Goal: Task Accomplishment & Management: Manage account settings

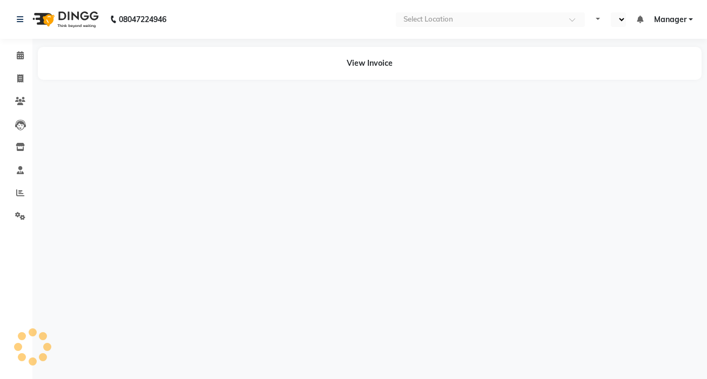
select select "en"
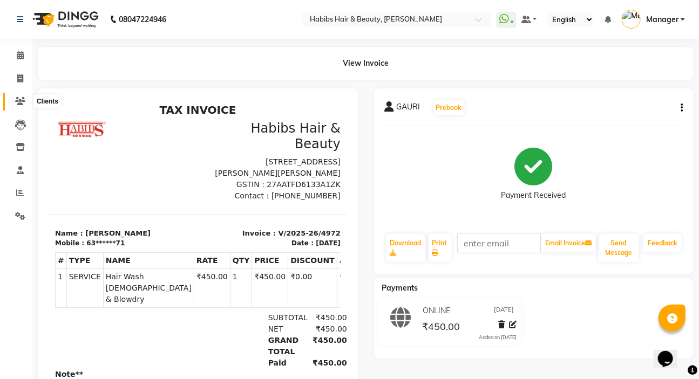
click at [18, 100] on icon at bounding box center [20, 101] width 10 height 8
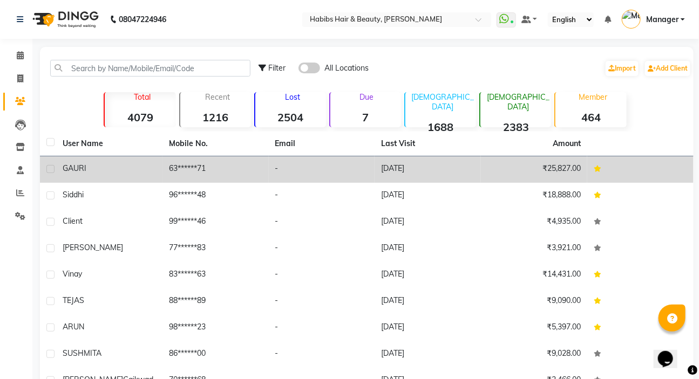
click at [108, 159] on td "GAURI" at bounding box center [109, 170] width 106 height 26
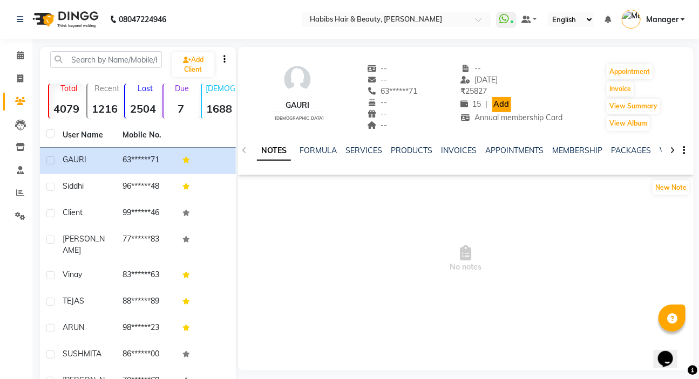
click at [492, 106] on link "Add" at bounding box center [501, 104] width 19 height 15
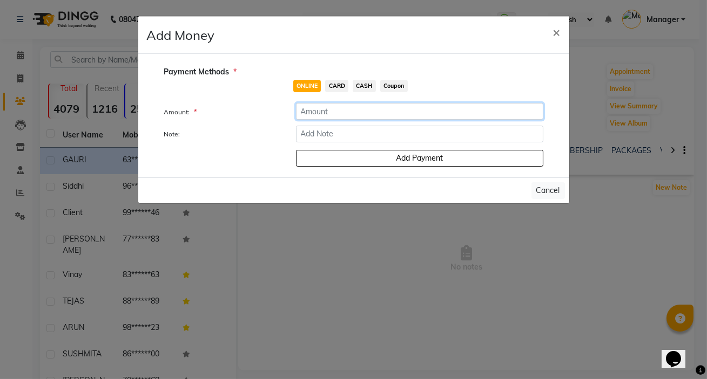
click at [329, 118] on input "number" at bounding box center [419, 111] width 247 height 17
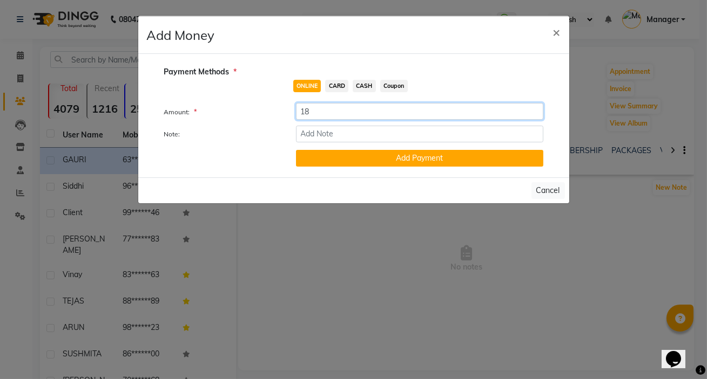
type input "18"
click at [321, 134] on input "Note:" at bounding box center [419, 134] width 247 height 17
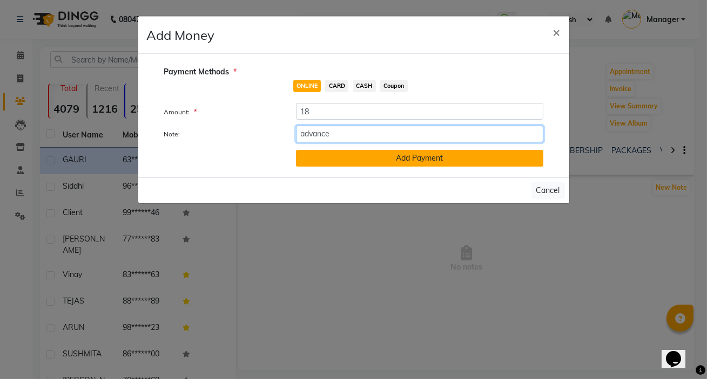
type input "advance payment"
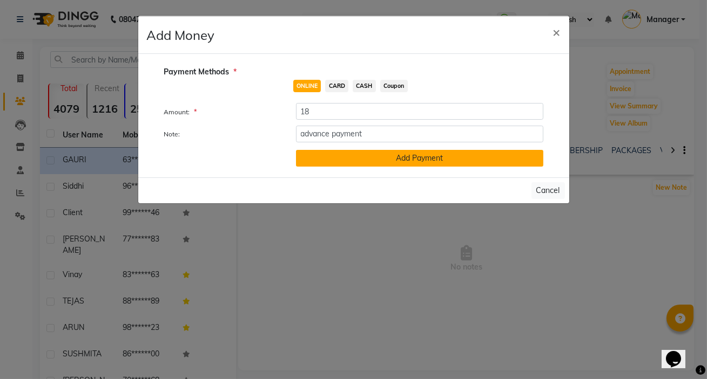
click at [369, 161] on button "Add Payment" at bounding box center [419, 158] width 247 height 17
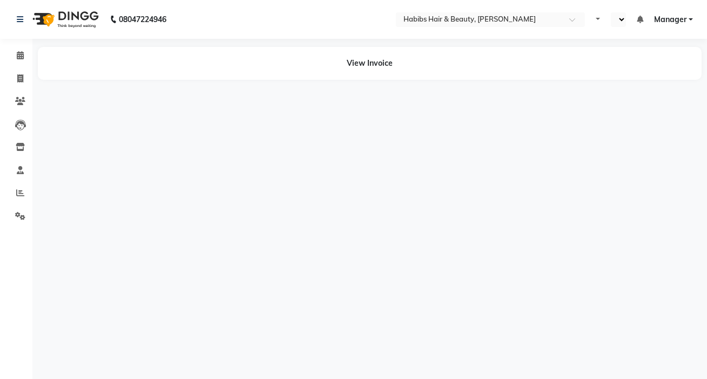
select select "en"
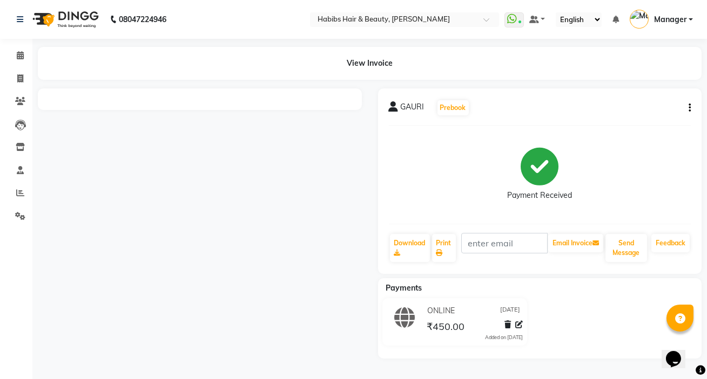
click at [322, 244] on div at bounding box center [200, 224] width 340 height 270
click at [438, 204] on div "Payment Received" at bounding box center [540, 174] width 302 height 81
click at [423, 213] on div "Payment Received" at bounding box center [540, 174] width 302 height 81
click at [15, 77] on span at bounding box center [20, 79] width 19 height 12
select select "service"
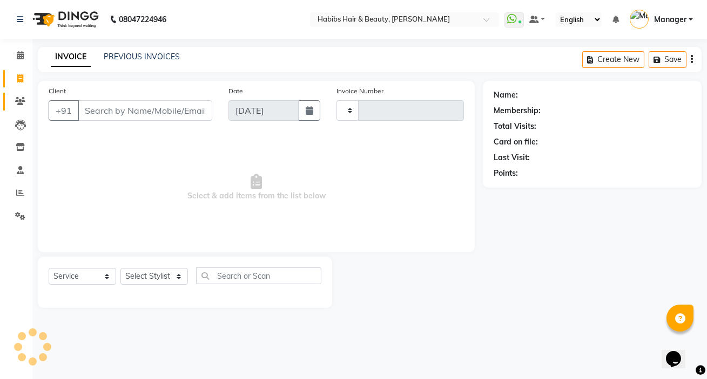
click at [26, 108] on link "Clients" at bounding box center [16, 102] width 26 height 18
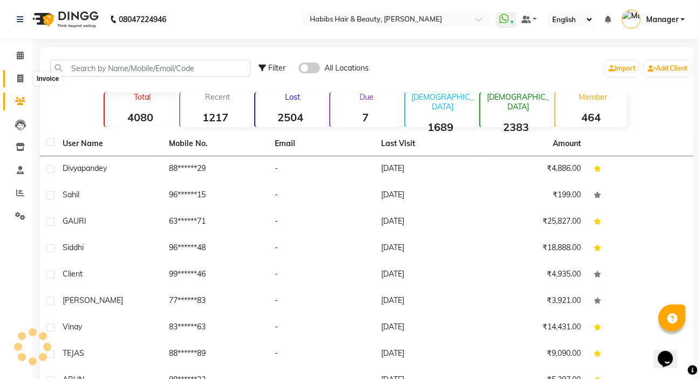
click at [28, 78] on span at bounding box center [20, 79] width 19 height 12
select select "service"
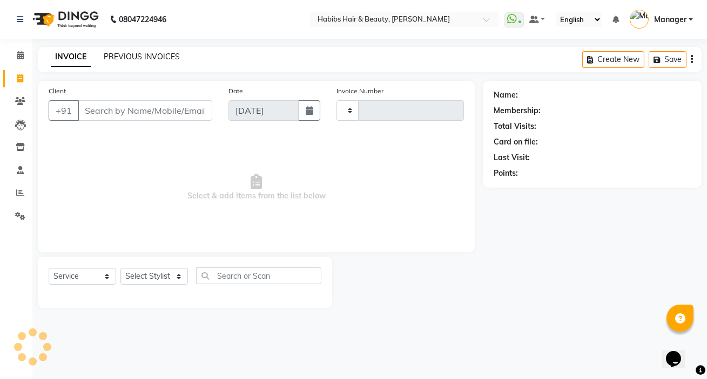
type input "4976"
select select "6465"
click at [157, 55] on link "PREVIOUS INVOICES" at bounding box center [142, 57] width 76 height 10
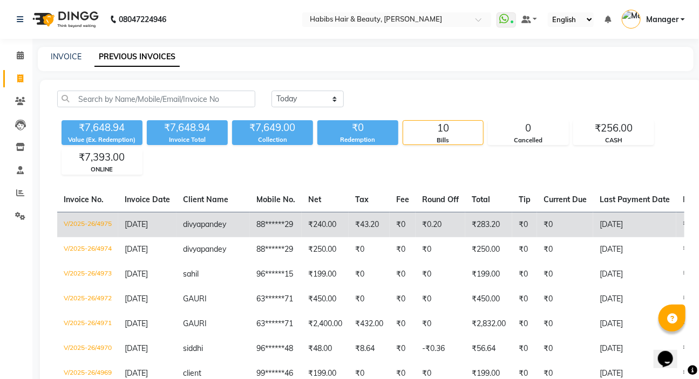
click at [140, 233] on td "[DATE]" at bounding box center [147, 224] width 58 height 25
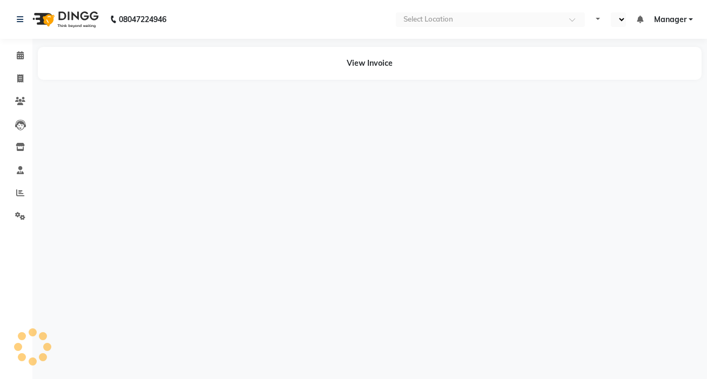
select select "en"
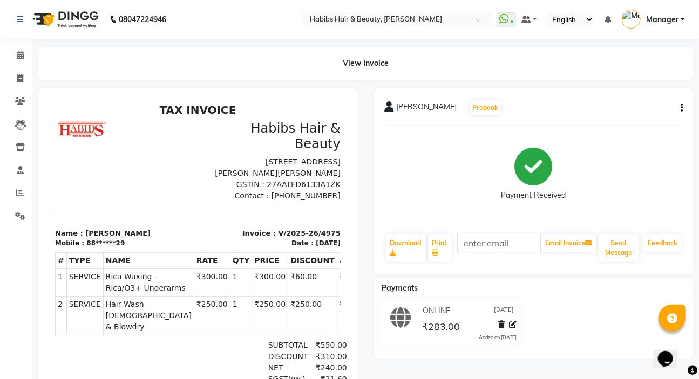
click at [364, 184] on div at bounding box center [198, 303] width 336 height 429
click at [16, 52] on span at bounding box center [20, 56] width 19 height 12
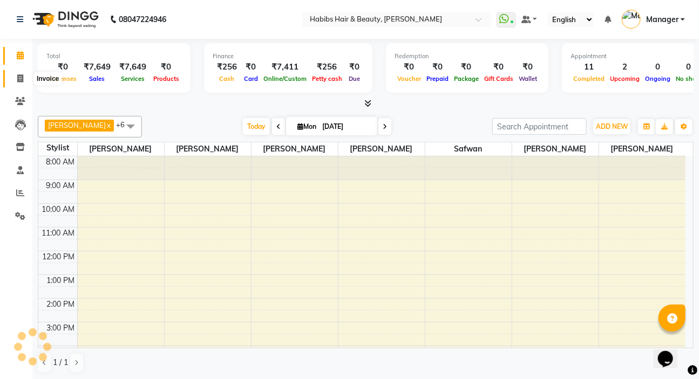
click at [22, 78] on icon at bounding box center [20, 78] width 6 height 8
select select "service"
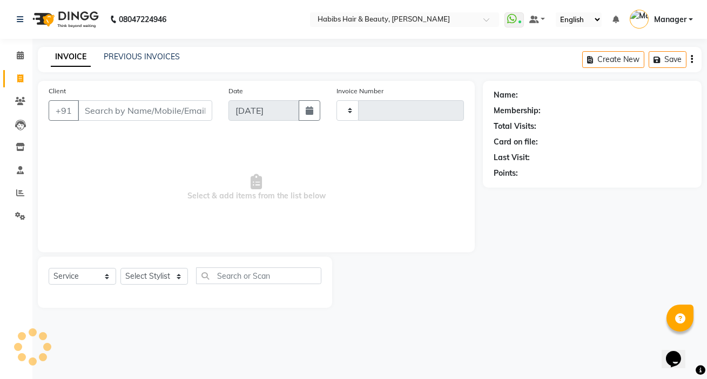
type input "4976"
select select "6465"
click at [158, 58] on link "PREVIOUS INVOICES" at bounding box center [142, 57] width 76 height 10
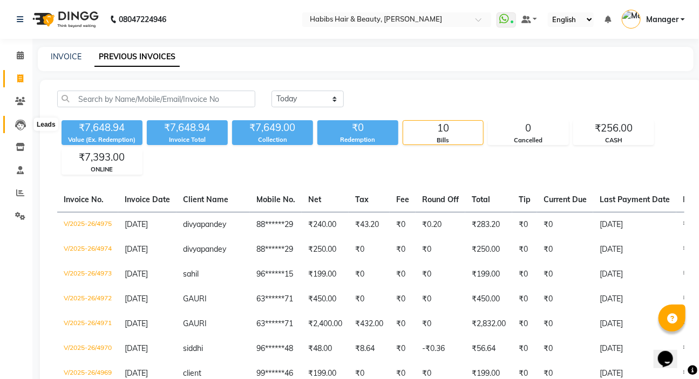
click at [15, 129] on icon at bounding box center [20, 125] width 11 height 11
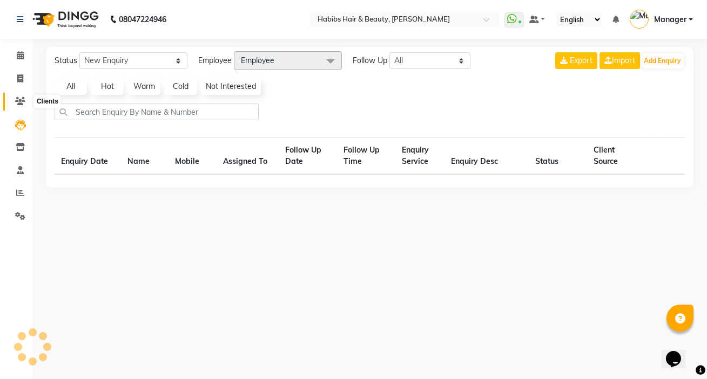
click at [16, 97] on span at bounding box center [20, 102] width 19 height 12
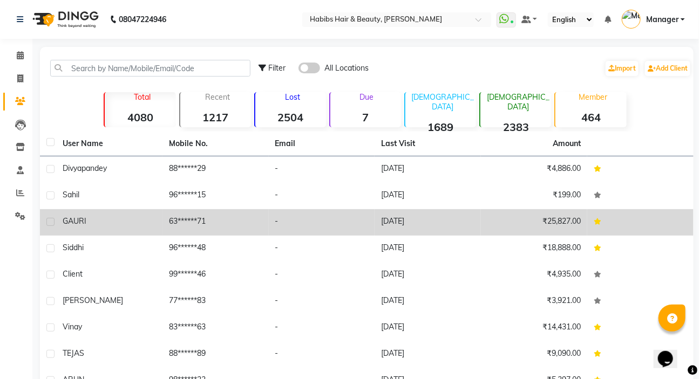
click at [200, 222] on td "63******71" at bounding box center [215, 222] width 106 height 26
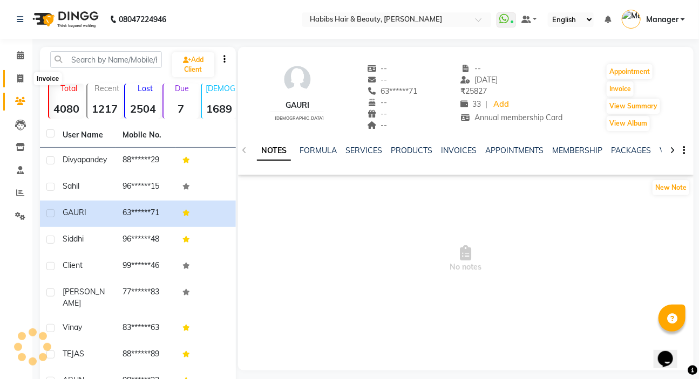
click at [22, 73] on span at bounding box center [20, 79] width 19 height 12
select select "service"
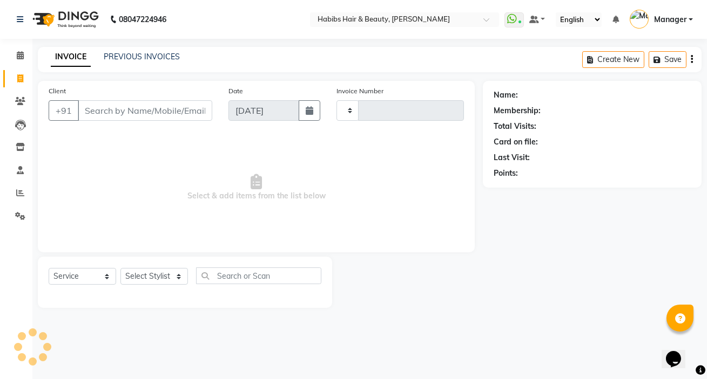
type input "4976"
select select "6465"
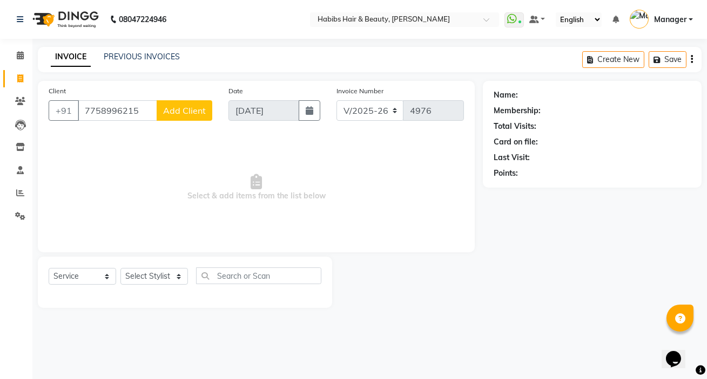
type input "7758996215"
click at [180, 114] on span "Add Client" at bounding box center [184, 110] width 43 height 11
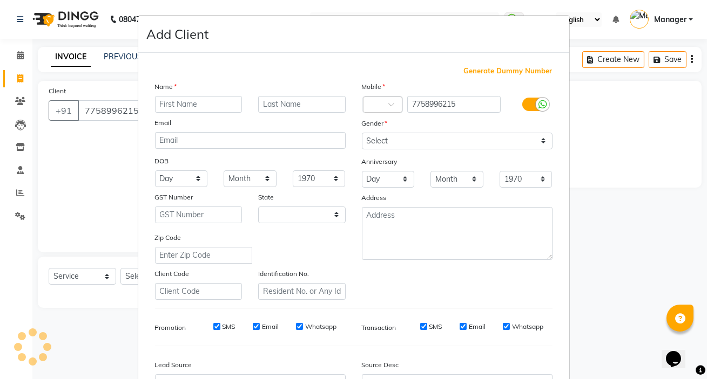
select select "22"
type input "komal"
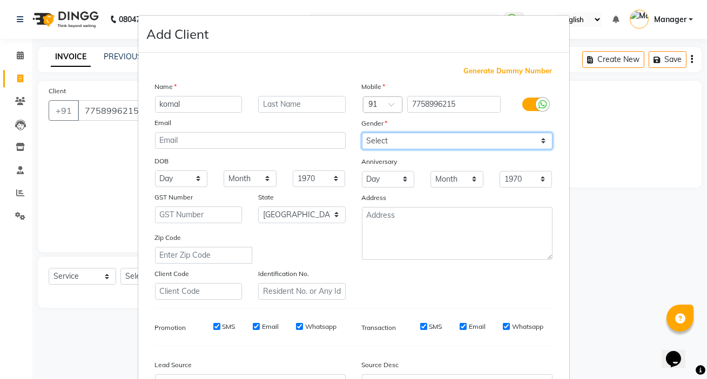
click at [363, 140] on select "Select Male Female Other Prefer Not To Say" at bounding box center [457, 141] width 191 height 17
select select "female"
click at [362, 133] on select "Select Male Female Other Prefer Not To Say" at bounding box center [457, 141] width 191 height 17
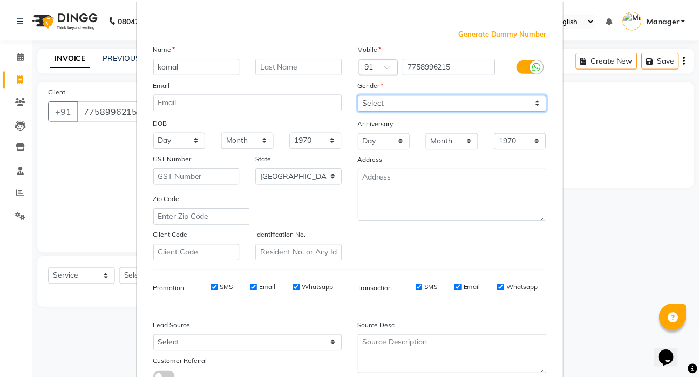
scroll to position [122, 0]
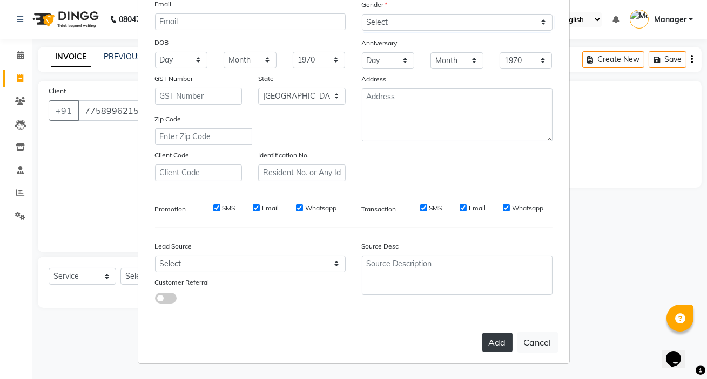
click at [491, 344] on button "Add" at bounding box center [497, 342] width 30 height 19
type input "77******15"
select select
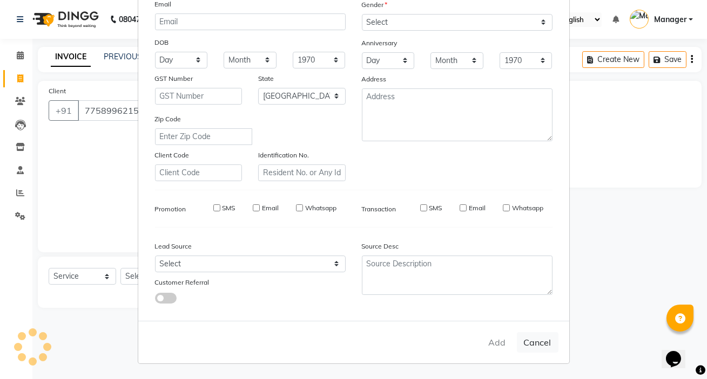
select select "null"
select select
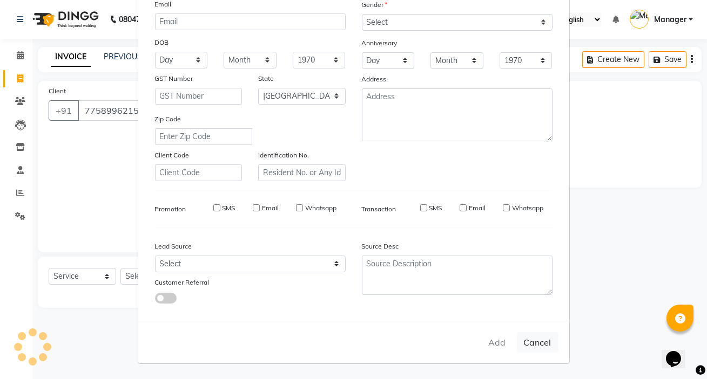
checkbox input "false"
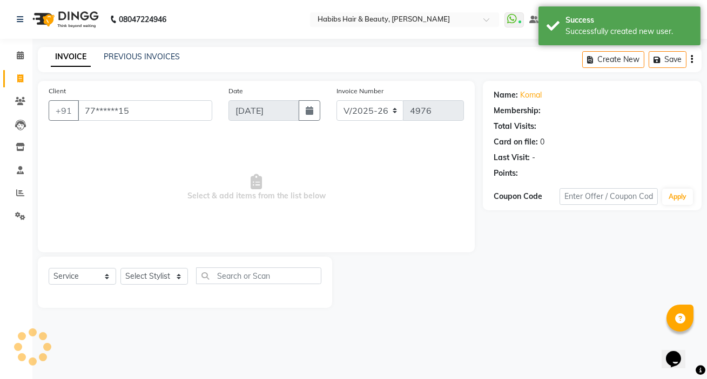
select select "1: Object"
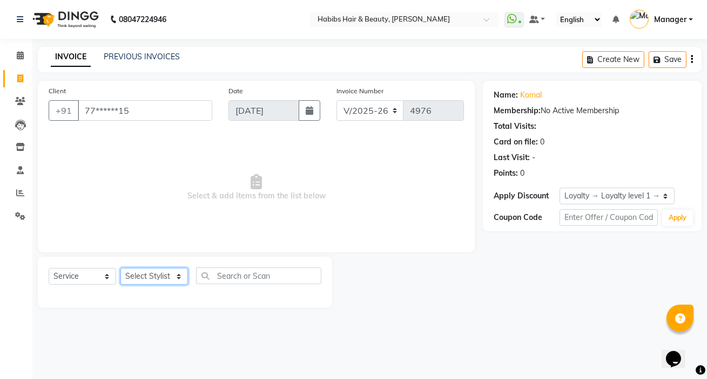
click at [155, 275] on select "Select Stylist [PERSON_NAME] [PERSON_NAME] HK [PERSON_NAME] Manager [PERSON_NAM…" at bounding box center [153, 276] width 67 height 17
select select "65251"
click at [120, 268] on select "Select Stylist [PERSON_NAME] [PERSON_NAME] HK [PERSON_NAME] Manager [PERSON_NAM…" at bounding box center [153, 276] width 67 height 17
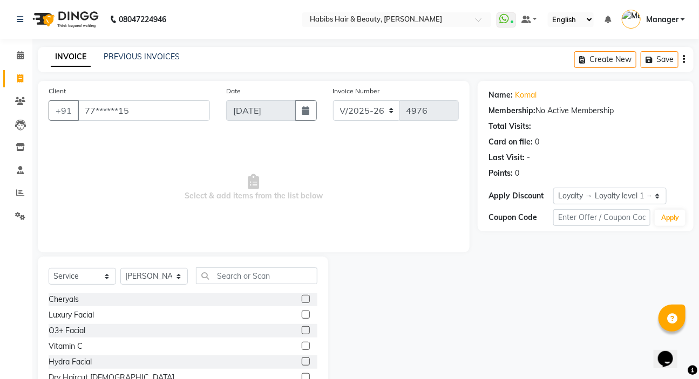
click at [226, 267] on div "Select Service Product Membership Package Voucher Prepaid Gift Card Select Styl…" at bounding box center [183, 336] width 290 height 159
click at [218, 276] on input "text" at bounding box center [256, 276] width 121 height 17
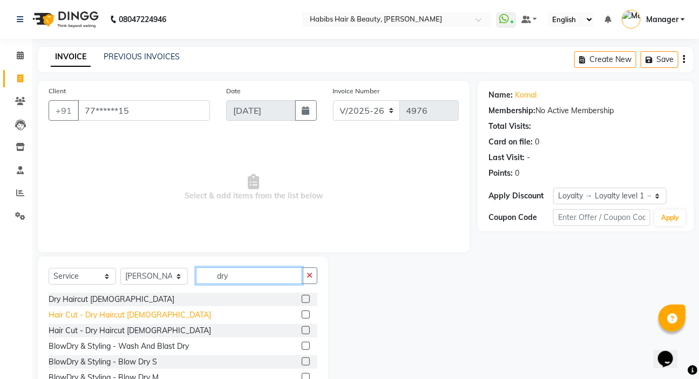
type input "dry"
click at [108, 315] on div "Hair Cut - Dry Haircut Female" at bounding box center [130, 315] width 162 height 11
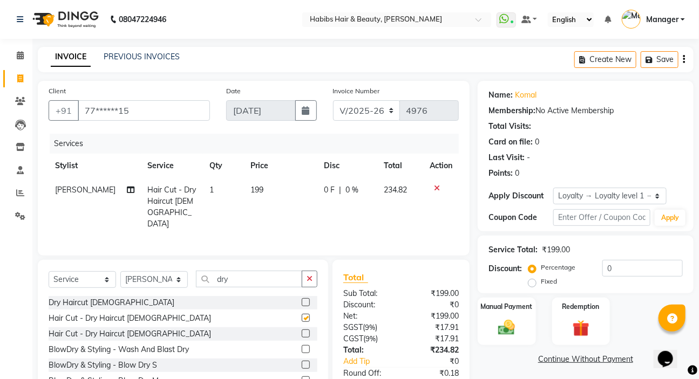
checkbox input "false"
click at [313, 280] on button "button" at bounding box center [310, 279] width 16 height 17
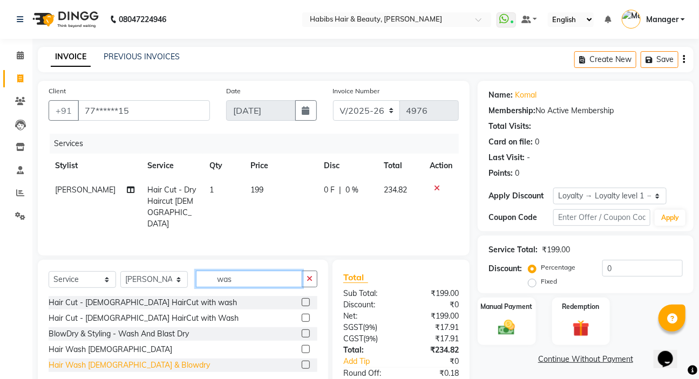
type input "was"
drag, startPoint x: 107, startPoint y: 362, endPoint x: 114, endPoint y: 361, distance: 6.6
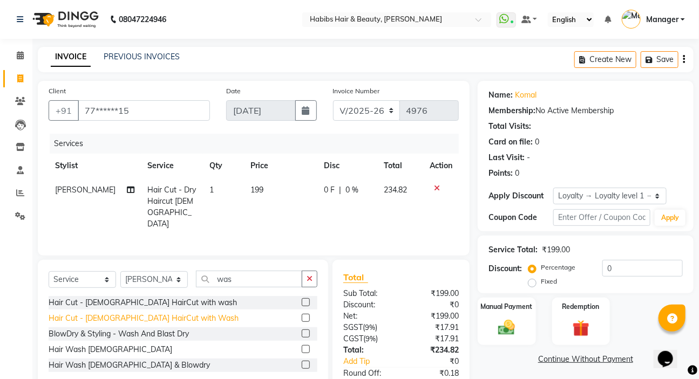
click at [108, 362] on div "Hair Wash [DEMOGRAPHIC_DATA] & Blowdry" at bounding box center [129, 365] width 161 height 11
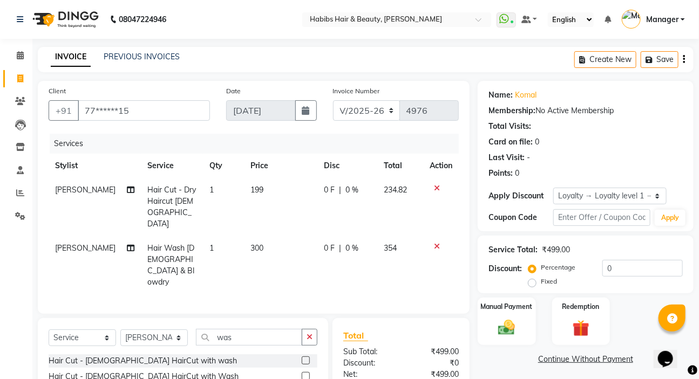
checkbox input "false"
click at [313, 329] on button "button" at bounding box center [310, 337] width 16 height 17
click at [684, 59] on icon "button" at bounding box center [684, 59] width 2 height 1
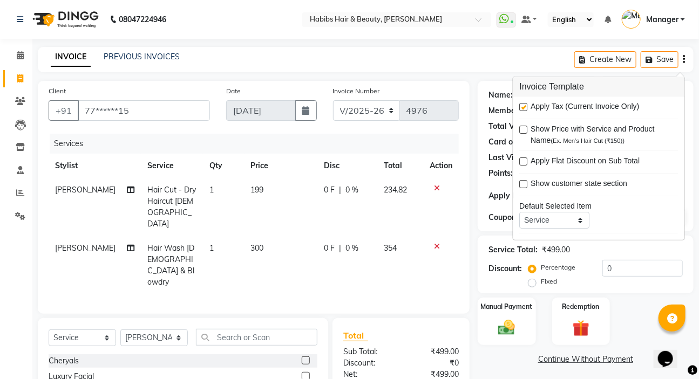
click at [523, 109] on label at bounding box center [524, 107] width 8 height 8
click at [523, 109] on input "checkbox" at bounding box center [523, 107] width 7 height 7
checkbox input "false"
click at [374, 236] on td "0 F | 0 %" at bounding box center [349, 265] width 60 height 58
select select "65251"
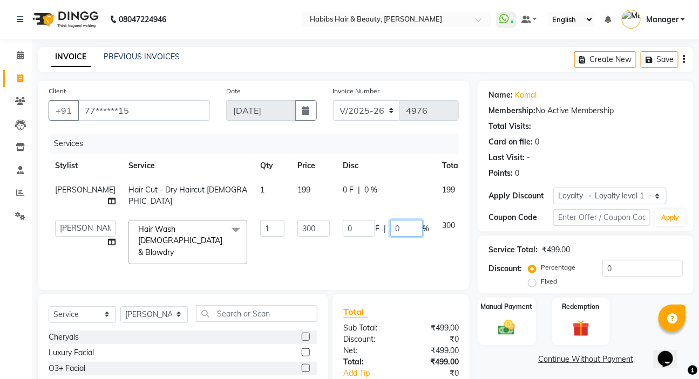
click at [390, 233] on input "0" at bounding box center [406, 228] width 32 height 17
type input "50"
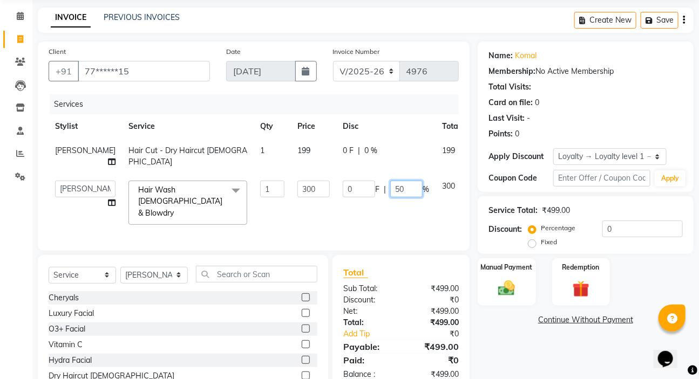
scroll to position [98, 0]
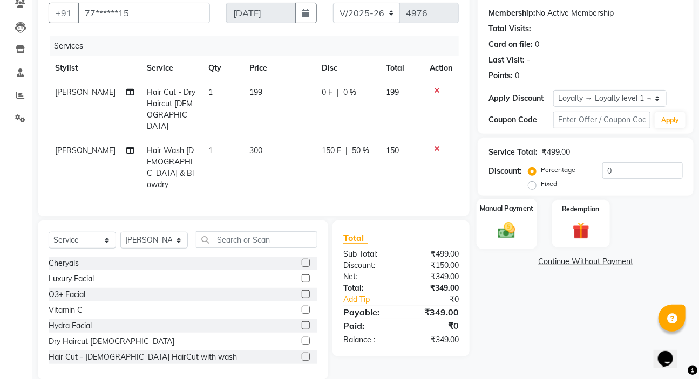
click at [517, 234] on img at bounding box center [506, 230] width 29 height 20
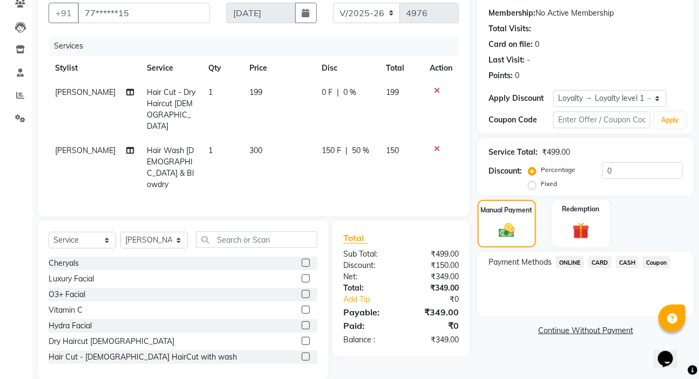
click at [303, 92] on td "199" at bounding box center [279, 109] width 72 height 58
select select "65251"
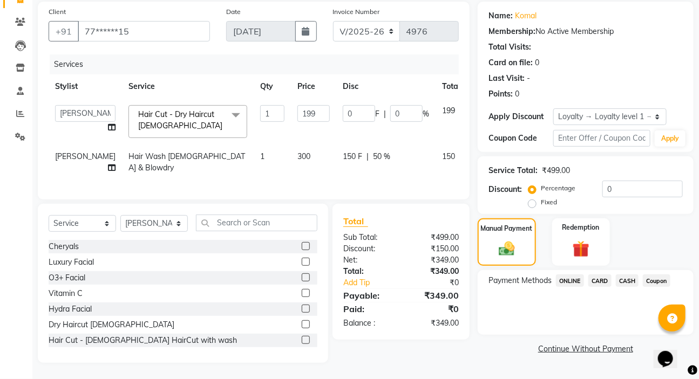
click at [303, 105] on input "199" at bounding box center [313, 113] width 32 height 17
type input "1"
type input "200"
click at [571, 275] on span "ONLINE" at bounding box center [570, 281] width 28 height 12
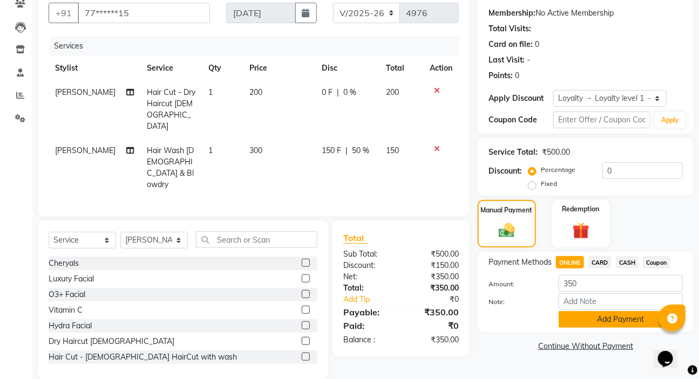
click at [567, 326] on button "Add Payment" at bounding box center [621, 319] width 124 height 17
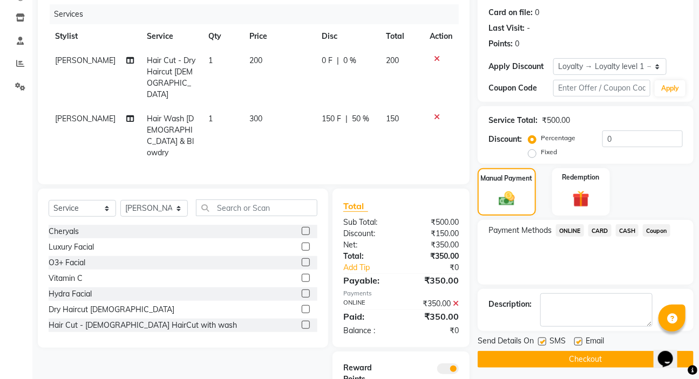
scroll to position [147, 0]
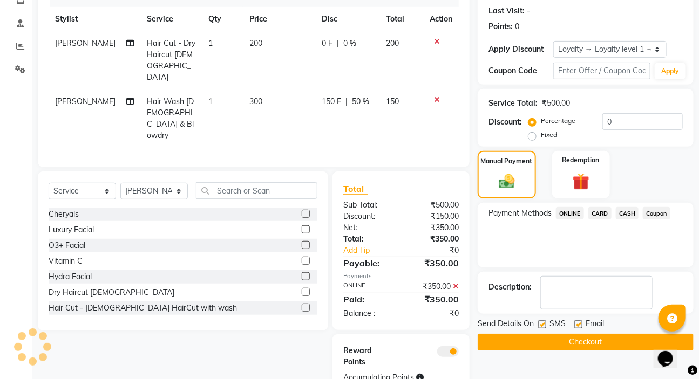
click at [567, 345] on button "Checkout" at bounding box center [586, 342] width 216 height 17
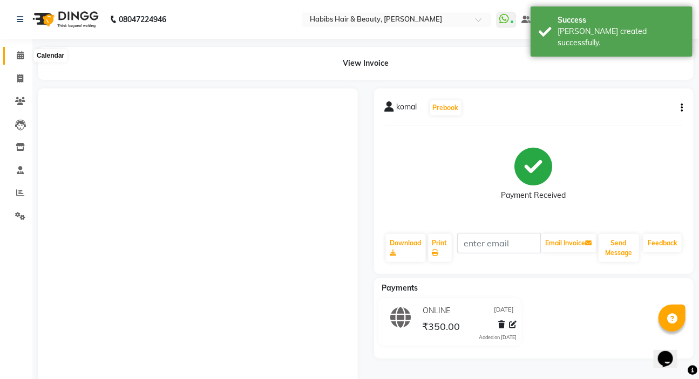
click at [22, 55] on icon at bounding box center [20, 55] width 7 height 8
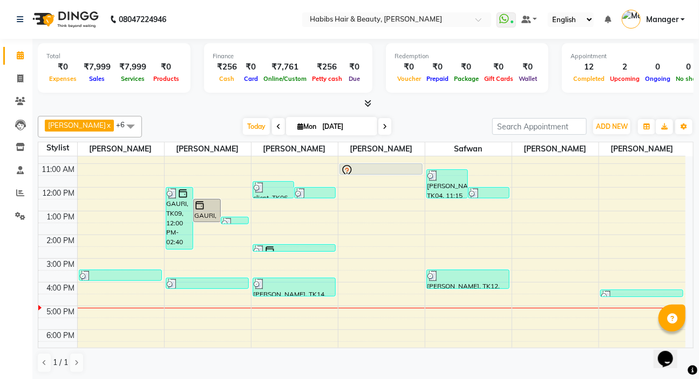
scroll to position [98, 0]
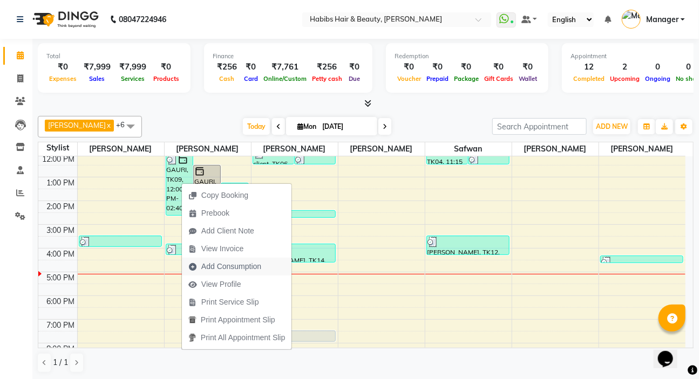
click at [232, 269] on span "Add Consumption" at bounding box center [231, 266] width 60 height 11
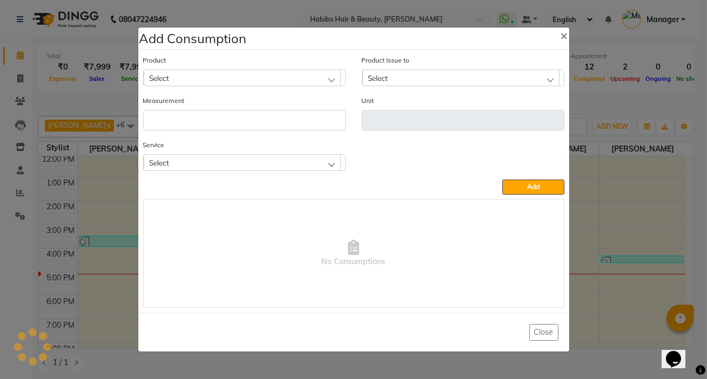
click at [230, 154] on div "Service Select O3+ Facials - Pore Clean Up Add On Mask - Premium(o3+ Goje etc) …" at bounding box center [244, 155] width 202 height 32
click at [226, 173] on div "Service Select O3+ Facials - Pore Clean Up Add On Mask - Premium(o3+ Goje etc) …" at bounding box center [244, 159] width 219 height 40
click at [219, 163] on div "Select" at bounding box center [242, 162] width 197 height 16
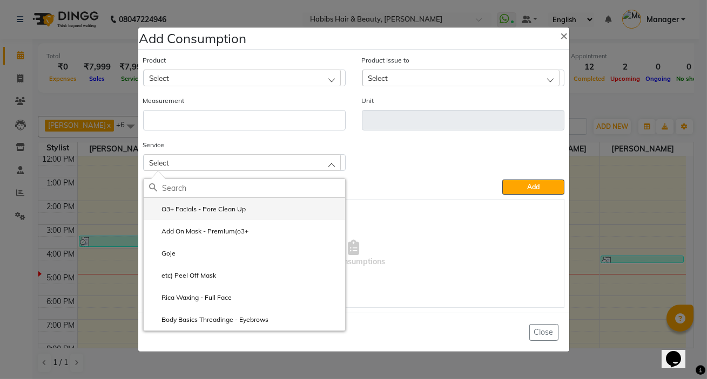
click at [216, 208] on label "O3+ Facials - Pore Clean Up" at bounding box center [197, 210] width 97 height 10
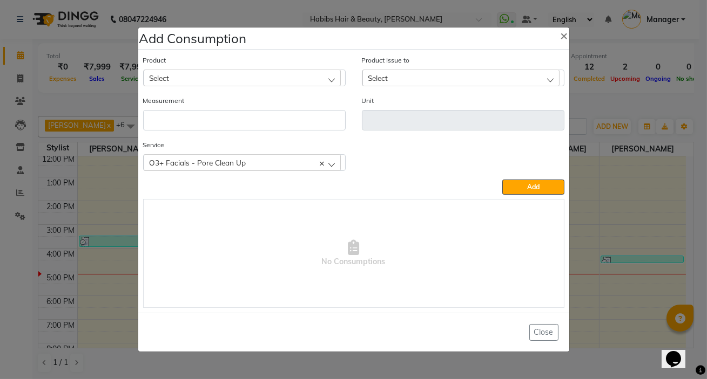
click at [301, 85] on div "Select" at bounding box center [242, 78] width 197 height 16
click at [376, 192] on div "Add" at bounding box center [353, 187] width 421 height 15
click at [275, 167] on div "O3+ Facials - Pore Clean Up" at bounding box center [242, 162] width 197 height 16
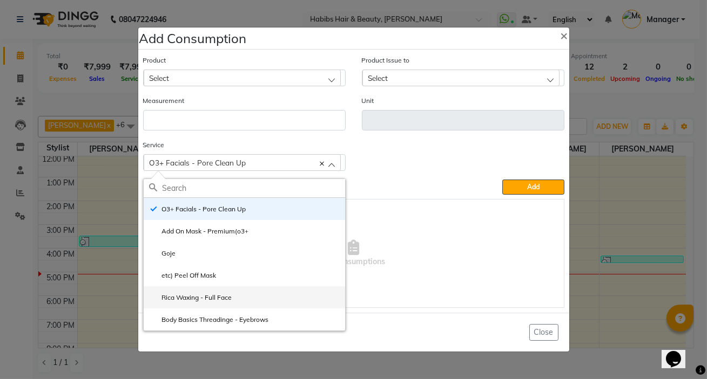
click at [229, 297] on label "Rica Waxing - Full Face" at bounding box center [190, 298] width 83 height 10
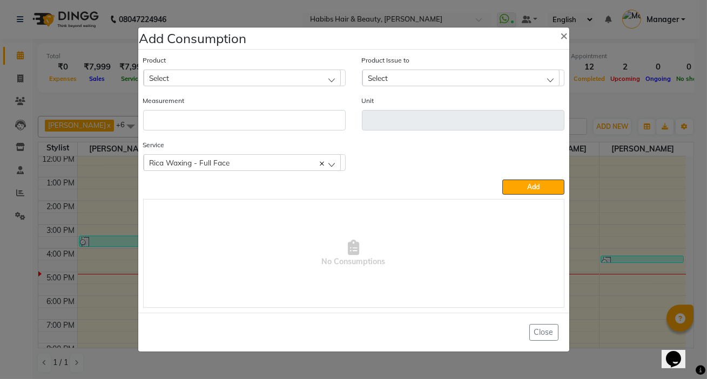
click at [248, 162] on div "Rica Waxing - Full Face" at bounding box center [242, 162] width 197 height 16
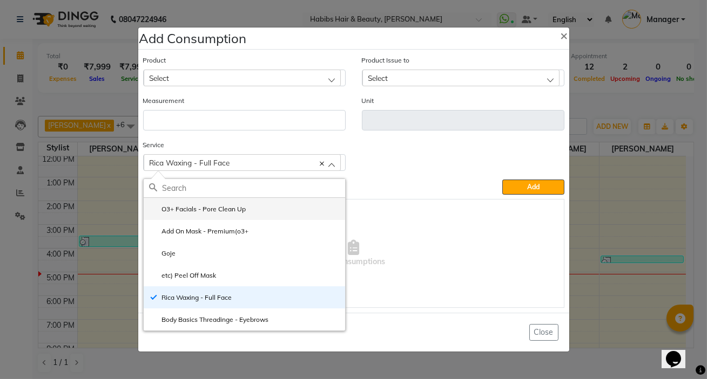
click at [233, 207] on label "O3+ Facials - Pore Clean Up" at bounding box center [197, 210] width 97 height 10
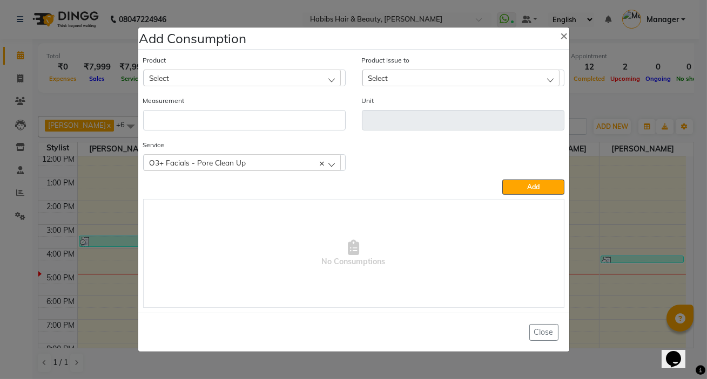
click at [274, 84] on div "Select" at bounding box center [242, 78] width 197 height 16
type input "kou"
click at [335, 106] on icon at bounding box center [335, 103] width 8 height 8
click at [335, 107] on input "text" at bounding box center [253, 103] width 182 height 18
type input "ko"
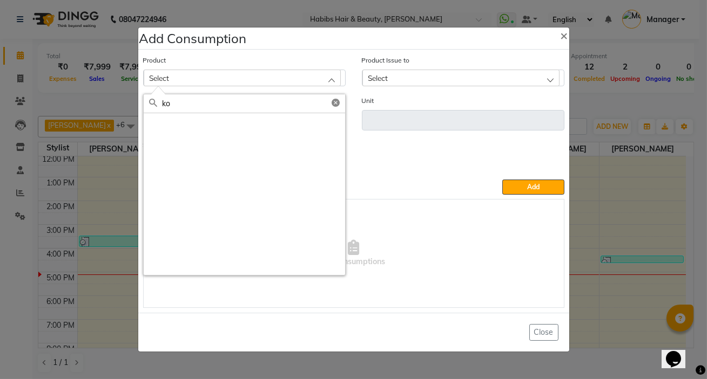
click at [335, 100] on icon at bounding box center [335, 103] width 8 height 8
click at [335, 100] on input "text" at bounding box center [253, 103] width 182 height 18
type input "kou"
click at [337, 101] on icon at bounding box center [335, 103] width 8 height 8
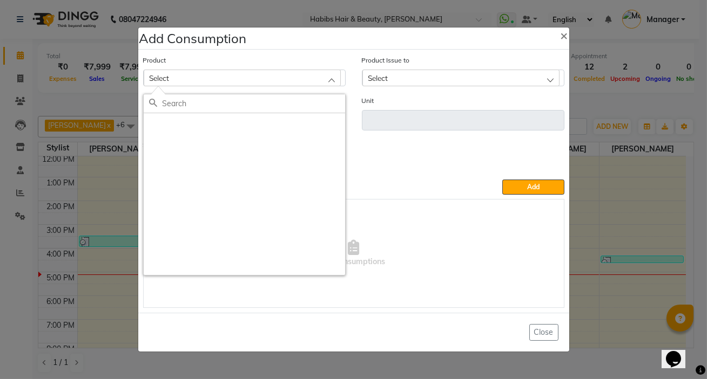
click at [378, 192] on div "Add" at bounding box center [353, 187] width 421 height 15
click at [327, 71] on div "Select" at bounding box center [242, 78] width 197 height 16
type input "k"
click at [567, 32] on button "×" at bounding box center [564, 35] width 25 height 30
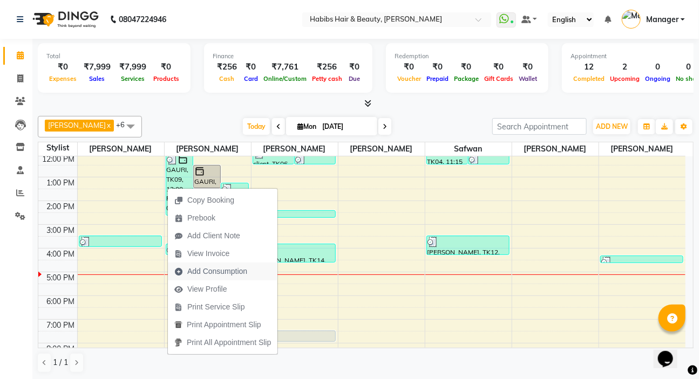
click at [233, 269] on span "Add Consumption" at bounding box center [217, 271] width 60 height 11
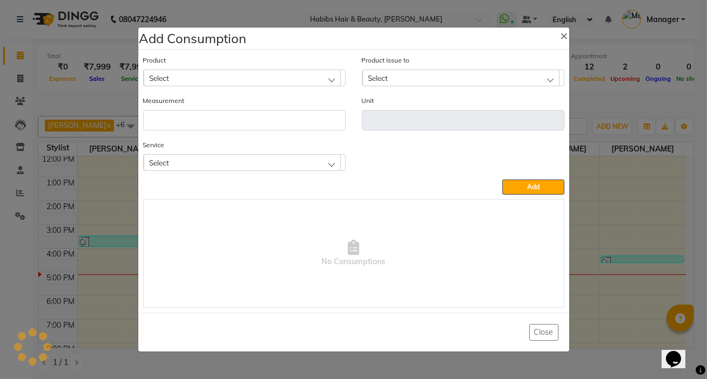
click at [235, 164] on div "Select" at bounding box center [242, 162] width 197 height 16
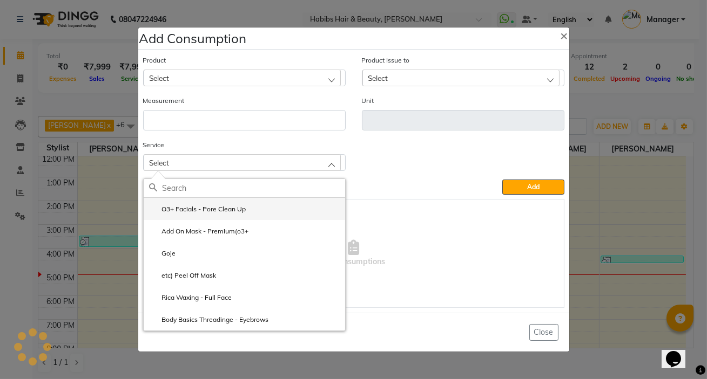
click at [236, 209] on label "O3+ Facials - Pore Clean Up" at bounding box center [197, 210] width 97 height 10
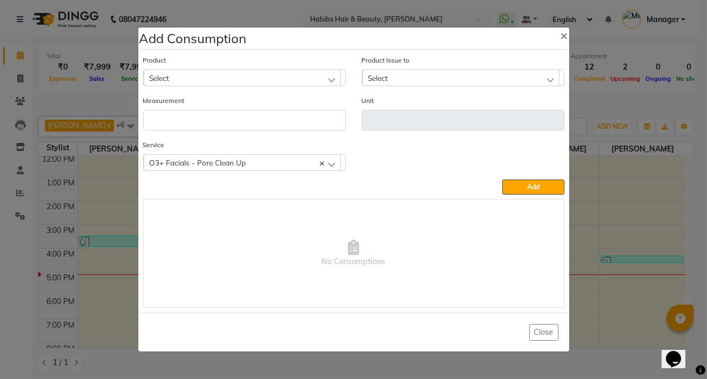
click at [318, 77] on div "Select" at bounding box center [242, 78] width 197 height 16
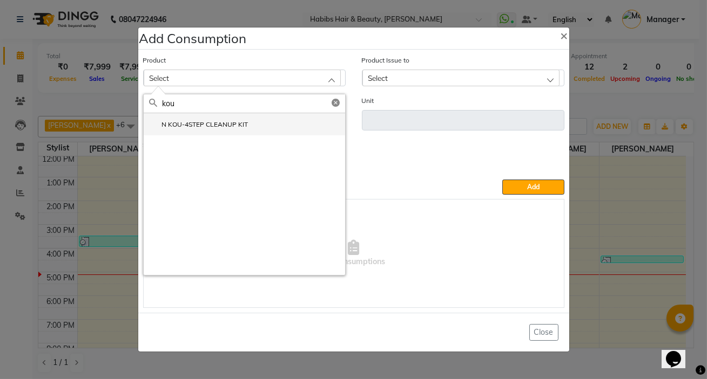
type input "kou"
click at [263, 124] on li "N KOU-4STEP CLEANUP KIT" at bounding box center [244, 124] width 201 height 22
type input "KIT"
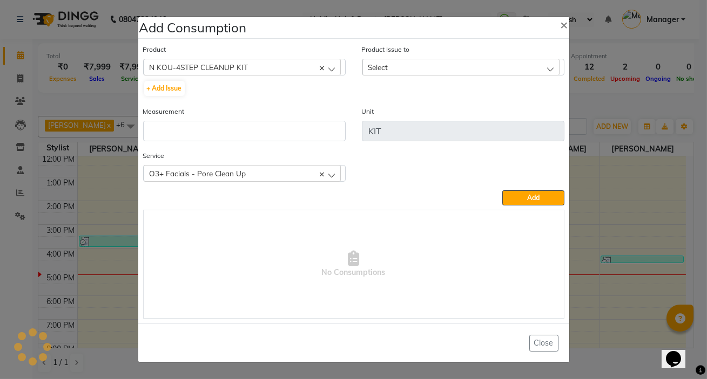
click at [370, 69] on span "Select" at bounding box center [378, 67] width 20 height 9
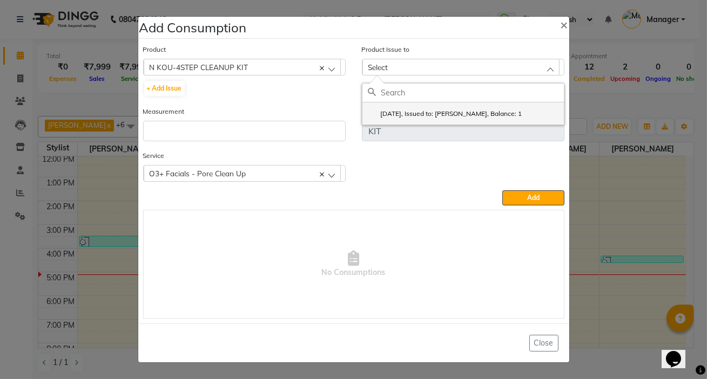
click at [375, 109] on label "2025-09-01, Issued to: Priti Shinde, Balance: 1" at bounding box center [445, 114] width 154 height 10
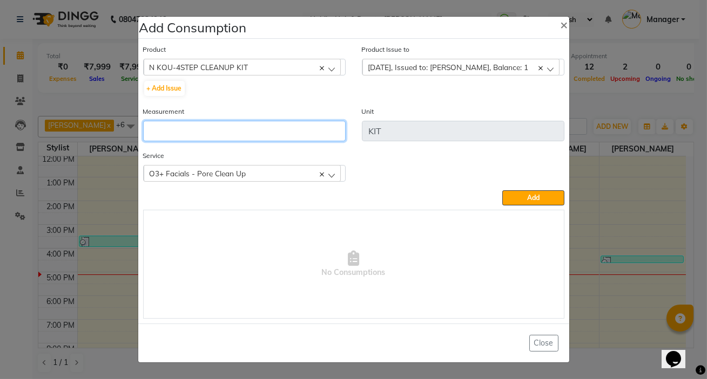
click at [295, 125] on input "number" at bounding box center [244, 131] width 202 height 21
type input "0.5"
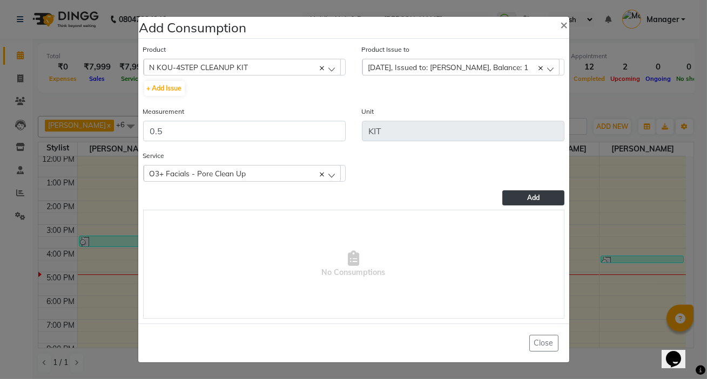
click at [525, 205] on button "Add" at bounding box center [533, 198] width 62 height 15
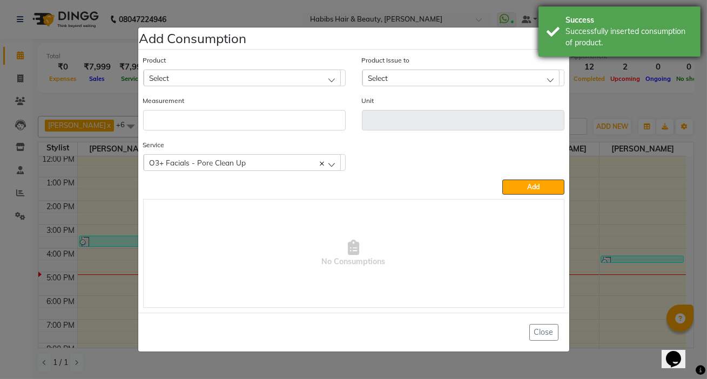
click at [545, 38] on div "Success Successfully inserted consumption of product." at bounding box center [619, 31] width 162 height 50
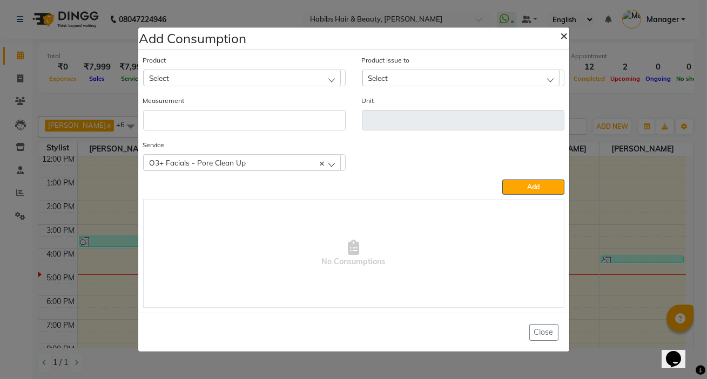
click at [560, 40] on span "×" at bounding box center [564, 35] width 8 height 16
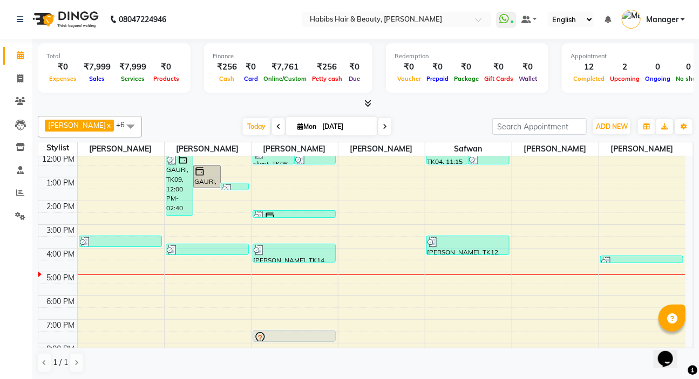
scroll to position [0, 0]
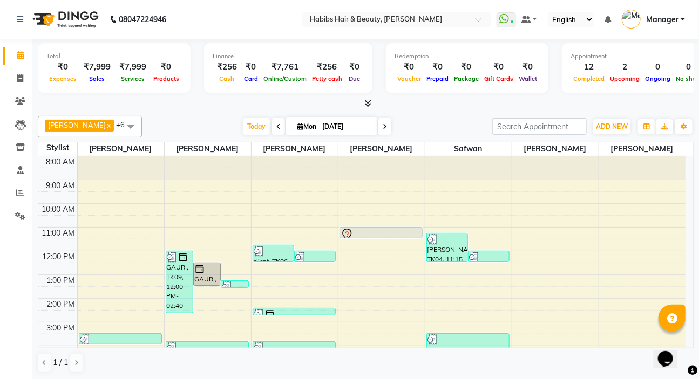
click at [276, 127] on icon at bounding box center [278, 127] width 4 height 6
type input "31-08-2025"
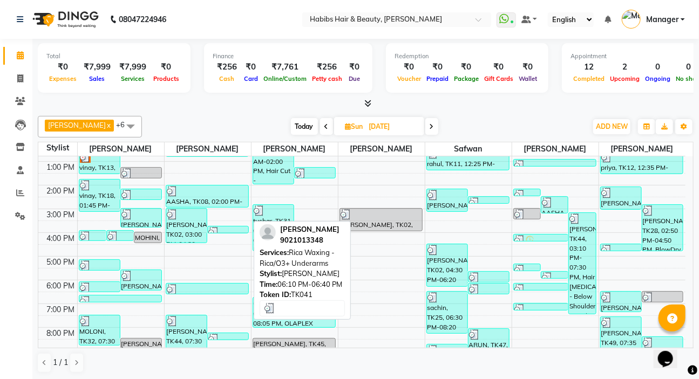
scroll to position [162, 0]
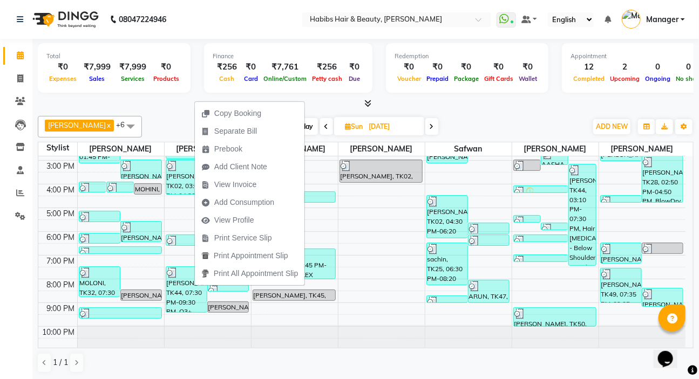
click at [242, 189] on span "View Invoice" at bounding box center [235, 184] width 42 height 11
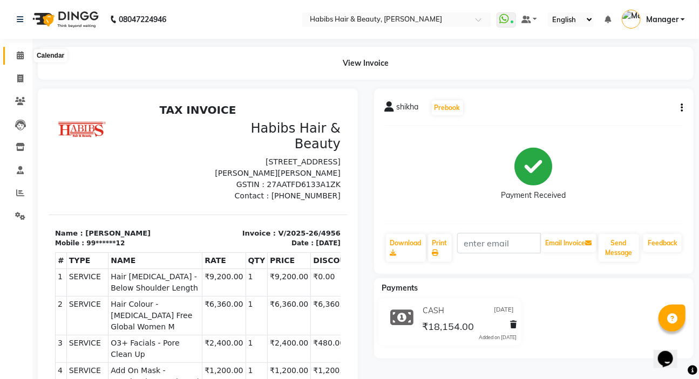
click at [16, 51] on span at bounding box center [20, 56] width 19 height 12
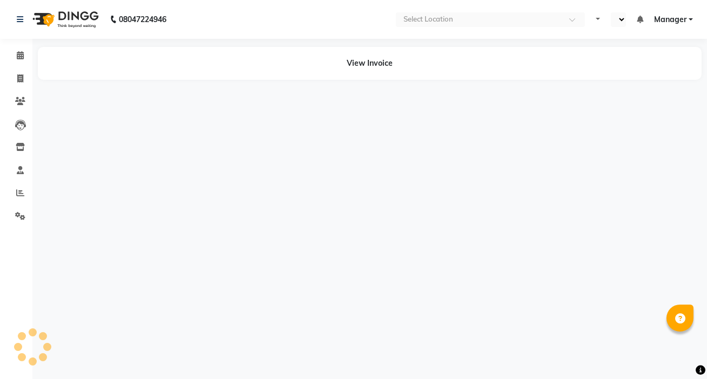
select select "en"
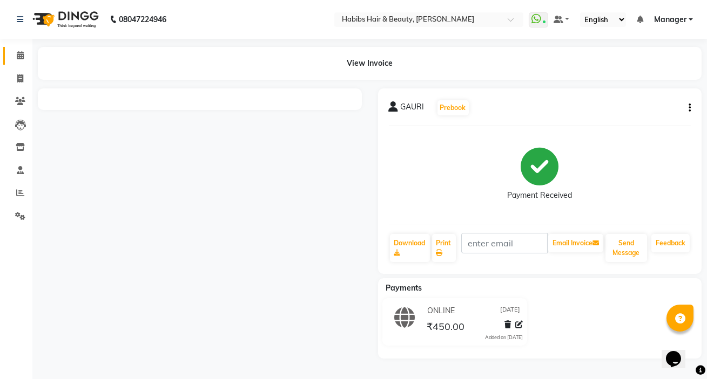
click at [19, 53] on icon at bounding box center [20, 55] width 7 height 8
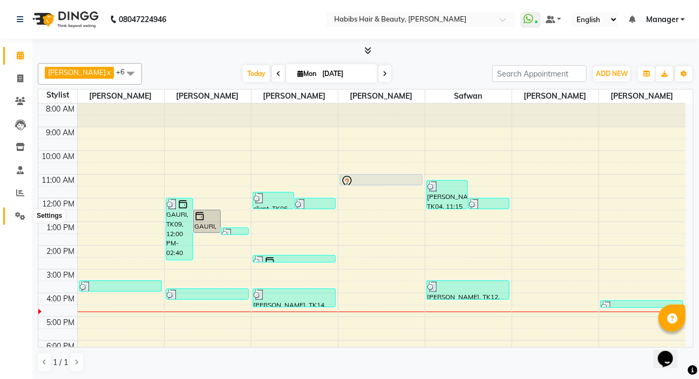
click at [17, 221] on span at bounding box center [20, 217] width 19 height 12
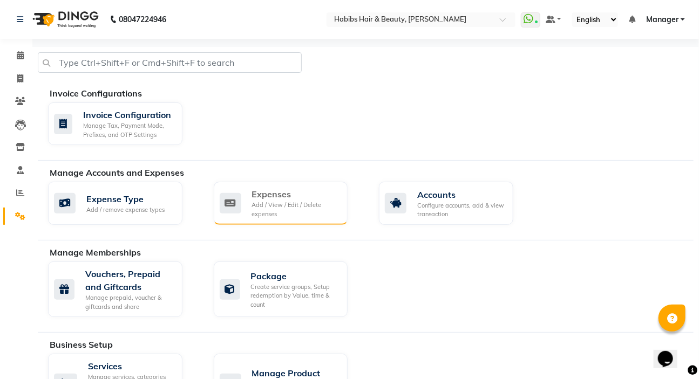
click at [253, 221] on div "Expenses Add / View / Edit / Delete expenses" at bounding box center [281, 203] width 134 height 43
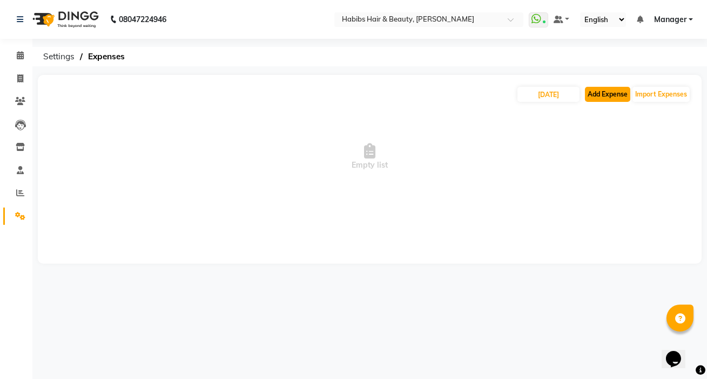
click at [613, 89] on button "Add Expense" at bounding box center [607, 94] width 45 height 15
select select "1"
select select "5487"
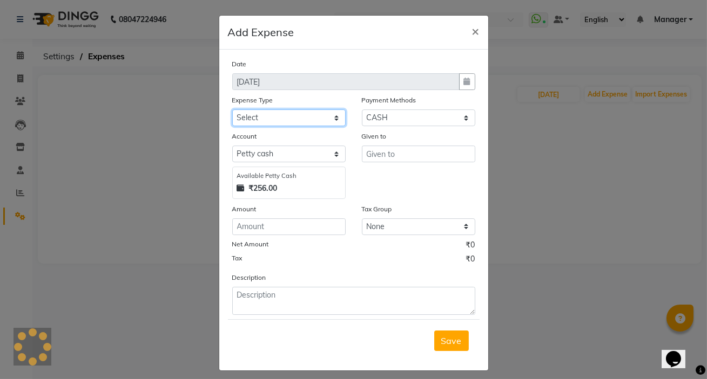
click at [328, 116] on select "Select client coffee client refund clint snacks CLINT TEA CLINT WATER BOTTEL DA…" at bounding box center [288, 118] width 113 height 17
select select "20892"
click at [232, 110] on select "Select client coffee client refund clint snacks CLINT TEA CLINT WATER BOTTEL DA…" at bounding box center [288, 118] width 113 height 17
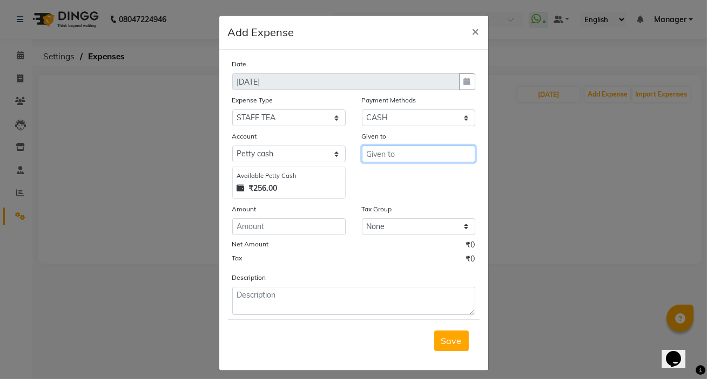
click at [378, 151] on input "text" at bounding box center [418, 154] width 113 height 17
click at [406, 174] on ngb-highlight "M anager" at bounding box center [393, 177] width 37 height 11
type input "Manager"
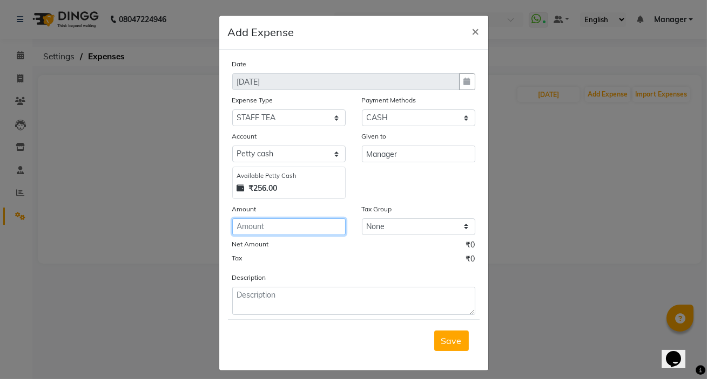
click at [300, 223] on input "number" at bounding box center [288, 227] width 113 height 17
click at [303, 226] on input "number" at bounding box center [288, 227] width 113 height 17
type input "70"
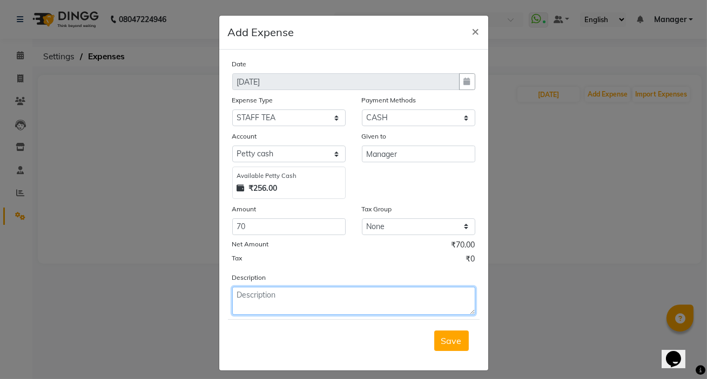
click at [243, 295] on textarea at bounding box center [353, 301] width 243 height 28
type textarea "given to staff tea and trainer coffee"
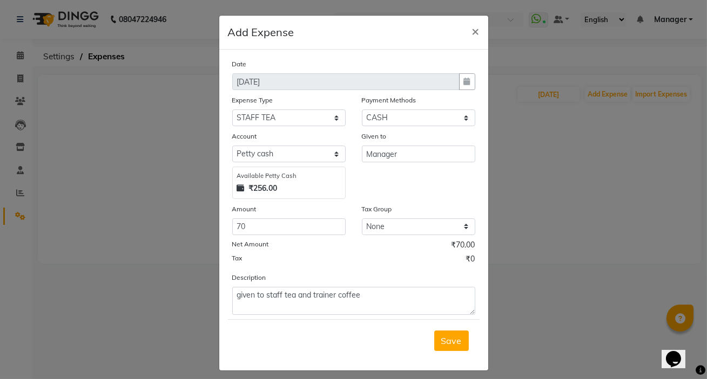
click at [446, 345] on span "Save" at bounding box center [451, 341] width 21 height 11
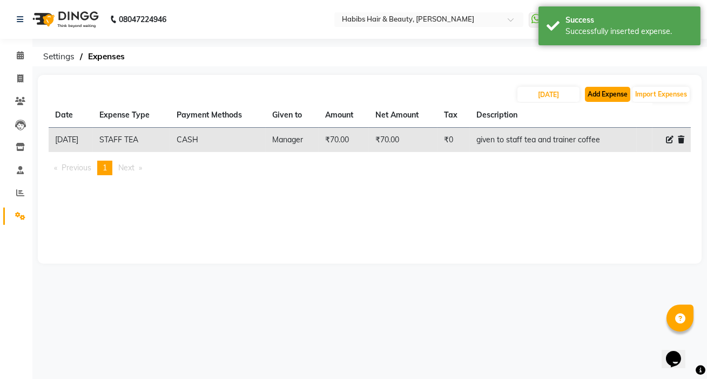
click at [612, 93] on button "Add Expense" at bounding box center [607, 94] width 45 height 15
select select "1"
select select "5487"
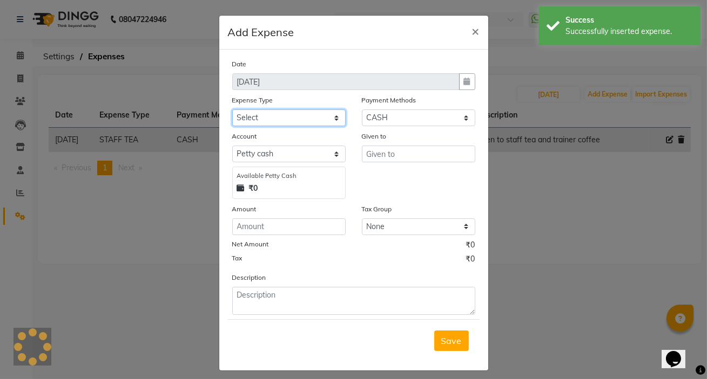
click at [249, 112] on select "Select client coffee client refund clint snacks CLINT TEA CLINT WATER BOTTEL DA…" at bounding box center [288, 118] width 113 height 17
select select "21008"
click at [232, 110] on select "Select client coffee client refund clint snacks CLINT TEA CLINT WATER BOTTEL DA…" at bounding box center [288, 118] width 113 height 17
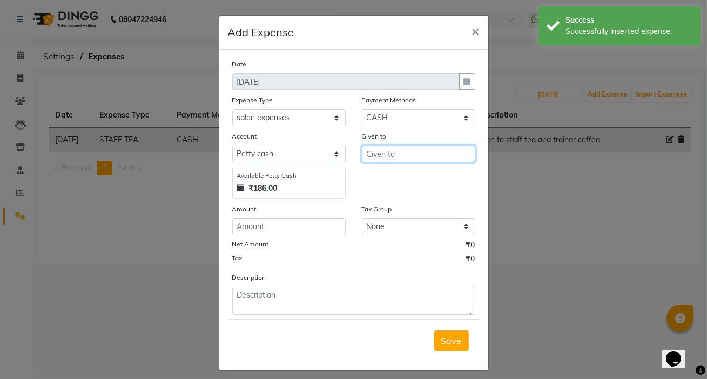
click at [374, 159] on input "text" at bounding box center [418, 154] width 113 height 17
click at [375, 181] on span "M" at bounding box center [379, 177] width 8 height 11
type input "Manager"
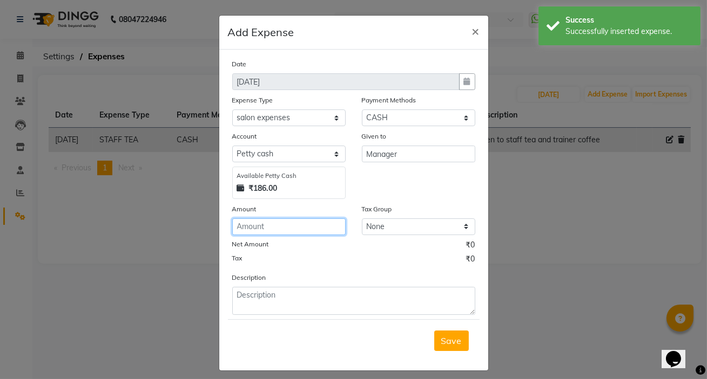
click at [313, 227] on input "number" at bounding box center [288, 227] width 113 height 17
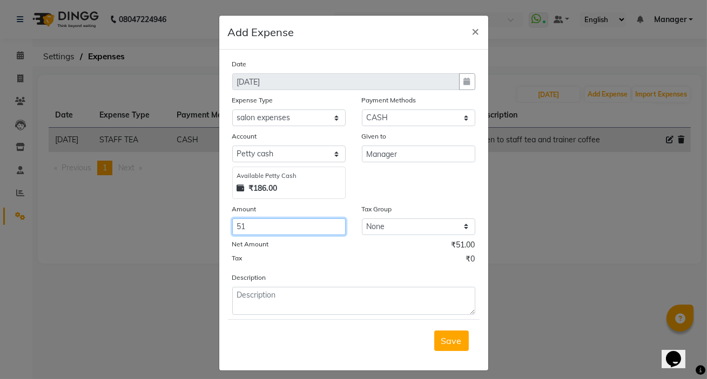
type input "51"
drag, startPoint x: 313, startPoint y: 287, endPoint x: 312, endPoint y: 297, distance: 10.3
click at [312, 297] on div "Description" at bounding box center [353, 293] width 259 height 43
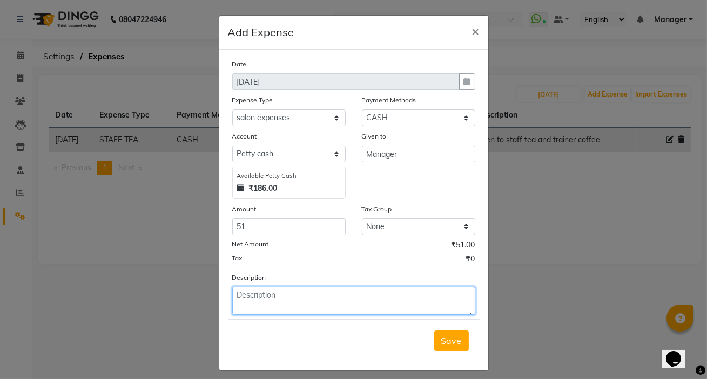
click at [312, 297] on textarea at bounding box center [353, 301] width 243 height 28
type textarea "given to kinner donation on 27-08"
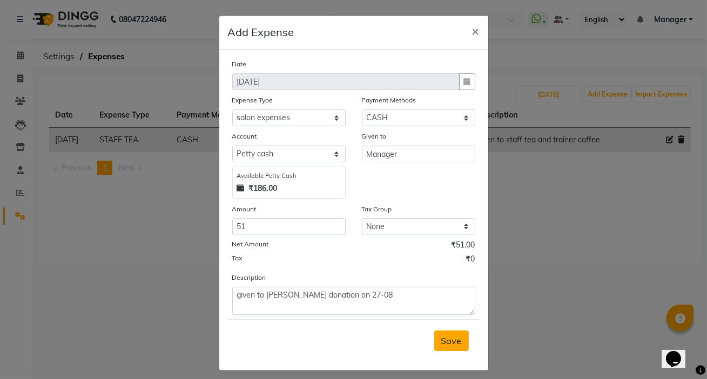
click at [434, 341] on button "Save" at bounding box center [451, 341] width 35 height 21
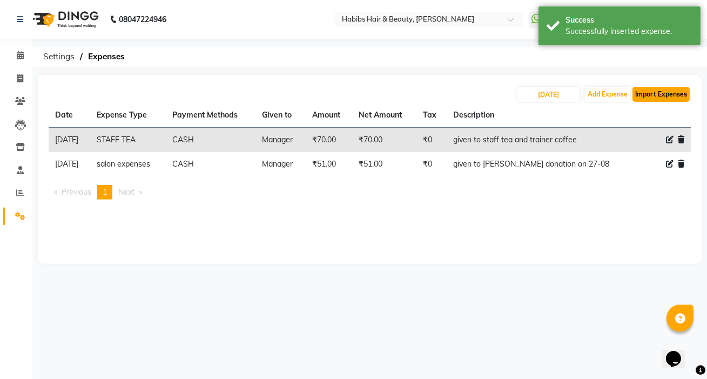
click at [639, 90] on button "Import Expenses" at bounding box center [660, 94] width 57 height 15
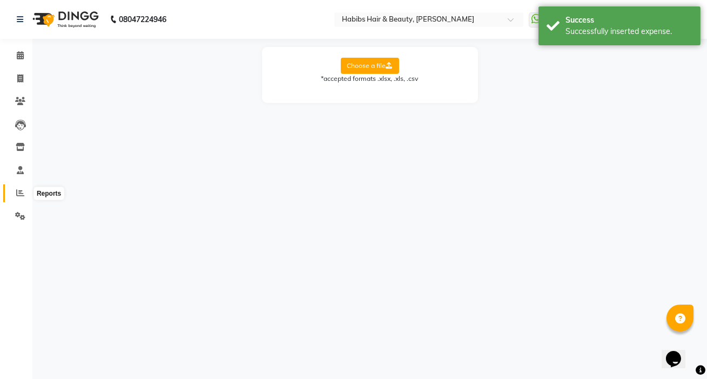
click at [25, 192] on span at bounding box center [20, 193] width 19 height 12
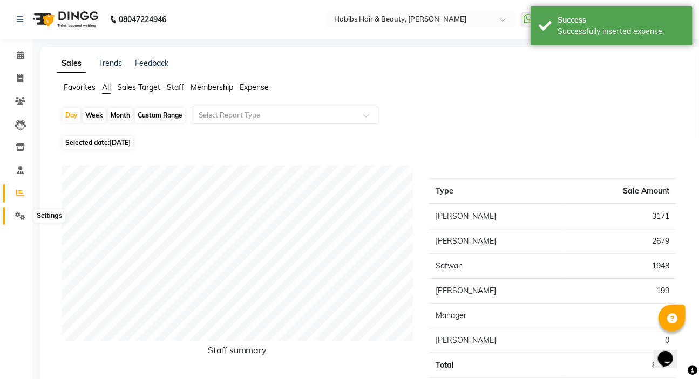
click at [27, 218] on span at bounding box center [20, 217] width 19 height 12
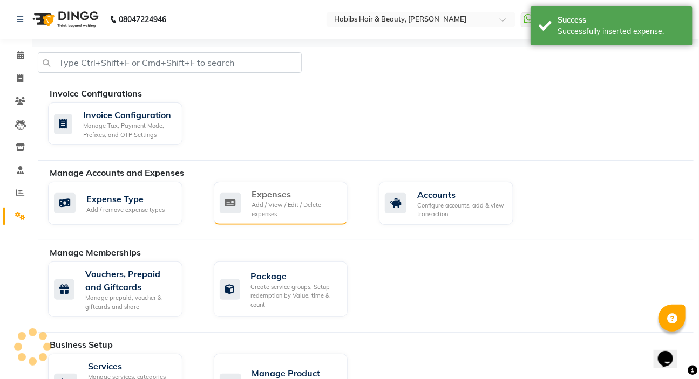
click at [230, 213] on icon at bounding box center [231, 203] width 22 height 21
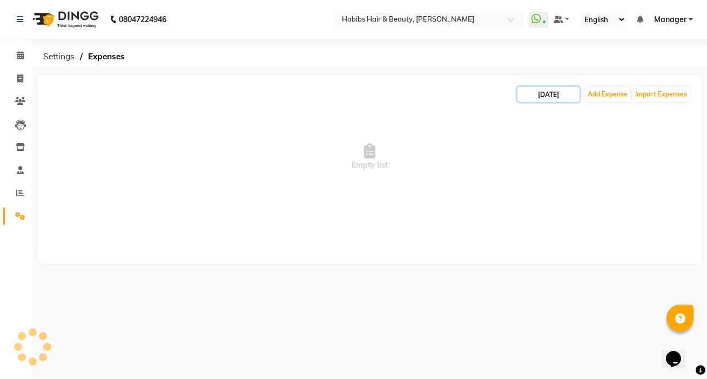
click at [534, 93] on input "[DATE]" at bounding box center [548, 94] width 62 height 15
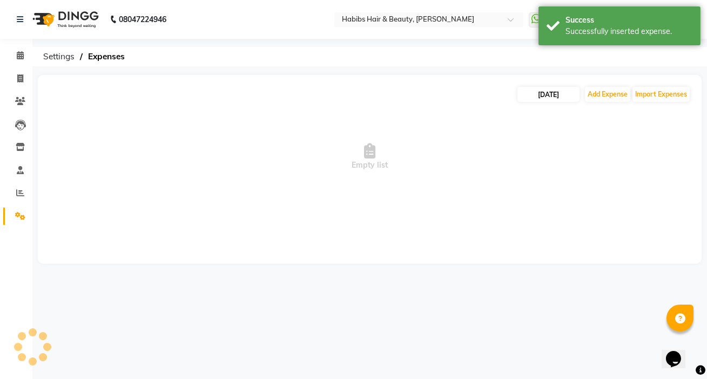
select select "9"
select select "2025"
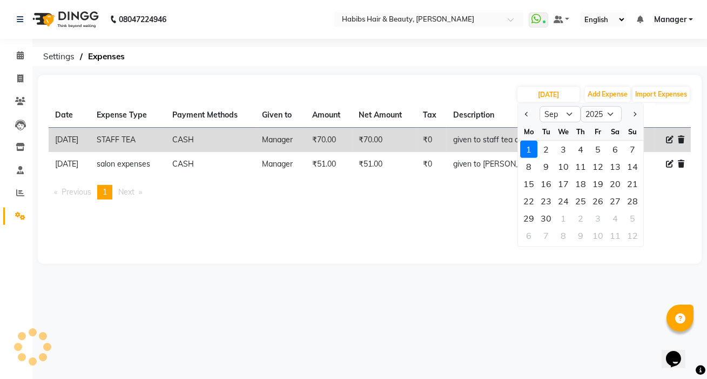
click at [515, 116] on th "Description" at bounding box center [542, 115] width 193 height 25
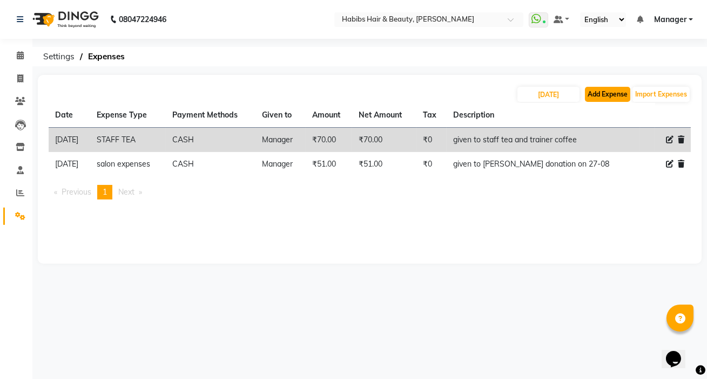
click at [625, 98] on button "Add Expense" at bounding box center [607, 94] width 45 height 15
select select "1"
select select "5487"
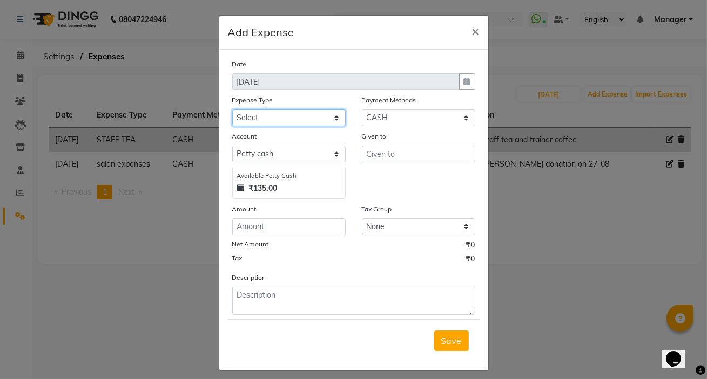
click at [295, 123] on select "Select client coffee client refund clint snacks CLINT TEA CLINT WATER BOTTEL DA…" at bounding box center [288, 118] width 113 height 17
select select "21166"
click at [232, 110] on select "Select client coffee client refund clint snacks CLINT TEA CLINT WATER BOTTEL DA…" at bounding box center [288, 118] width 113 height 17
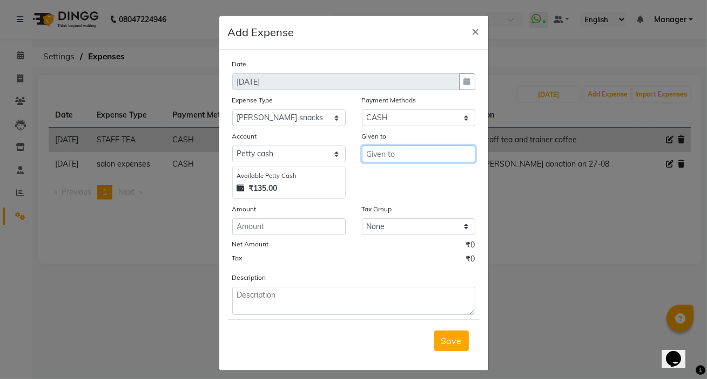
click at [370, 157] on input "text" at bounding box center [418, 154] width 113 height 17
click at [398, 181] on ngb-highlight "M anager" at bounding box center [393, 177] width 37 height 11
type input "Manager"
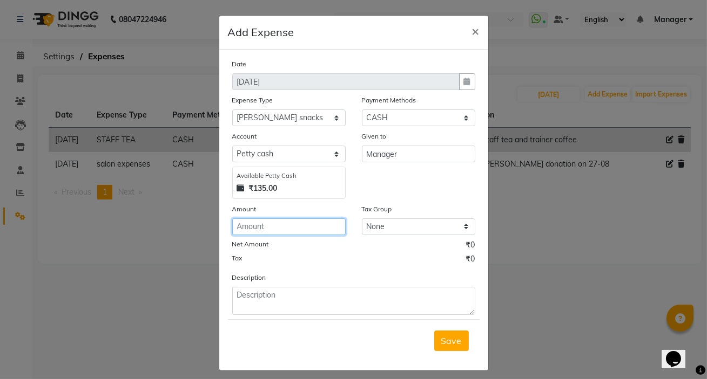
click at [301, 227] on input "number" at bounding box center [288, 227] width 113 height 17
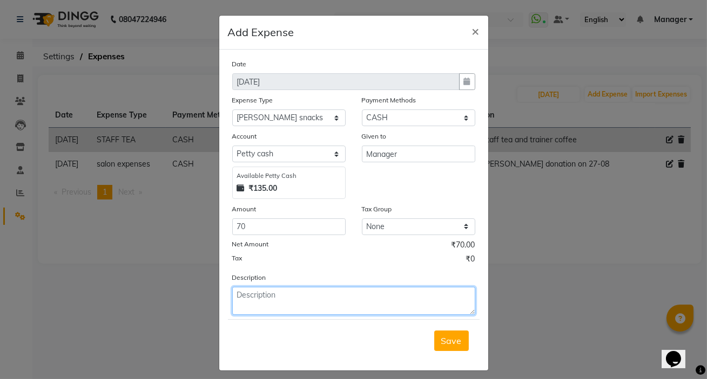
click at [296, 304] on textarea at bounding box center [353, 301] width 243 height 28
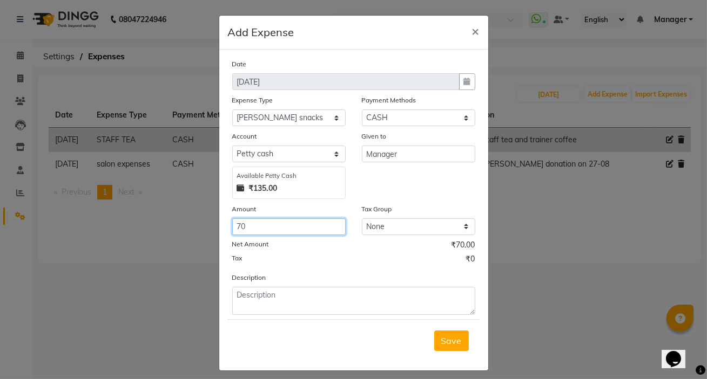
click at [275, 232] on input "70" at bounding box center [288, 227] width 113 height 17
type input "7"
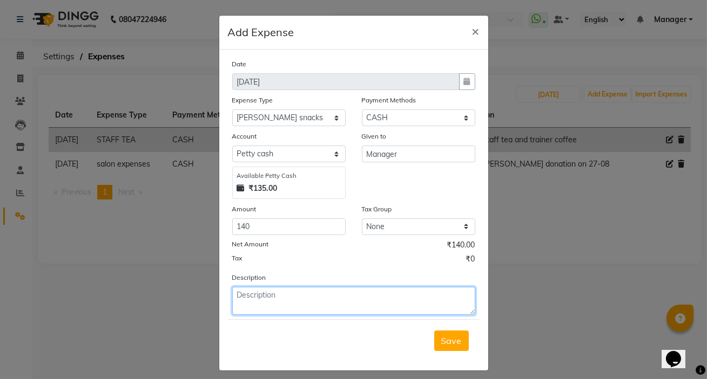
click at [242, 301] on textarea at bounding box center [353, 301] width 243 height 28
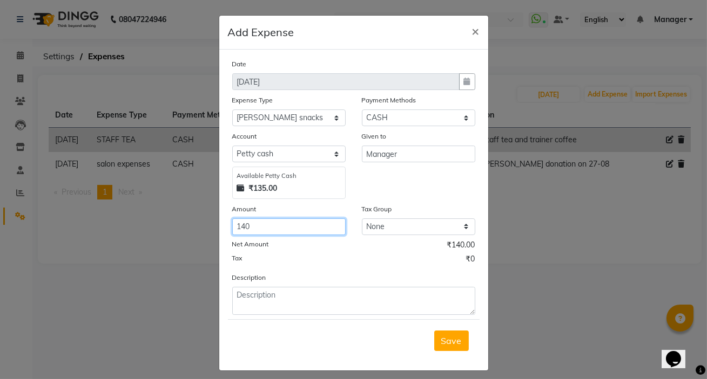
click at [242, 229] on input "140" at bounding box center [288, 227] width 113 height 17
type input "150"
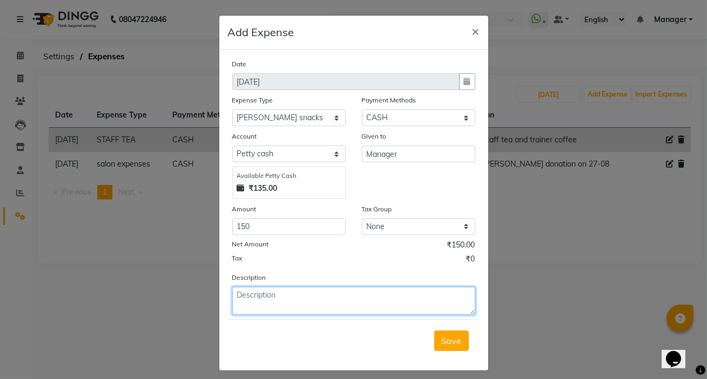
click at [234, 292] on textarea at bounding box center [353, 301] width 243 height 28
type textarea "given to clint sandwich"
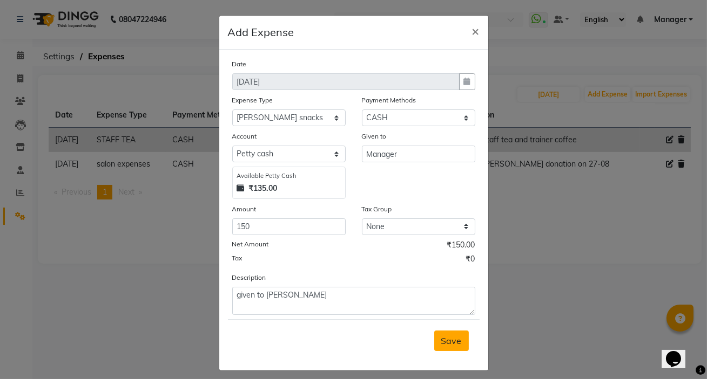
click at [450, 346] on span "Save" at bounding box center [451, 341] width 21 height 11
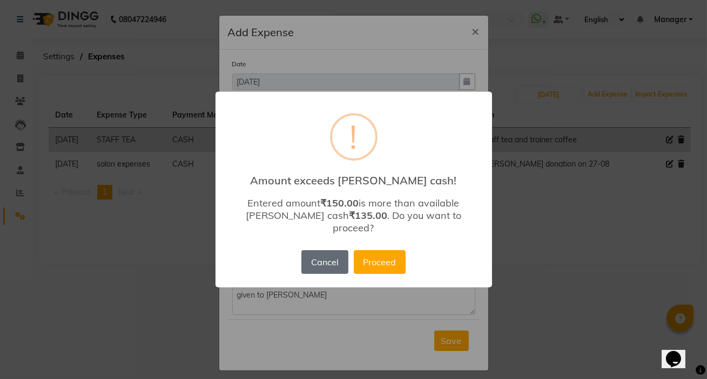
click at [336, 258] on button "Cancel" at bounding box center [324, 262] width 46 height 24
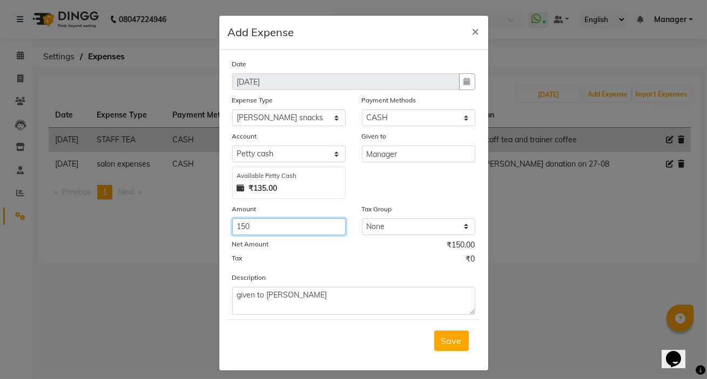
click at [261, 239] on div "Date 01-09-2025 Expense Type Select client coffee client refund clint snacks CL…" at bounding box center [353, 186] width 243 height 257
type input "1"
type input "80"
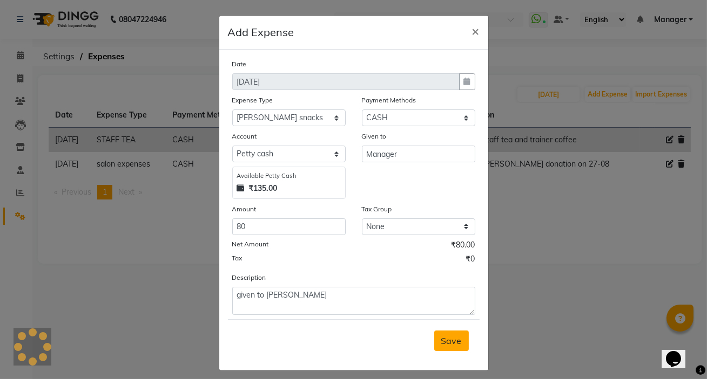
click at [435, 338] on button "Save" at bounding box center [451, 341] width 35 height 21
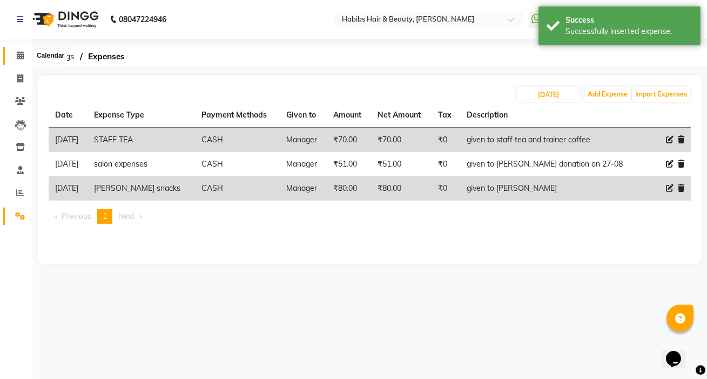
click at [22, 58] on icon at bounding box center [20, 55] width 7 height 8
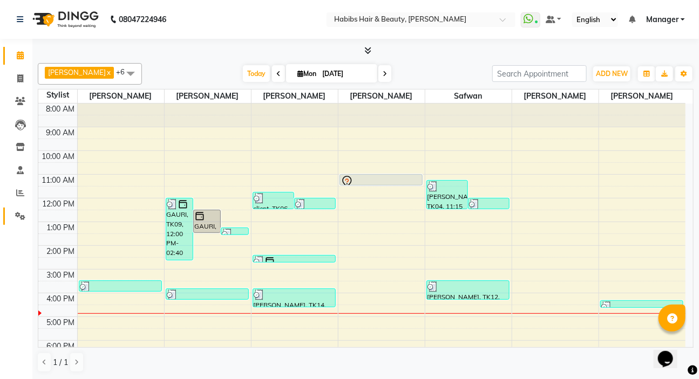
click at [28, 218] on span at bounding box center [20, 217] width 19 height 12
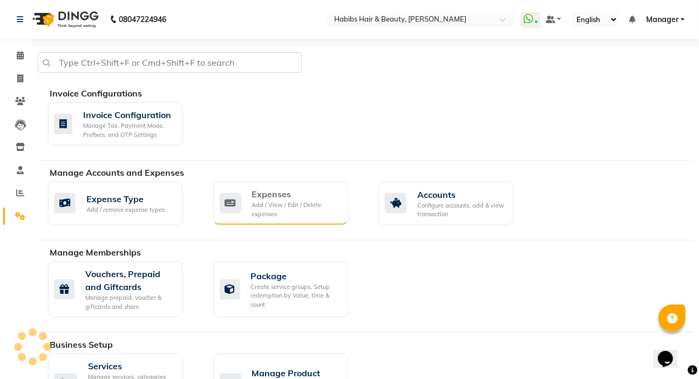
click at [248, 200] on div "Expenses Add / View / Edit / Delete expenses" at bounding box center [280, 203] width 120 height 31
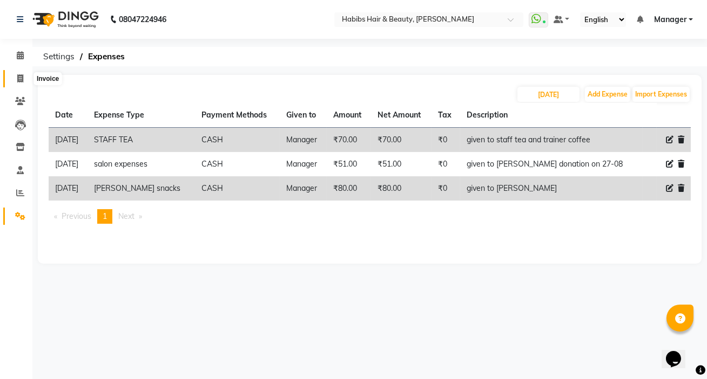
click at [18, 81] on icon at bounding box center [20, 78] width 6 height 8
select select "service"
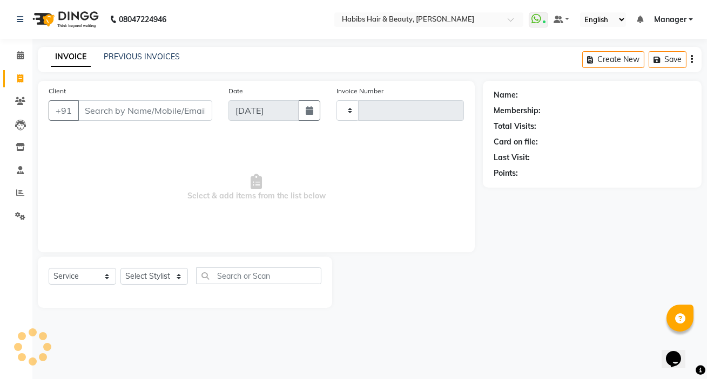
type input "4977"
select select "6465"
click at [150, 267] on div "Select Service Product Membership Package Voucher Prepaid Gift Card Select Styl…" at bounding box center [185, 282] width 294 height 51
click at [149, 276] on select "Select Stylist Akash Wagh Anil Dandge HK ANITA Manager Nazmin Priti Shinde Safw…" at bounding box center [153, 276] width 67 height 17
select select "61801"
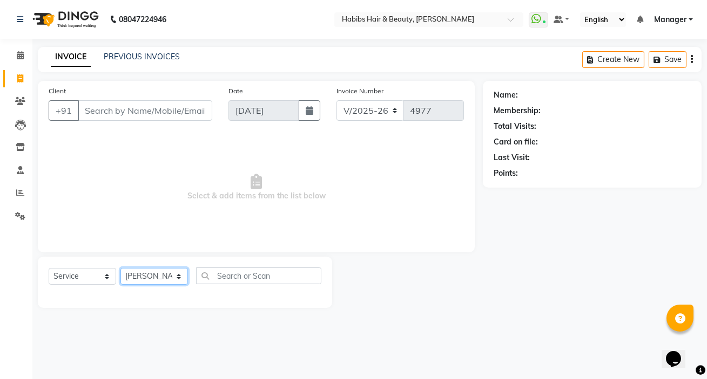
click at [120, 268] on select "Select Stylist Akash Wagh Anil Dandge HK ANITA Manager Nazmin Priti Shinde Safw…" at bounding box center [153, 276] width 67 height 17
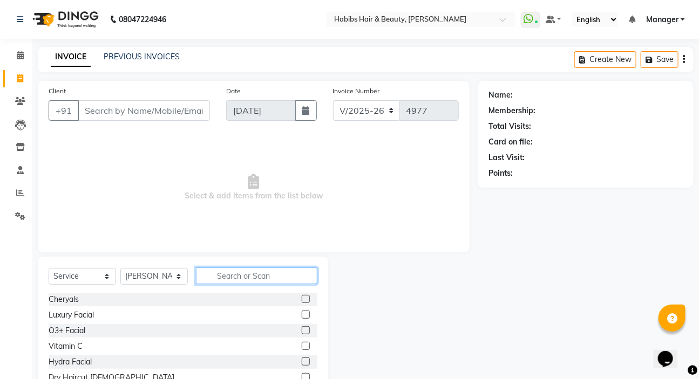
click at [205, 275] on input "text" at bounding box center [256, 276] width 121 height 17
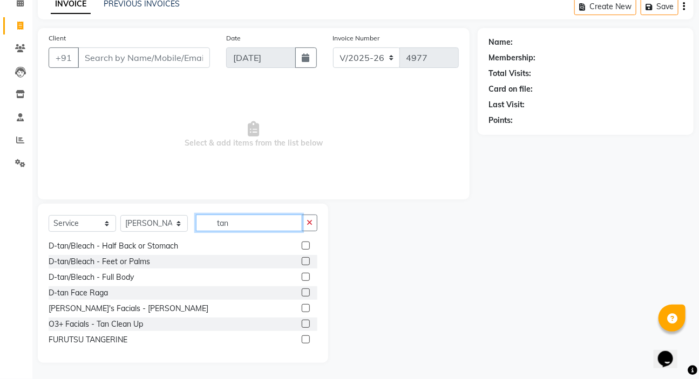
scroll to position [142, 0]
type input "tan"
click at [127, 320] on div "O3+ Facials - Tan Clean Up" at bounding box center [96, 323] width 94 height 11
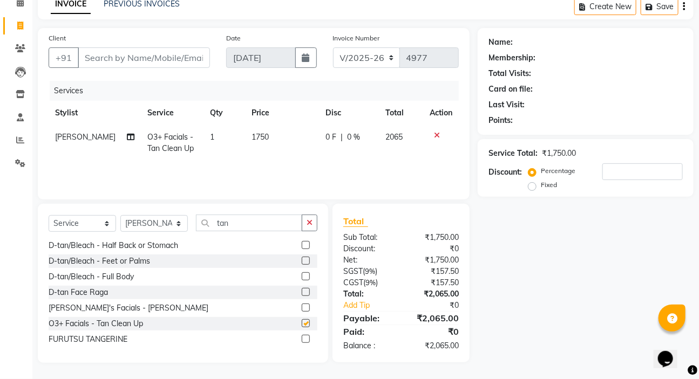
checkbox input "false"
click at [308, 229] on button "button" at bounding box center [310, 223] width 16 height 17
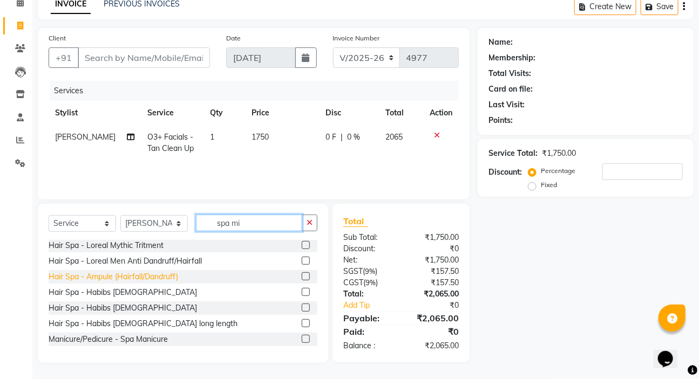
scroll to position [0, 0]
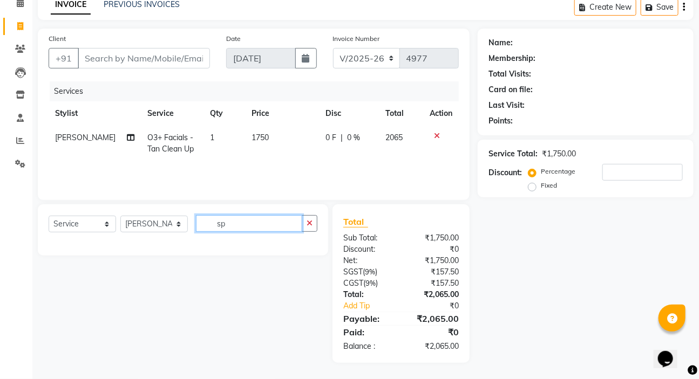
type input "s"
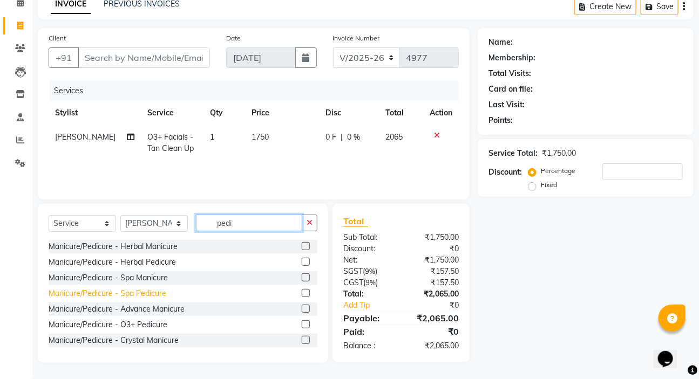
type input "pedi"
click at [157, 291] on div "Manicure/Pedicure - Spa Pedicure" at bounding box center [108, 293] width 118 height 11
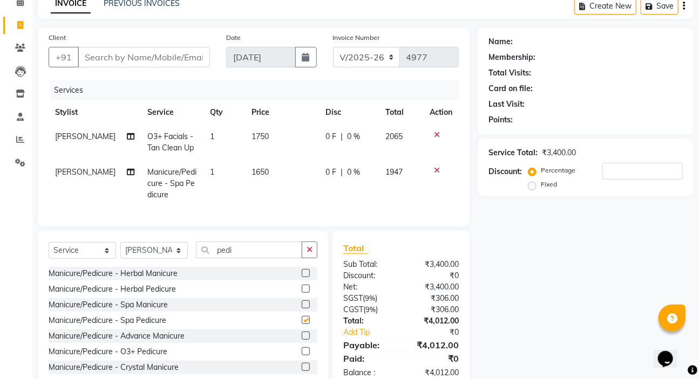
checkbox input "false"
click at [309, 254] on icon "button" at bounding box center [310, 250] width 6 height 8
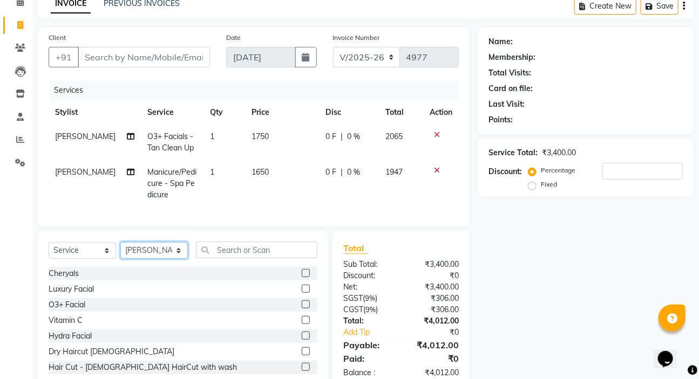
drag, startPoint x: 166, startPoint y: 264, endPoint x: 168, endPoint y: 257, distance: 6.8
click at [166, 259] on select "Select Stylist Akash Wagh Anil Dandge HK ANITA Manager Nazmin Priti Shinde Safw…" at bounding box center [153, 250] width 67 height 17
select select "88135"
click at [120, 250] on select "Select Stylist Akash Wagh Anil Dandge HK ANITA Manager Nazmin Priti Shinde Safw…" at bounding box center [153, 250] width 67 height 17
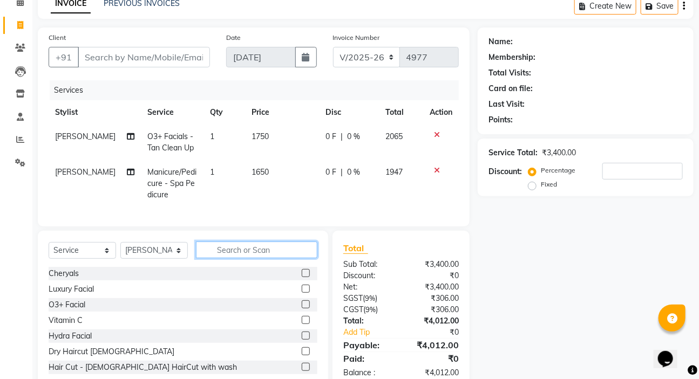
click at [217, 259] on input "text" at bounding box center [256, 250] width 121 height 17
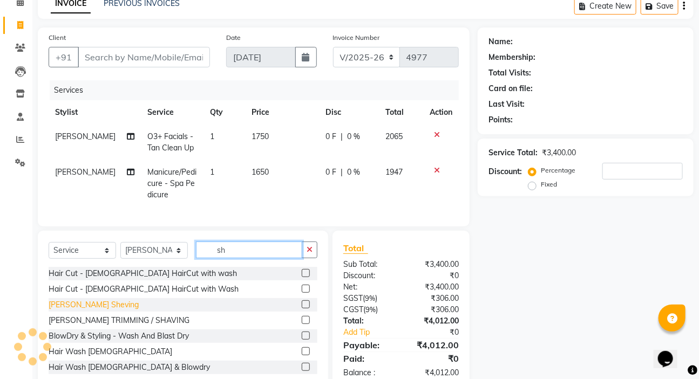
type input "sh"
click at [78, 309] on div "Beard Sheving" at bounding box center [94, 305] width 90 height 11
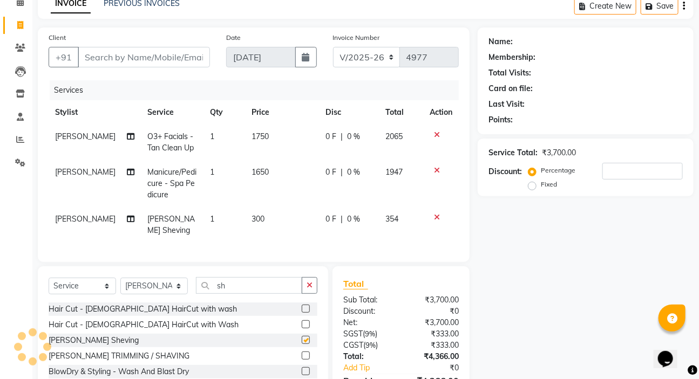
checkbox input "false"
click at [313, 284] on icon "button" at bounding box center [310, 286] width 6 height 8
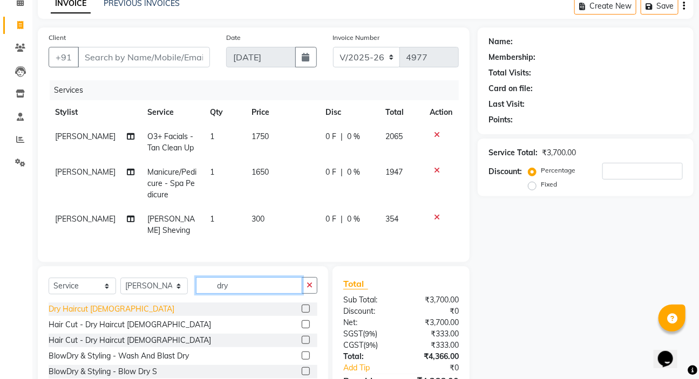
type input "dry"
click at [70, 308] on div "Dry Haircut Male" at bounding box center [112, 309] width 126 height 11
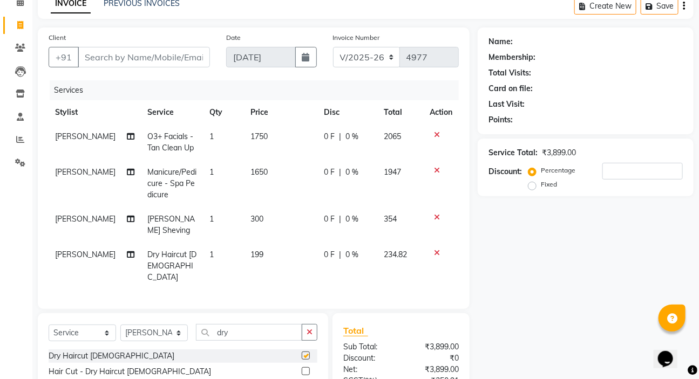
checkbox input "false"
click at [308, 329] on icon "button" at bounding box center [310, 333] width 6 height 8
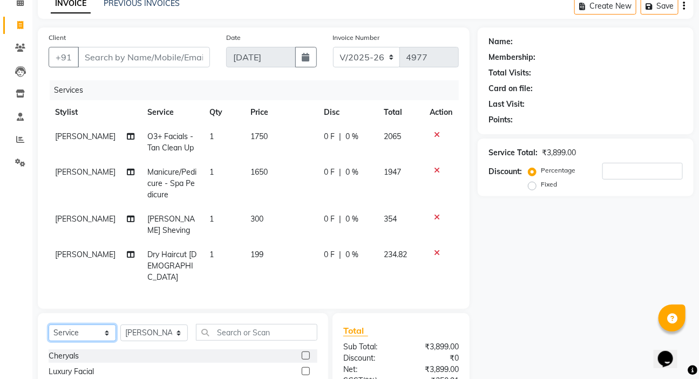
click at [90, 335] on select "Select Service Product Membership Package Voucher Prepaid Gift Card" at bounding box center [82, 333] width 67 height 17
click at [49, 325] on select "Select Service Product Membership Package Voucher Prepaid Gift Card" at bounding box center [82, 333] width 67 height 17
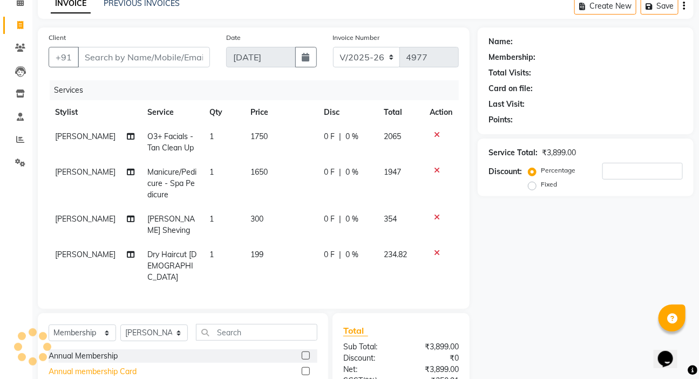
click at [85, 368] on div "Annual membership Card" at bounding box center [93, 372] width 88 height 11
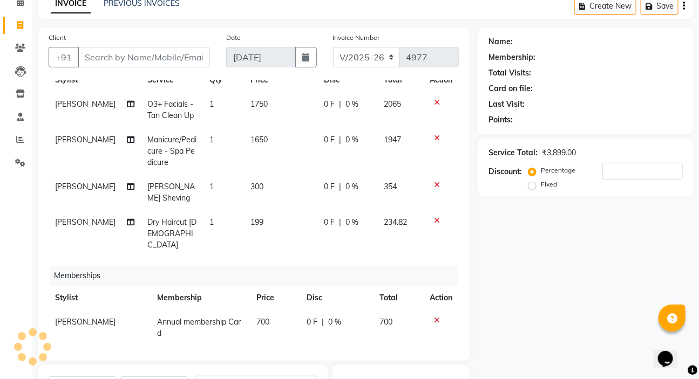
scroll to position [200, 0]
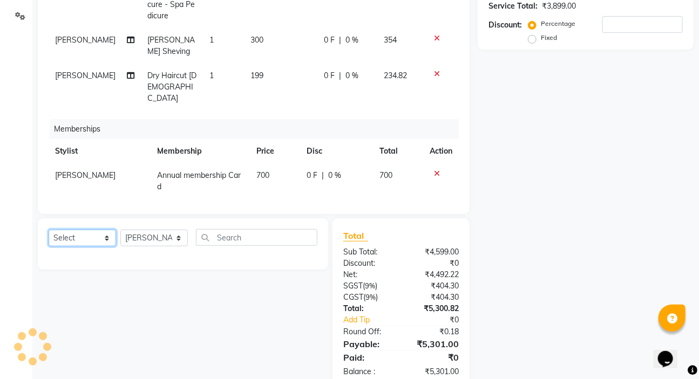
click at [81, 238] on select "Select Service Product Package Voucher Prepaid Gift Card" at bounding box center [82, 238] width 67 height 17
select select "service"
click at [49, 230] on select "Select Service Product Package Voucher Prepaid Gift Card" at bounding box center [82, 238] width 67 height 17
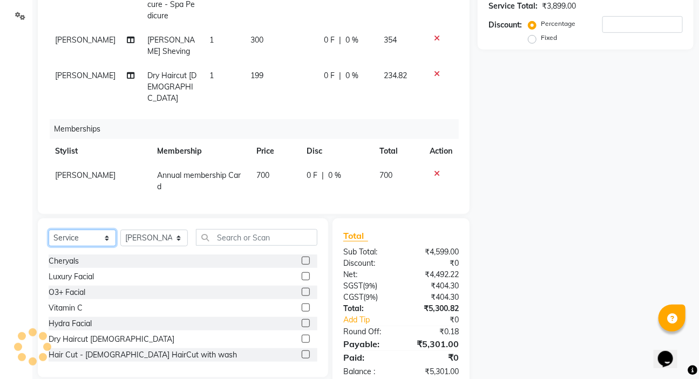
scroll to position [103, 0]
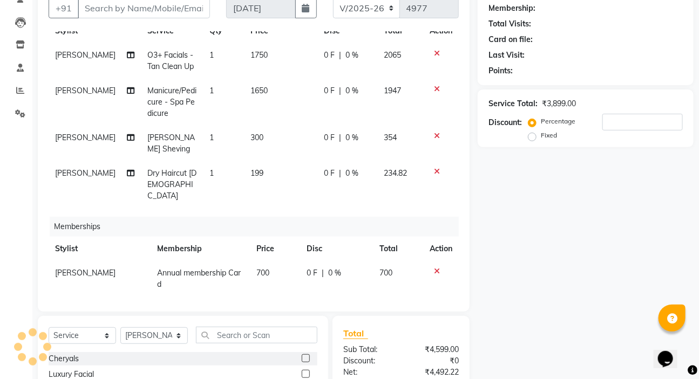
click at [356, 164] on td "0 F | 0 %" at bounding box center [347, 184] width 60 height 47
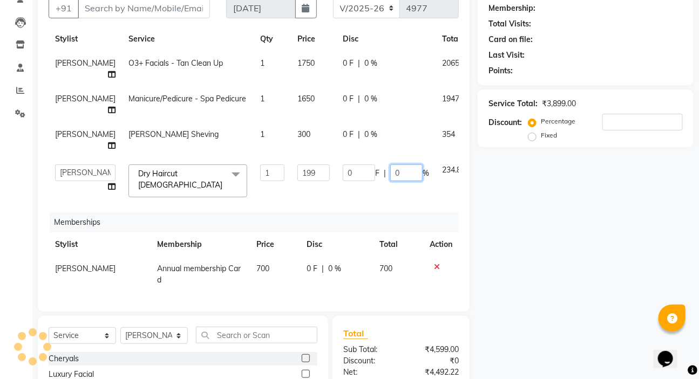
click at [390, 181] on input "0" at bounding box center [406, 173] width 32 height 17
type input "100"
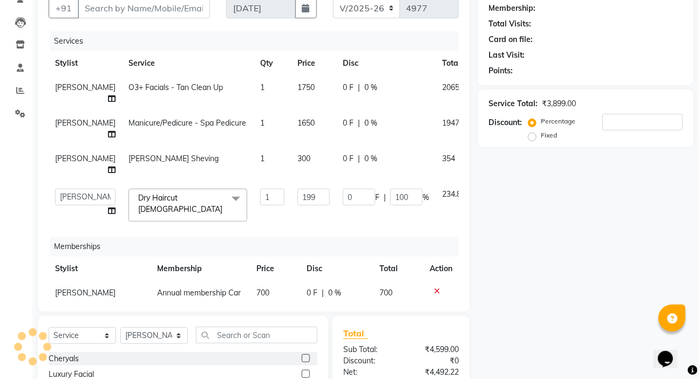
click at [378, 177] on tr "Akash Wagh Beard Sheving 1 300 0 F | 0 % 354" at bounding box center [278, 165] width 459 height 36
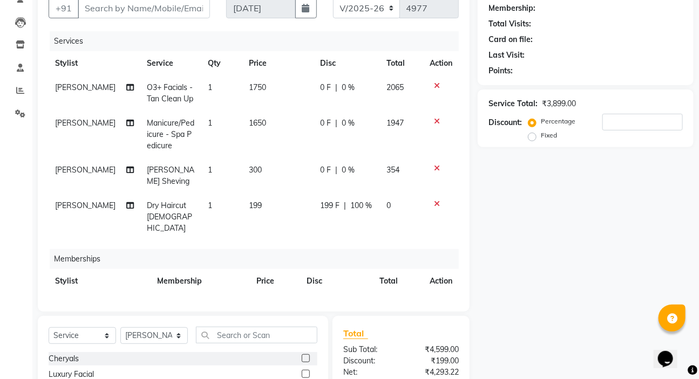
click at [370, 175] on td "0 F | 0 %" at bounding box center [347, 176] width 66 height 36
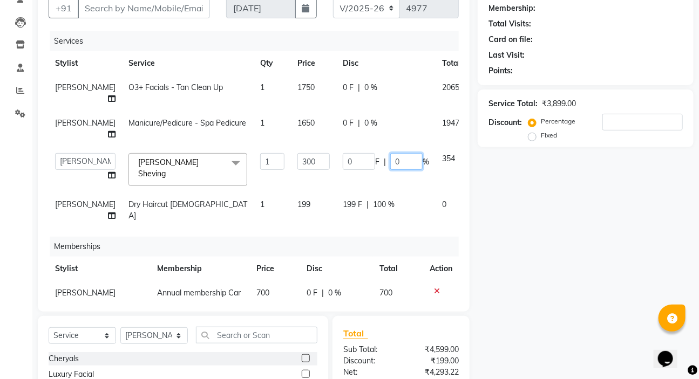
click at [390, 170] on input "0" at bounding box center [406, 161] width 32 height 17
type input "20"
click at [363, 141] on td "0 F | 0 %" at bounding box center [385, 129] width 99 height 36
select select "61801"
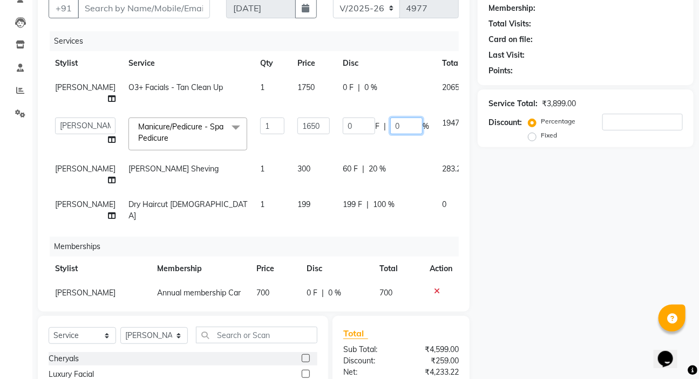
click at [390, 134] on input "0" at bounding box center [406, 126] width 32 height 17
type input "100"
click at [387, 78] on tr "Shraddha Bawariya O3+ Facials - Tan Clean Up 1 1750 0 F | 0 % 2065" at bounding box center [276, 94] width 455 height 36
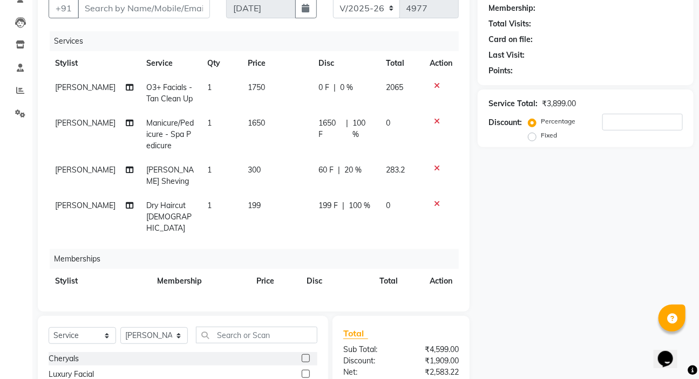
click at [350, 90] on div "0 F | 0 %" at bounding box center [345, 87] width 55 height 11
select select "61801"
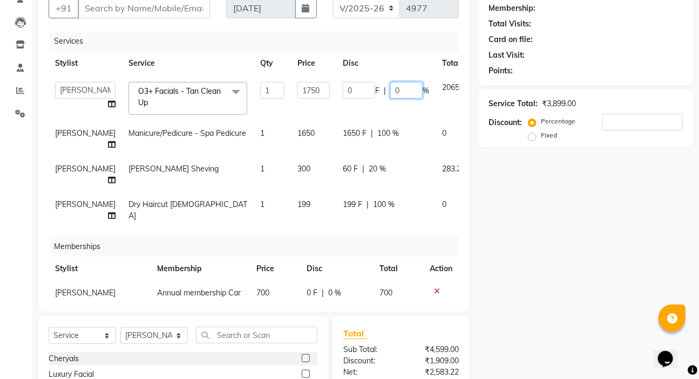
click at [390, 90] on input "0" at bounding box center [406, 90] width 32 height 17
type input "20"
click at [493, 194] on div "Name: Membership: Total Visits: Card on file: Last Visit: Points: Service Total…" at bounding box center [590, 232] width 224 height 508
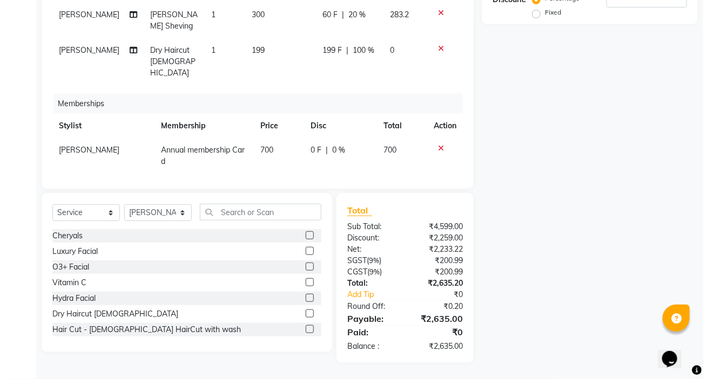
scroll to position [30, 0]
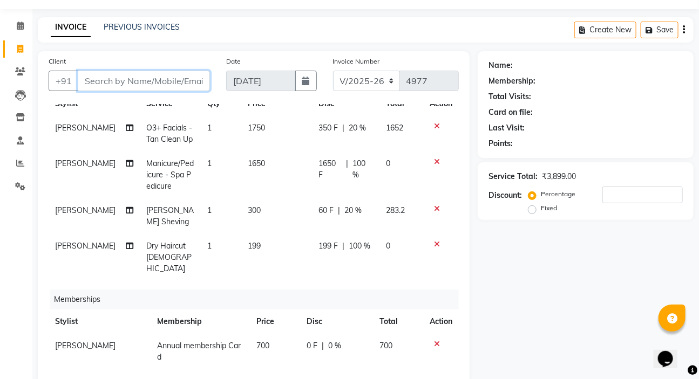
click at [137, 77] on input "Client" at bounding box center [144, 81] width 132 height 21
type input "9"
type input "0"
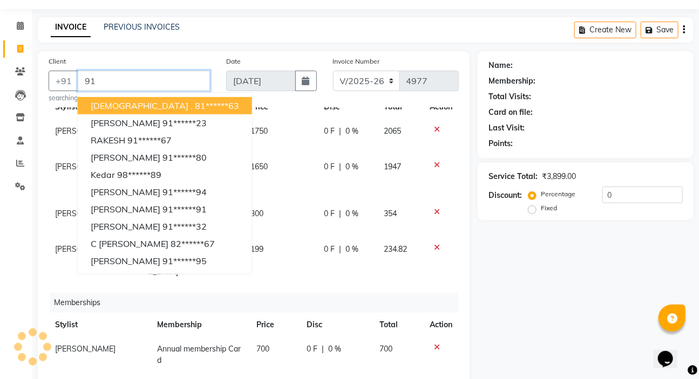
type input "9"
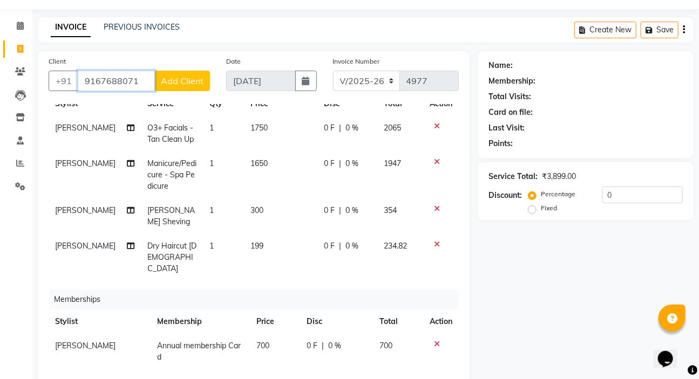
type input "9167688071"
click at [173, 86] on span "Add Client" at bounding box center [182, 81] width 43 height 11
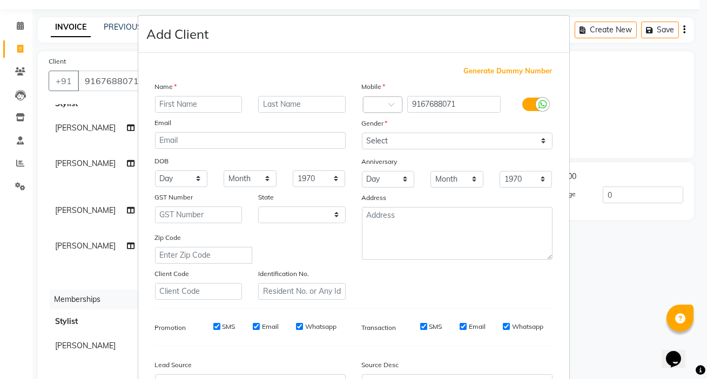
select select "22"
click at [181, 95] on div "Name" at bounding box center [250, 88] width 207 height 15
click at [192, 102] on input "text" at bounding box center [198, 104] width 87 height 17
type input "parshant"
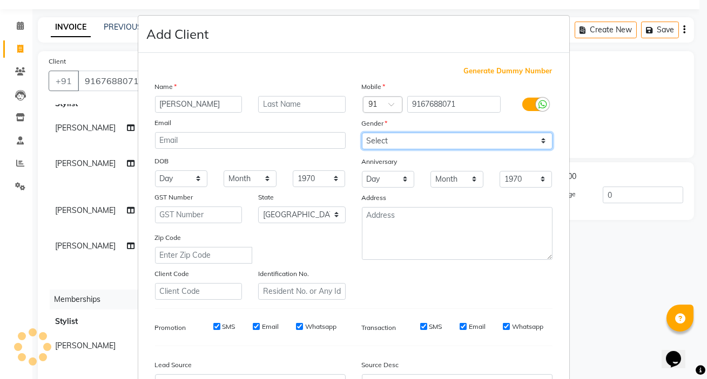
click at [392, 140] on select "Select Male Female Other Prefer Not To Say" at bounding box center [457, 141] width 191 height 17
click at [362, 133] on select "Select Male Female Other Prefer Not To Say" at bounding box center [457, 141] width 191 height 17
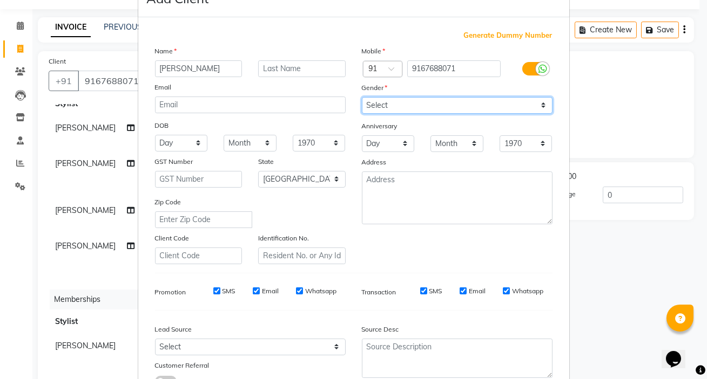
scroll to position [0, 0]
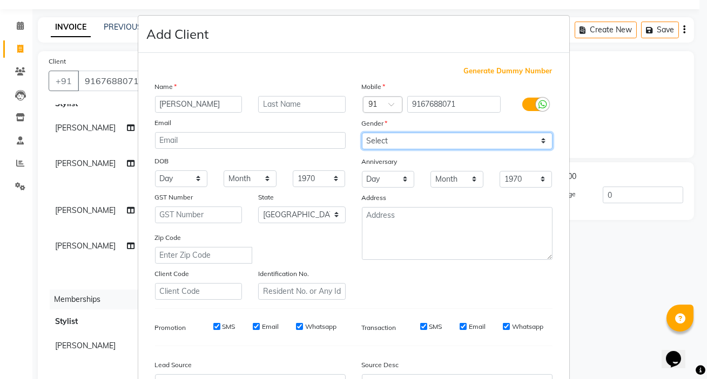
click at [389, 143] on select "Select Male Female Other Prefer Not To Say" at bounding box center [457, 141] width 191 height 17
select select "male"
click at [362, 133] on select "Select Male Female Other Prefer Not To Say" at bounding box center [457, 141] width 191 height 17
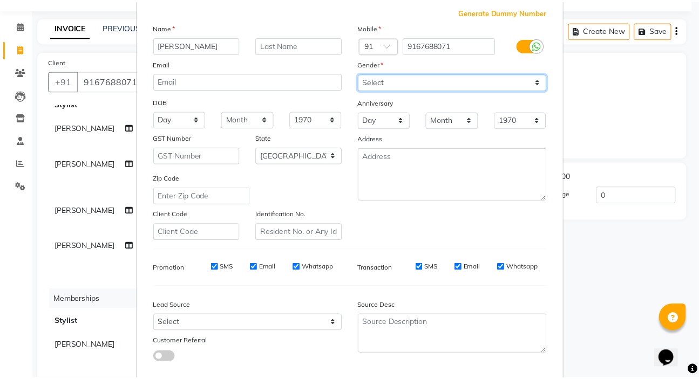
scroll to position [122, 0]
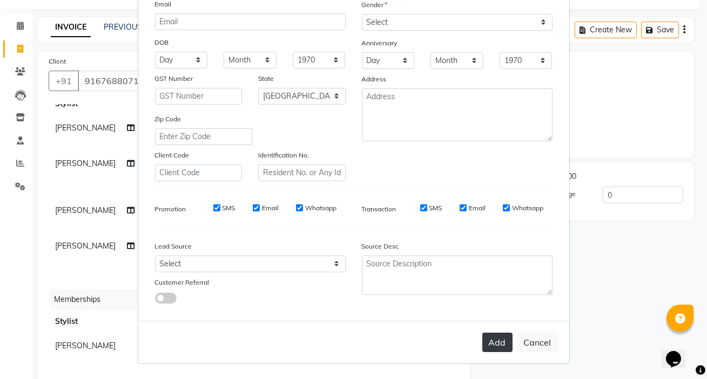
click at [490, 338] on button "Add" at bounding box center [497, 342] width 30 height 19
type input "91******71"
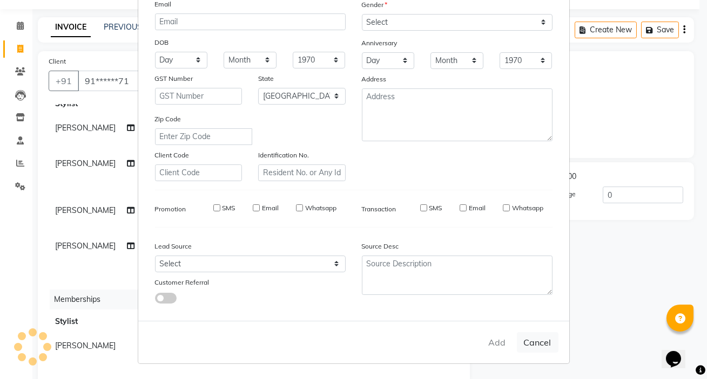
select select
select select "null"
select select
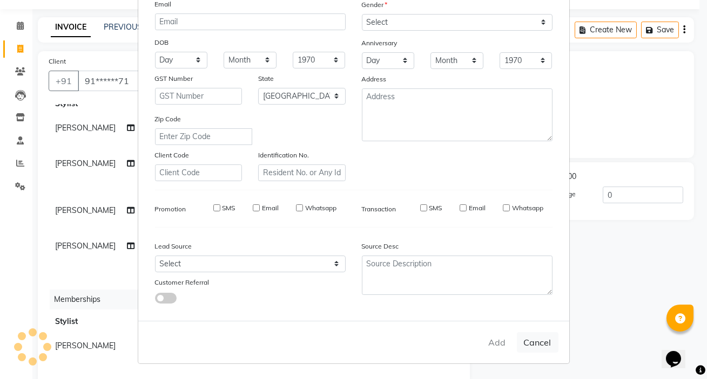
select select
checkbox input "false"
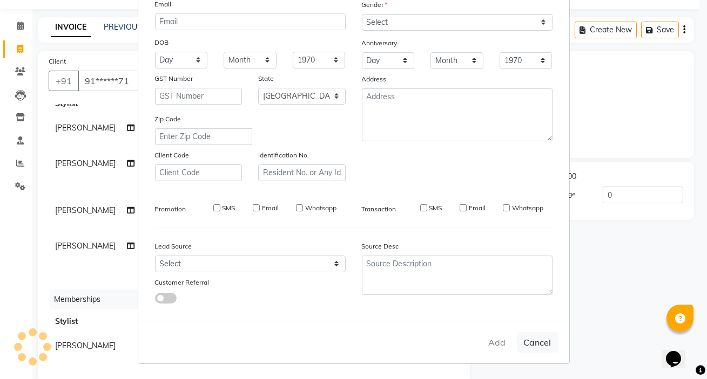
checkbox input "false"
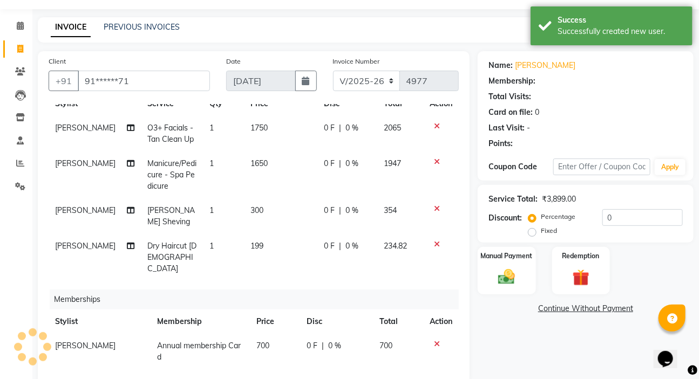
select select "1: Object"
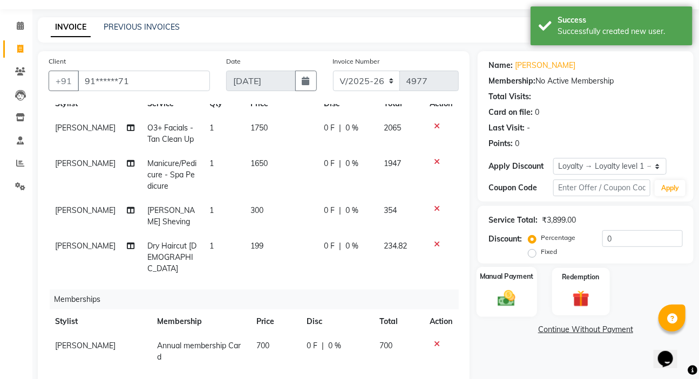
click at [503, 288] on img at bounding box center [506, 298] width 29 height 20
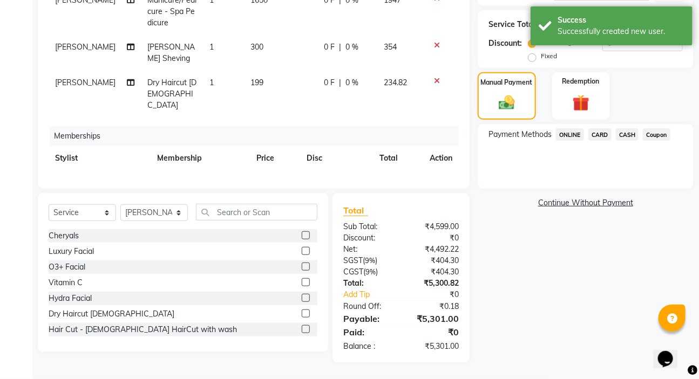
scroll to position [30, 0]
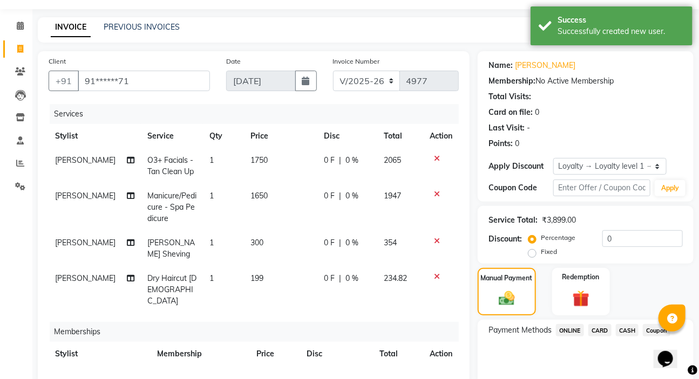
click at [345, 278] on span "0 %" at bounding box center [351, 278] width 13 height 11
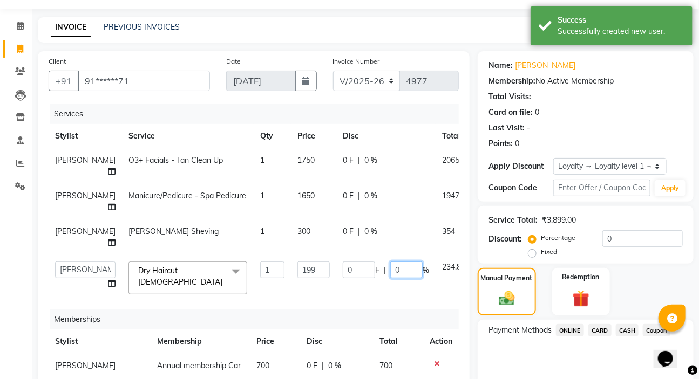
click at [390, 279] on input "0" at bounding box center [406, 270] width 32 height 17
type input "100"
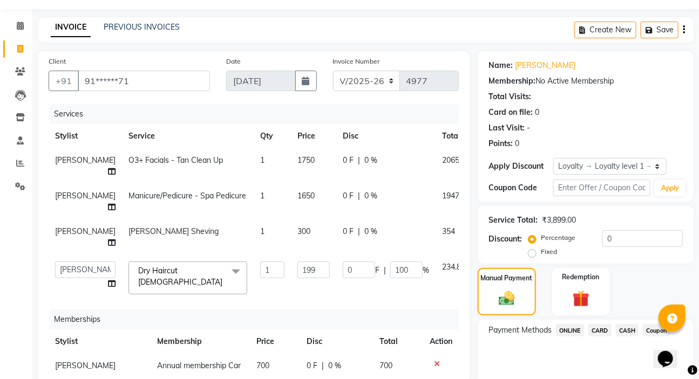
click at [351, 206] on td "0 F | 0 %" at bounding box center [385, 202] width 99 height 36
select select "61801"
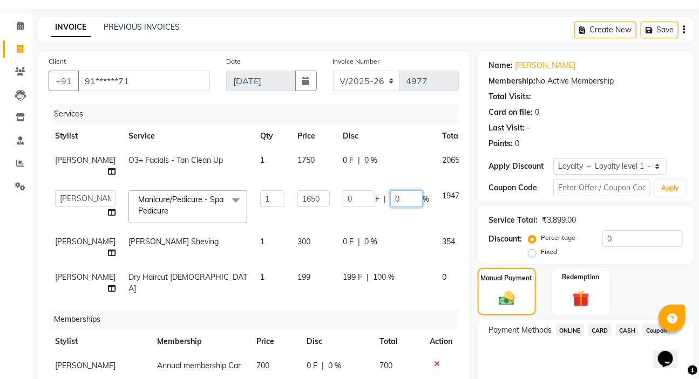
click at [390, 207] on input "0" at bounding box center [406, 199] width 32 height 17
type input "100"
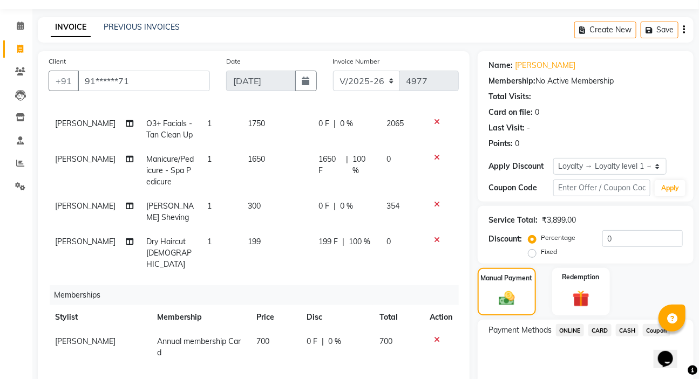
scroll to position [32, 0]
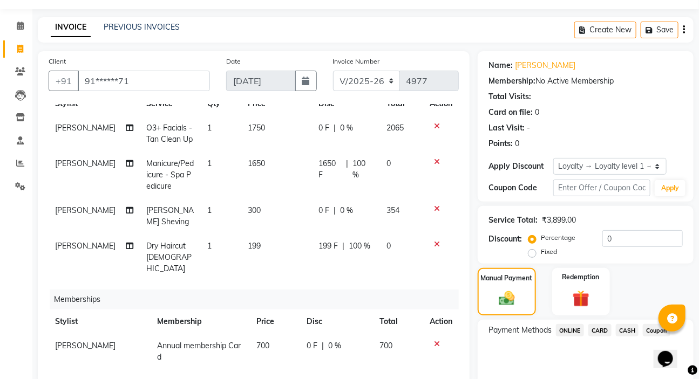
click at [505, 356] on div "Payment Methods ONLINE CARD CASH Coupon" at bounding box center [586, 352] width 216 height 65
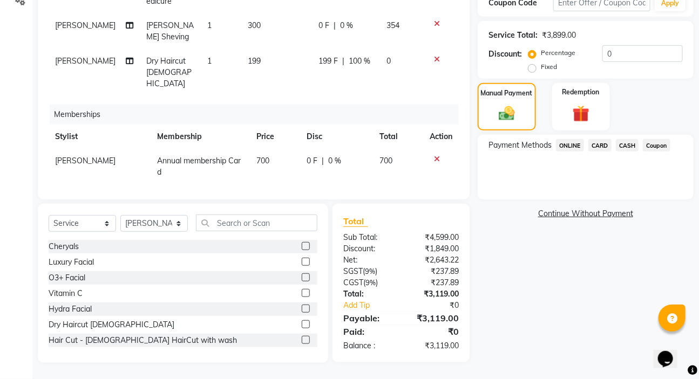
scroll to position [19, 0]
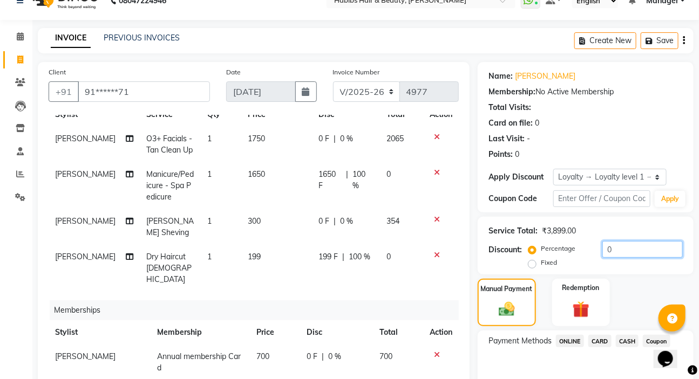
click at [648, 257] on input "0" at bounding box center [642, 249] width 80 height 17
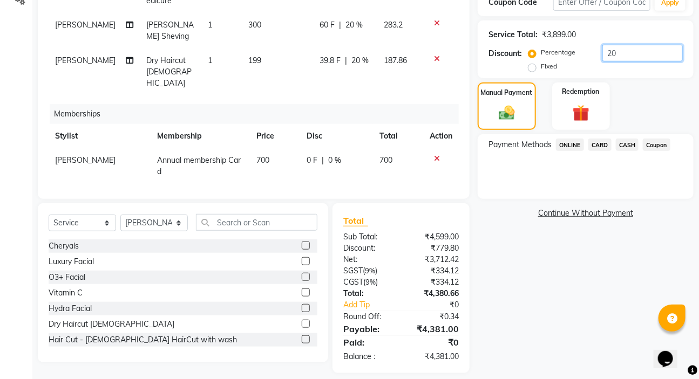
type input "20"
click at [567, 282] on div "Name: Parshant Membership: No Active Membership Total Visits: Card on file: 0 L…" at bounding box center [590, 120] width 224 height 508
drag, startPoint x: 567, startPoint y: 282, endPoint x: 552, endPoint y: 275, distance: 16.4
click at [552, 275] on div "Name: Parshant Membership: No Active Membership Total Visits: Card on file: 0 L…" at bounding box center [590, 120] width 224 height 508
click at [544, 261] on div "Name: Parshant Membership: No Active Membership Total Visits: Card on file: 0 L…" at bounding box center [590, 120] width 224 height 508
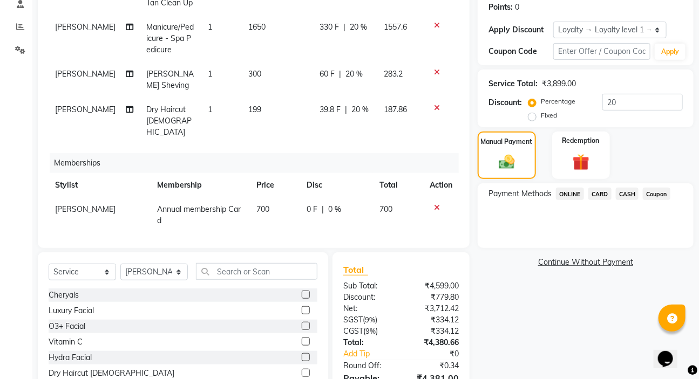
scroll to position [117, 0]
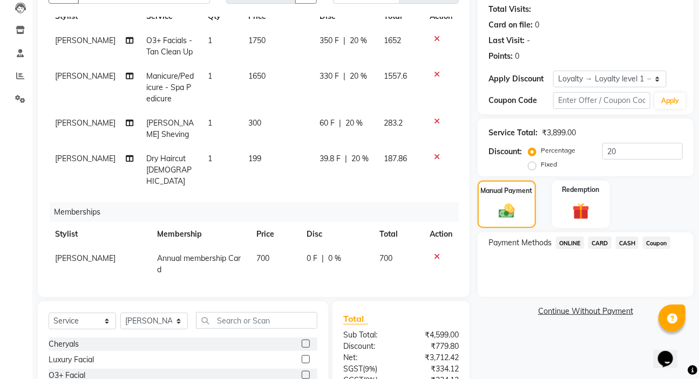
click at [364, 153] on td "39.8 F | 20 %" at bounding box center [345, 170] width 65 height 47
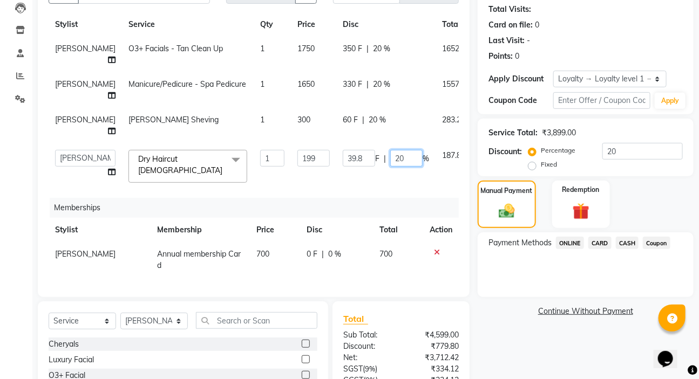
click at [390, 157] on input "20" at bounding box center [406, 158] width 32 height 17
type input "2"
type input "100"
click at [373, 79] on span "20 %" at bounding box center [381, 84] width 17 height 11
select select "61801"
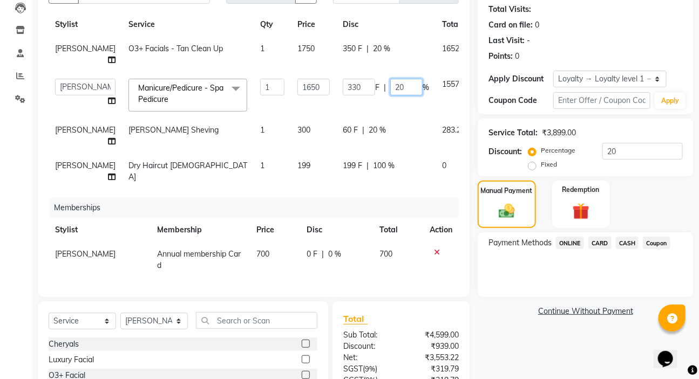
click at [390, 79] on input "20" at bounding box center [406, 87] width 32 height 17
type input "2"
type input "100"
click at [519, 281] on div "Payment Methods ONLINE CARD CASH Coupon" at bounding box center [586, 265] width 216 height 65
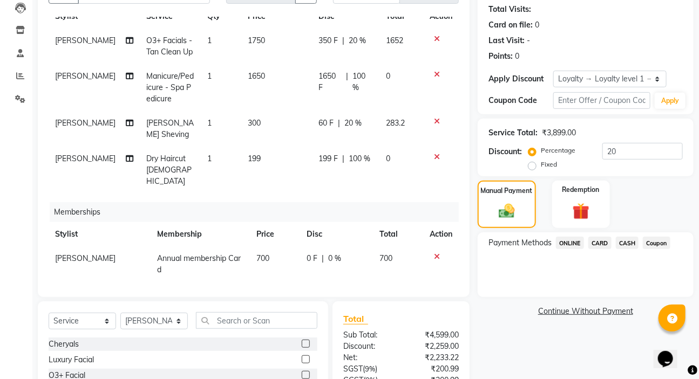
scroll to position [226, 0]
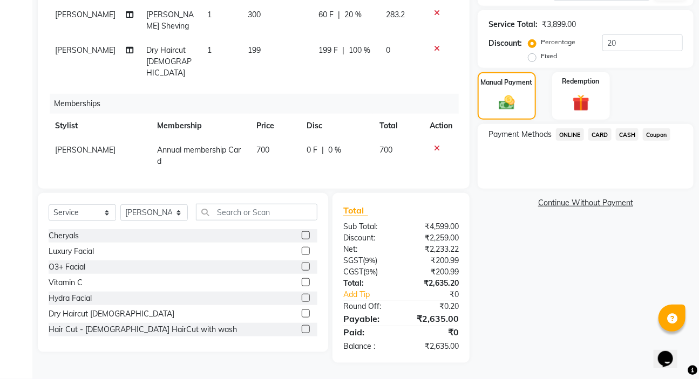
click at [626, 129] on span "CASH" at bounding box center [627, 134] width 23 height 12
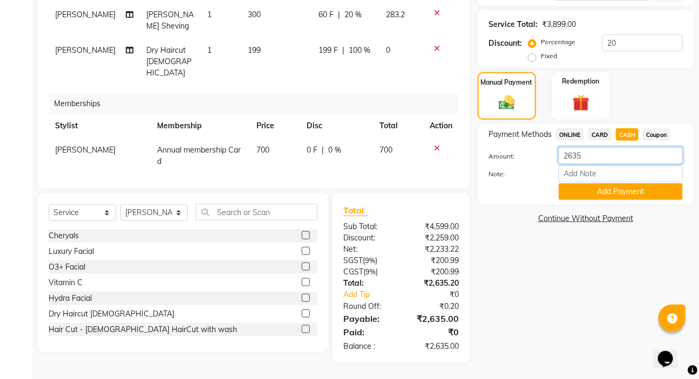
click at [607, 160] on input "2635" at bounding box center [621, 155] width 124 height 17
type input "2"
type input "2500"
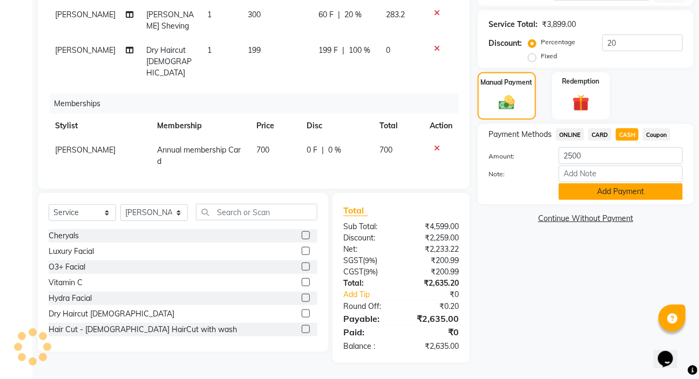
click at [586, 191] on button "Add Payment" at bounding box center [621, 192] width 124 height 17
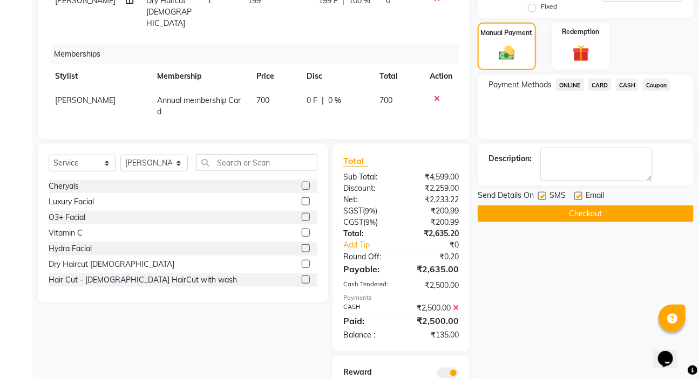
scroll to position [128, 0]
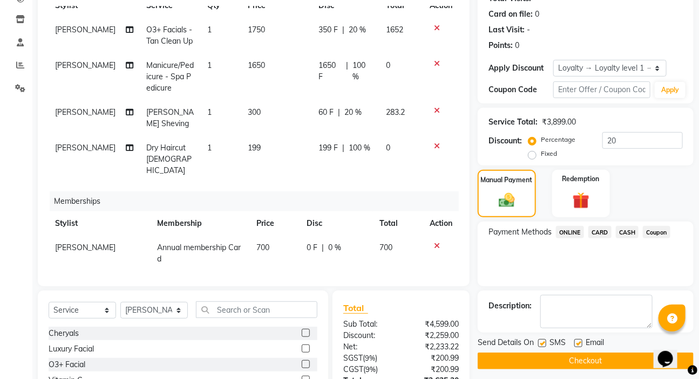
click at [567, 227] on span "ONLINE" at bounding box center [570, 232] width 28 height 12
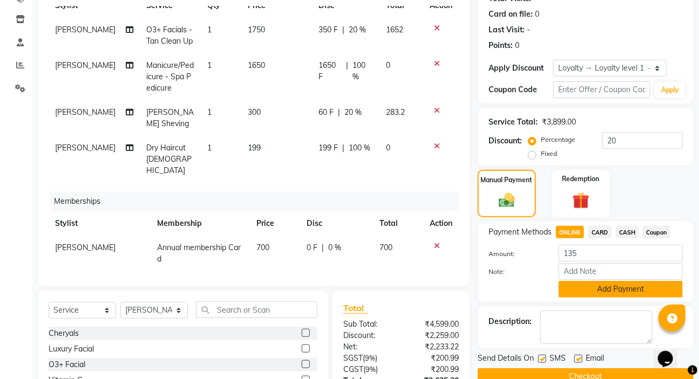
click at [601, 286] on button "Add Payment" at bounding box center [621, 289] width 124 height 17
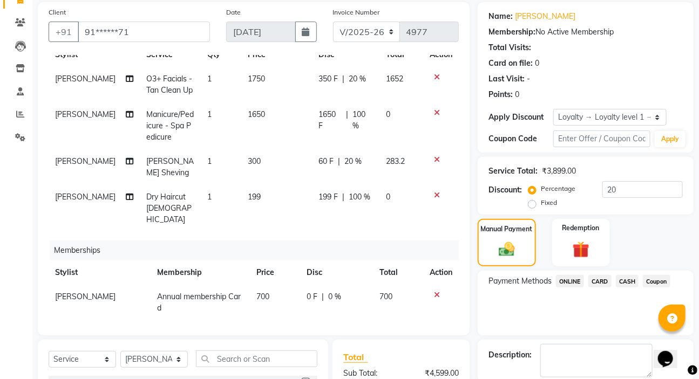
scroll to position [226, 0]
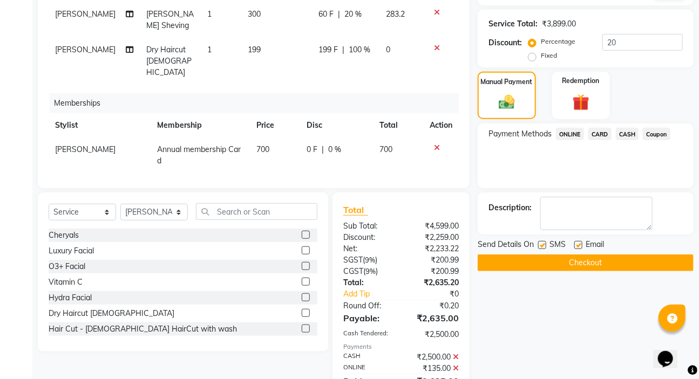
click at [593, 261] on button "Checkout" at bounding box center [586, 263] width 216 height 17
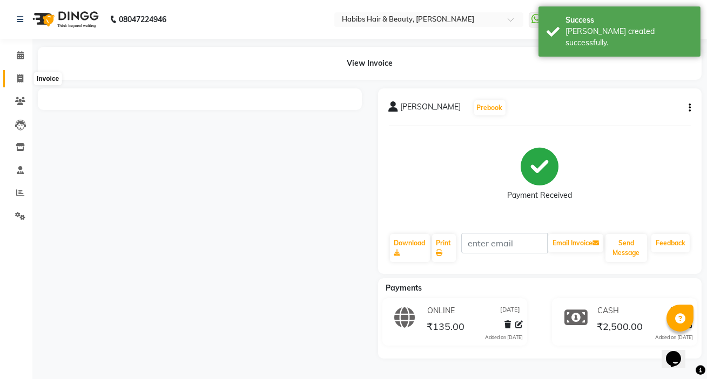
click at [20, 78] on icon at bounding box center [20, 78] width 6 height 8
select select "service"
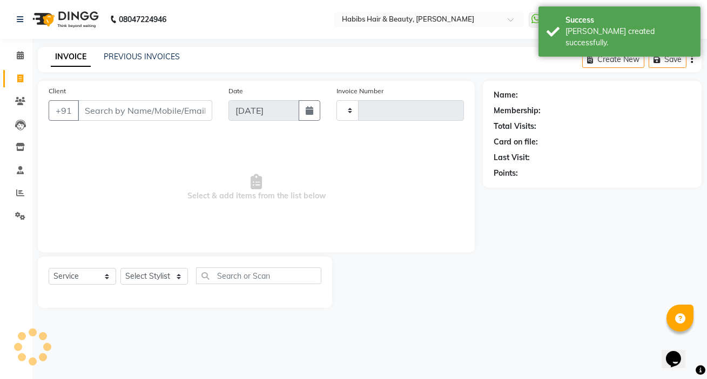
type input "4978"
select select "6465"
click at [147, 116] on input "Client" at bounding box center [145, 110] width 134 height 21
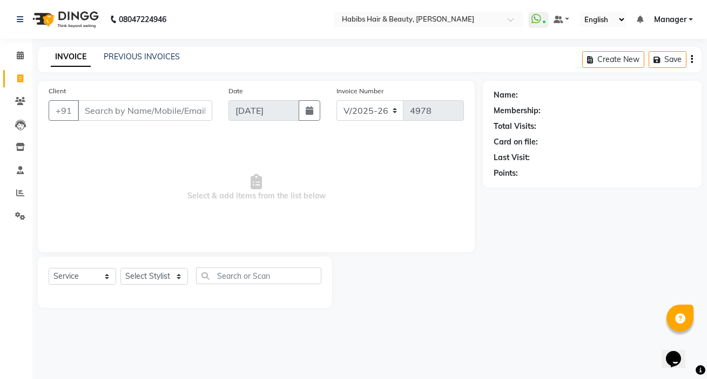
click at [147, 101] on input "Client" at bounding box center [145, 110] width 134 height 21
click at [17, 55] on icon at bounding box center [20, 55] width 7 height 8
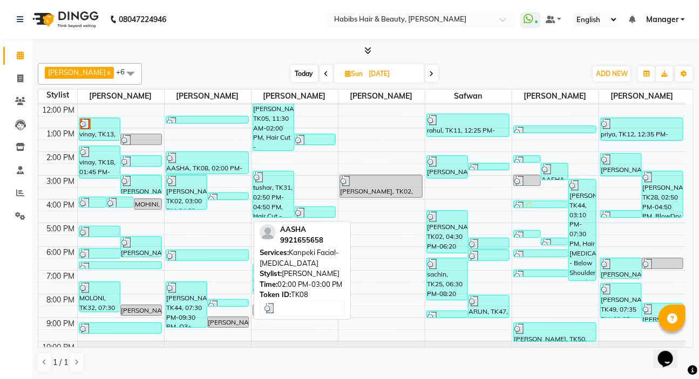
scroll to position [98, 0]
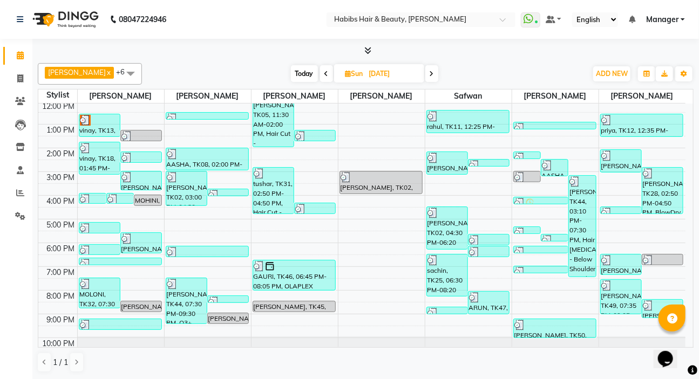
click at [426, 77] on span at bounding box center [431, 73] width 13 height 17
type input "[DATE]"
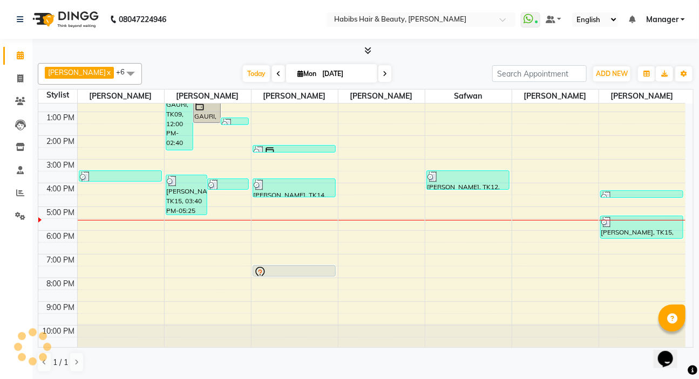
scroll to position [110, 0]
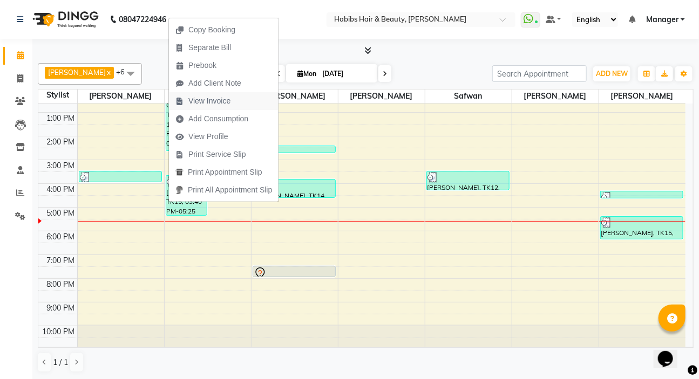
click at [213, 99] on span "View Invoice" at bounding box center [209, 101] width 42 height 11
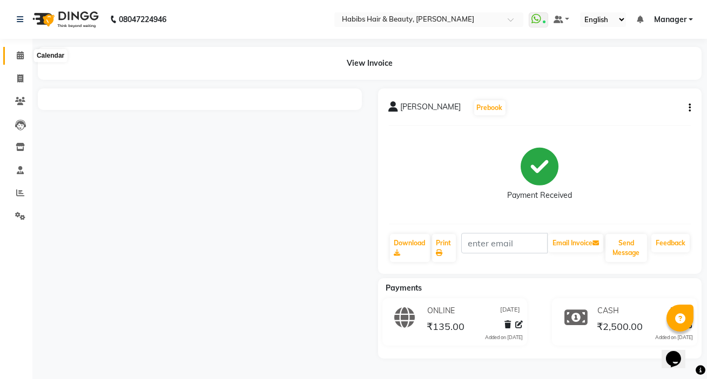
click at [17, 56] on icon at bounding box center [20, 55] width 7 height 8
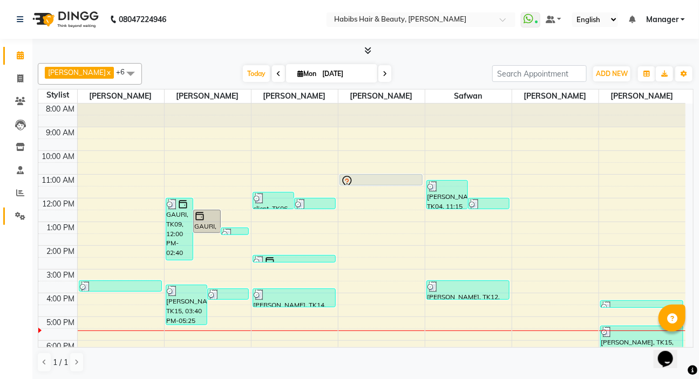
click at [17, 211] on span at bounding box center [20, 217] width 19 height 12
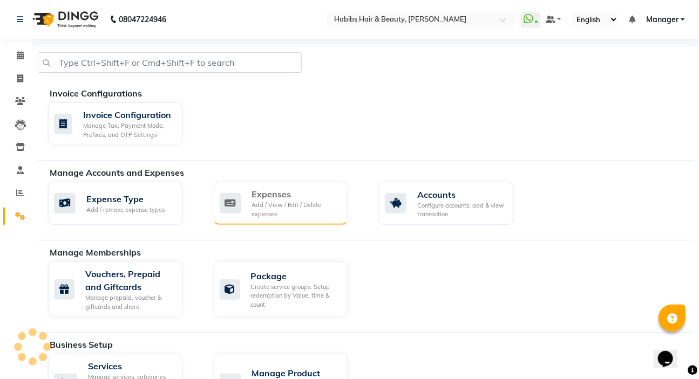
click at [264, 201] on div "Add / View / Edit / Delete expenses" at bounding box center [295, 210] width 87 height 18
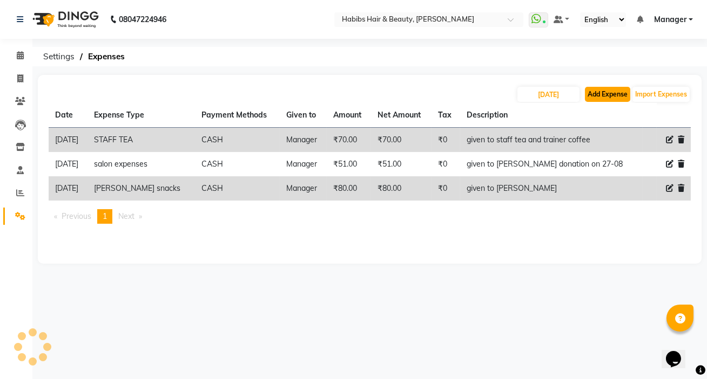
click at [599, 98] on button "Add Expense" at bounding box center [607, 94] width 45 height 15
select select "1"
select select "5487"
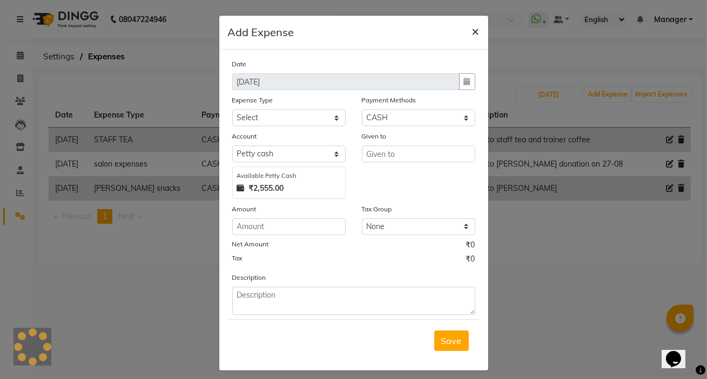
click at [472, 34] on span "×" at bounding box center [476, 31] width 8 height 16
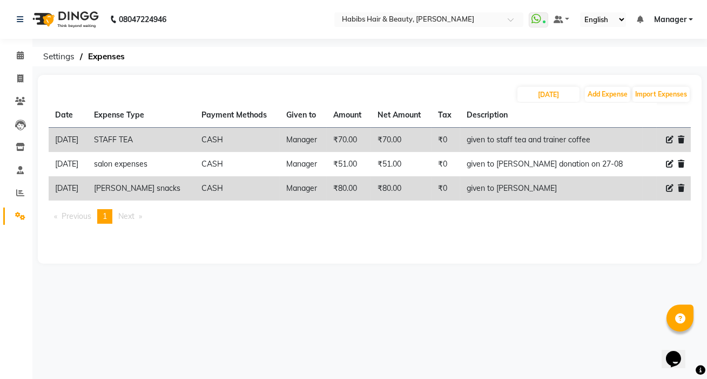
click at [666, 189] on icon at bounding box center [670, 189] width 8 height 8
select select "21166"
select select "1"
select select "5487"
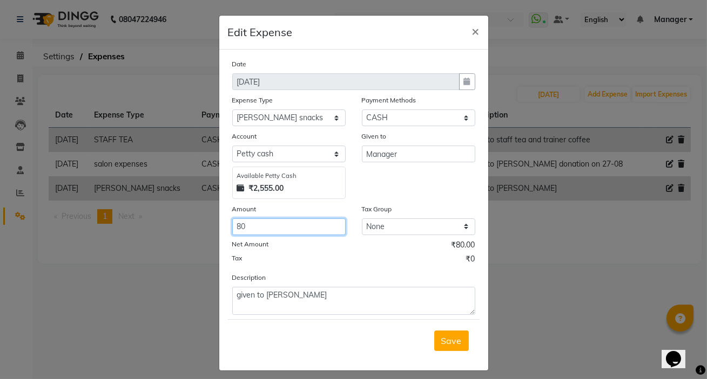
click at [239, 227] on input "80" at bounding box center [288, 227] width 113 height 17
type input "150"
click at [457, 347] on span "Save" at bounding box center [451, 341] width 21 height 11
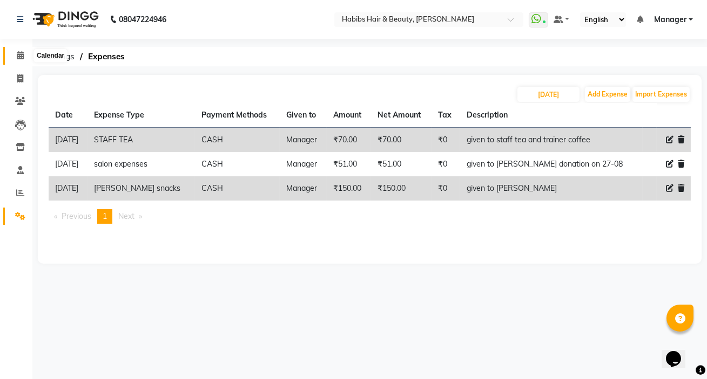
click at [20, 55] on icon at bounding box center [20, 55] width 7 height 8
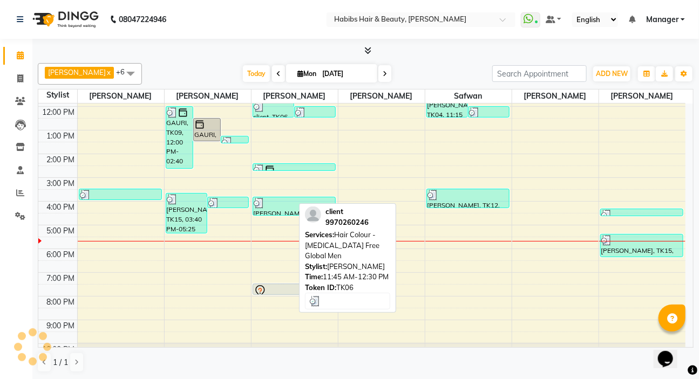
scroll to position [98, 0]
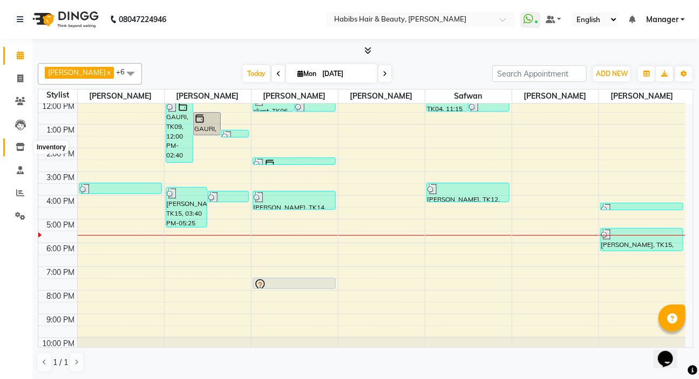
click at [17, 153] on span at bounding box center [20, 147] width 19 height 12
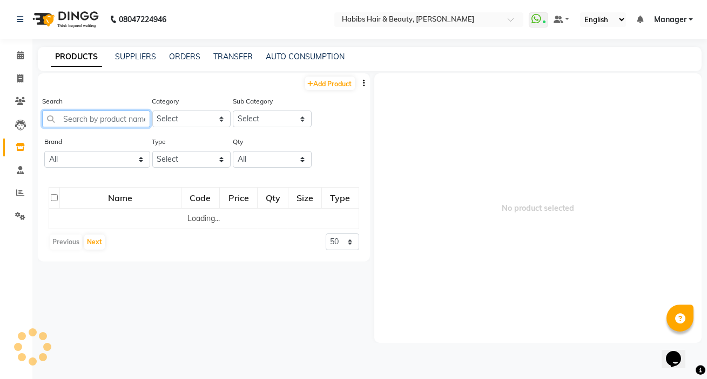
click at [101, 118] on input "text" at bounding box center [96, 119] width 108 height 17
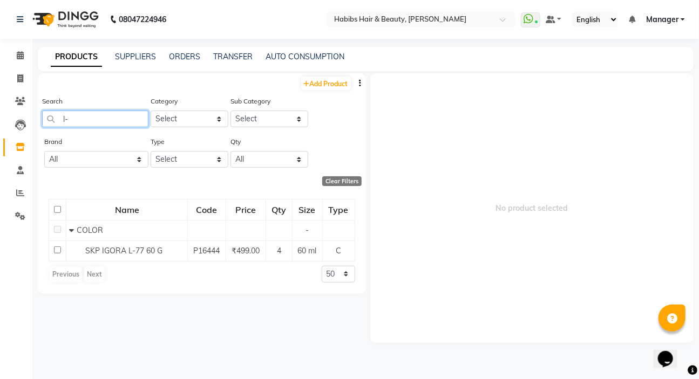
type input "l"
type input "1"
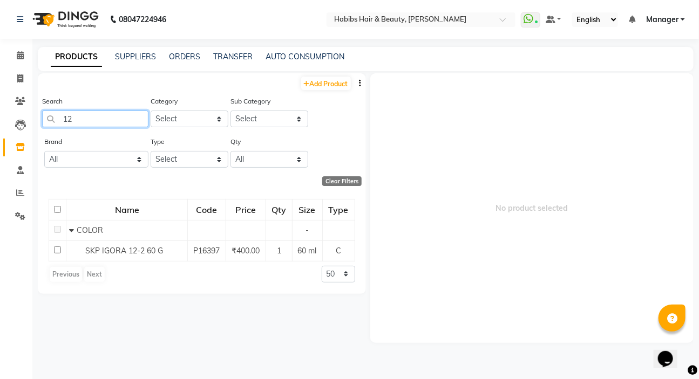
type input "1"
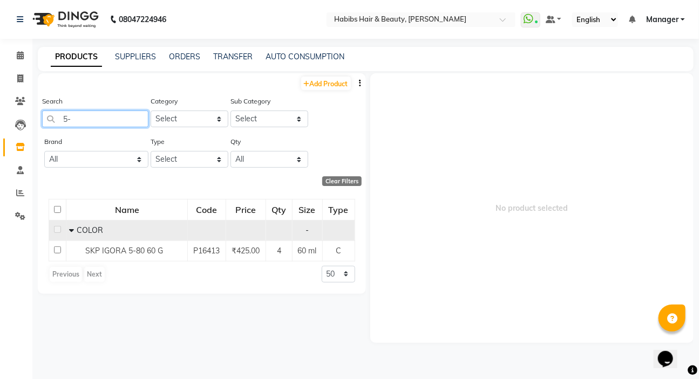
type input "5"
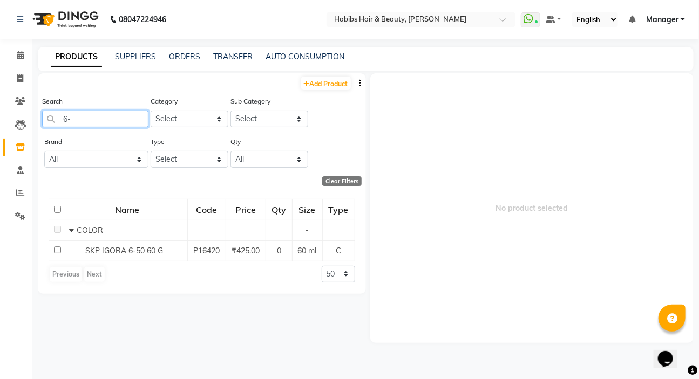
type input "6"
type input "5"
type input "4"
type input "6"
type input "7"
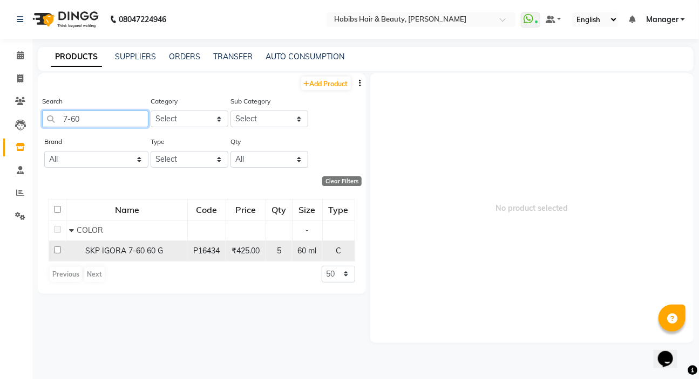
type input "7-60"
click at [54, 253] on input "checkbox" at bounding box center [57, 250] width 7 height 7
checkbox input "true"
select select
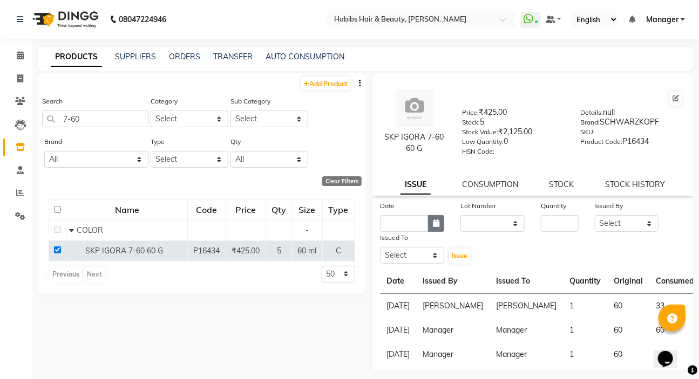
click at [433, 227] on icon "button" at bounding box center [436, 224] width 6 height 8
select select "9"
select select "2025"
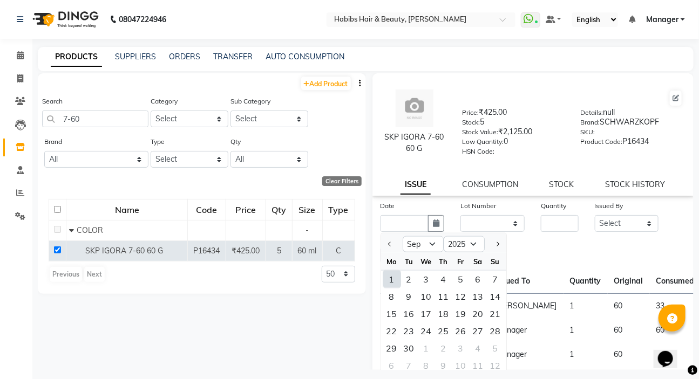
click at [391, 281] on div "1" at bounding box center [391, 279] width 17 height 17
type input "[DATE]"
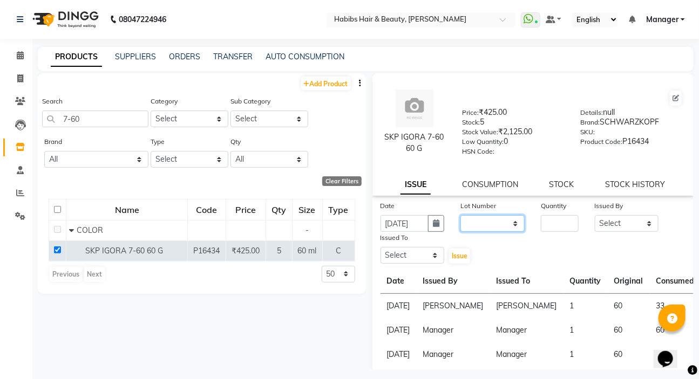
drag, startPoint x: 477, startPoint y: 225, endPoint x: 483, endPoint y: 232, distance: 9.2
click at [476, 225] on select "None" at bounding box center [492, 223] width 64 height 17
select select "0: null"
click at [460, 218] on select "None" at bounding box center [492, 223] width 64 height 17
click at [565, 223] on input "number" at bounding box center [559, 223] width 37 height 17
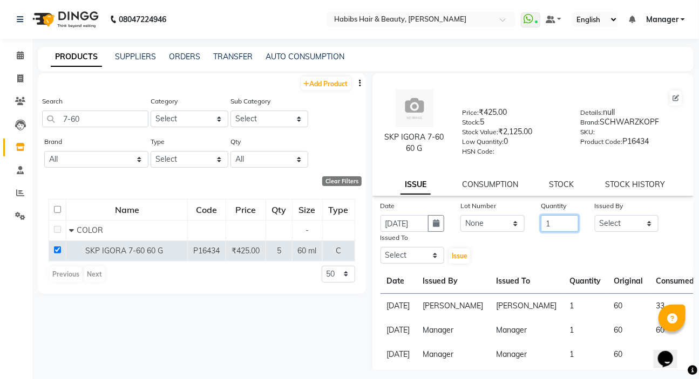
type input "1"
click at [600, 219] on select "Select Akash Wagh Anil Dandge HK ANITA Manager Nazmin Priti Shinde Safwan Saksh…" at bounding box center [627, 223] width 64 height 17
select select "65251"
click at [595, 218] on select "Select Akash Wagh Anil Dandge HK ANITA Manager Nazmin Priti Shinde Safwan Saksh…" at bounding box center [627, 223] width 64 height 17
click at [395, 263] on select "Select Akash Wagh Anil Dandge HK ANITA Manager Nazmin Priti Shinde Safwan Saksh…" at bounding box center [413, 255] width 64 height 17
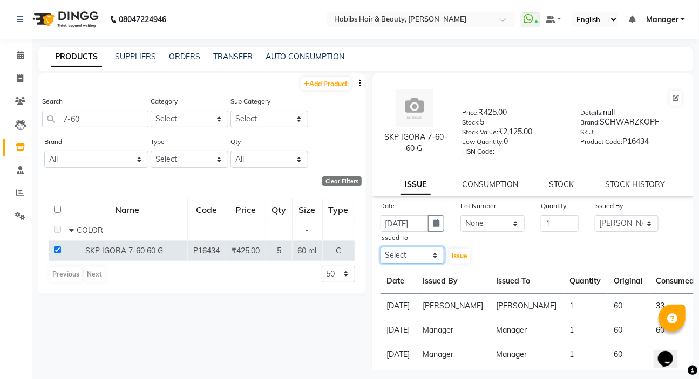
select select "65251"
click at [381, 249] on select "Select Akash Wagh Anil Dandge HK ANITA Manager Nazmin Priti Shinde Safwan Saksh…" at bounding box center [413, 255] width 64 height 17
click at [458, 262] on button "Issue" at bounding box center [459, 256] width 21 height 15
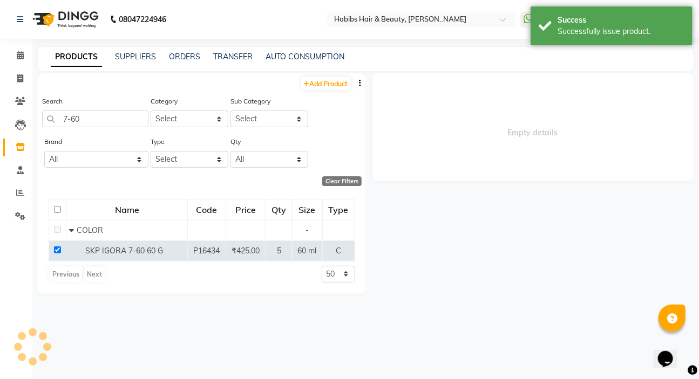
select select
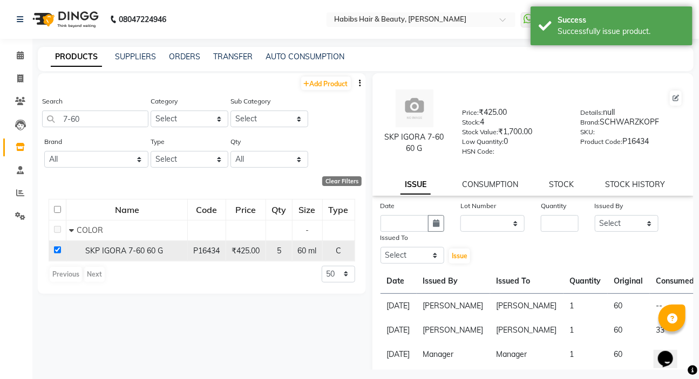
click at [54, 251] on input "checkbox" at bounding box center [57, 250] width 7 height 7
checkbox input "false"
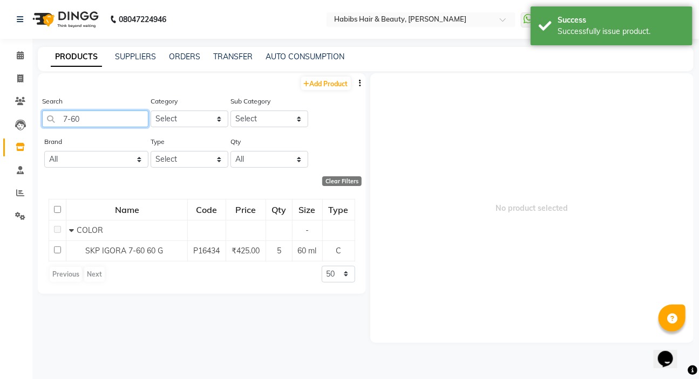
click at [86, 112] on input "7-60" at bounding box center [95, 119] width 106 height 17
type input "7"
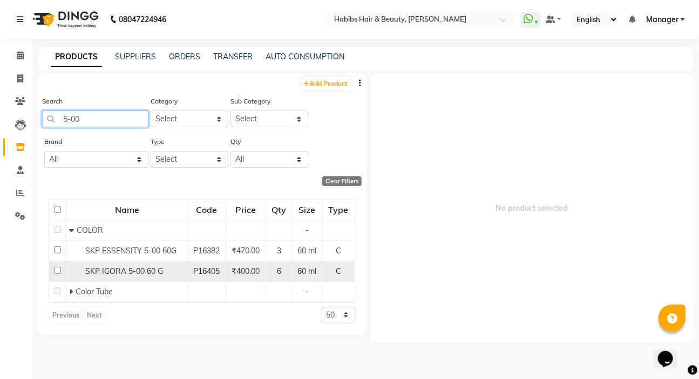
type input "5-00"
click at [56, 270] on input "checkbox" at bounding box center [57, 270] width 7 height 7
checkbox input "true"
select select
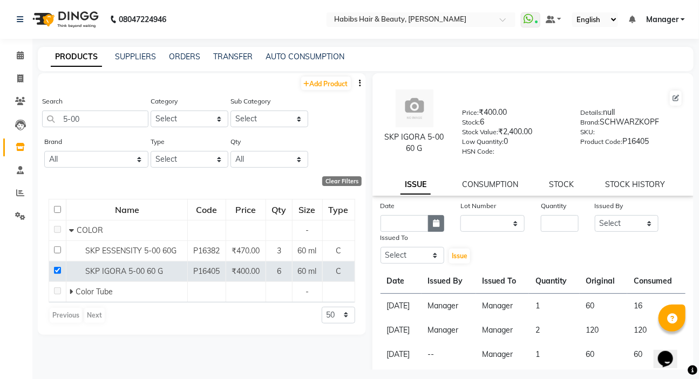
click at [437, 226] on icon "button" at bounding box center [436, 224] width 6 height 8
select select "9"
select select "2025"
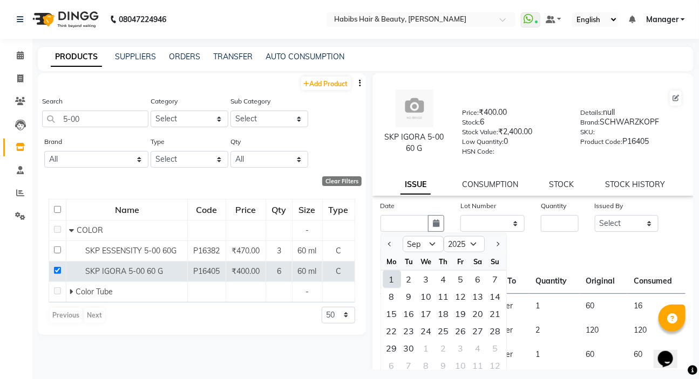
click at [394, 286] on div "1" at bounding box center [391, 279] width 17 height 17
type input "[DATE]"
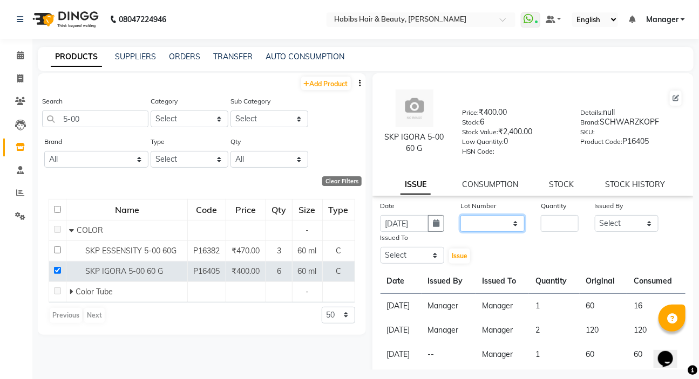
drag, startPoint x: 459, startPoint y: 228, endPoint x: 469, endPoint y: 233, distance: 11.3
click at [460, 228] on select "None" at bounding box center [492, 223] width 64 height 17
select select "0: null"
click at [460, 218] on select "None" at bounding box center [492, 223] width 64 height 17
click at [545, 227] on input "number" at bounding box center [559, 223] width 37 height 17
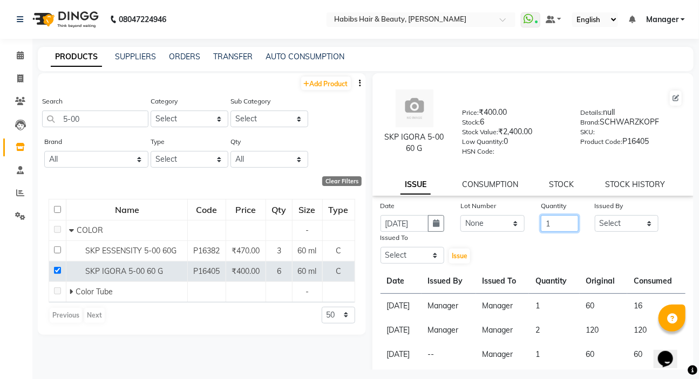
type input "1"
click at [611, 223] on select "Select Akash Wagh Anil Dandge HK ANITA Manager Nazmin Priti Shinde Safwan Saksh…" at bounding box center [627, 223] width 64 height 17
select select "49162"
click at [595, 218] on select "Select Akash Wagh Anil Dandge HK ANITA Manager Nazmin Priti Shinde Safwan Saksh…" at bounding box center [627, 223] width 64 height 17
click at [425, 256] on select "Select Akash Wagh Anil Dandge HK ANITA Manager Nazmin Priti Shinde Safwan Saksh…" at bounding box center [413, 255] width 64 height 17
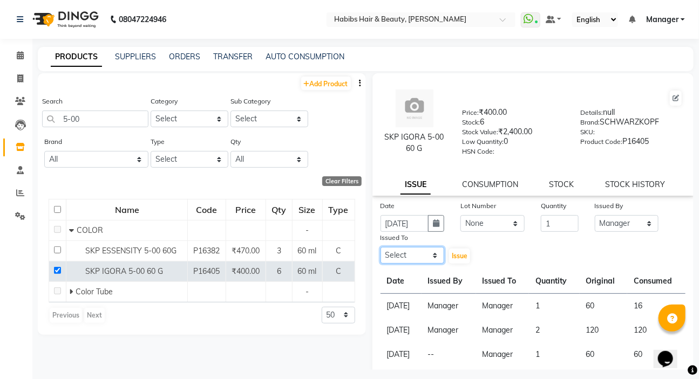
select select "49162"
click at [381, 249] on select "Select Akash Wagh Anil Dandge HK ANITA Manager Nazmin Priti Shinde Safwan Saksh…" at bounding box center [413, 255] width 64 height 17
click at [456, 259] on span "Issue" at bounding box center [460, 256] width 16 height 8
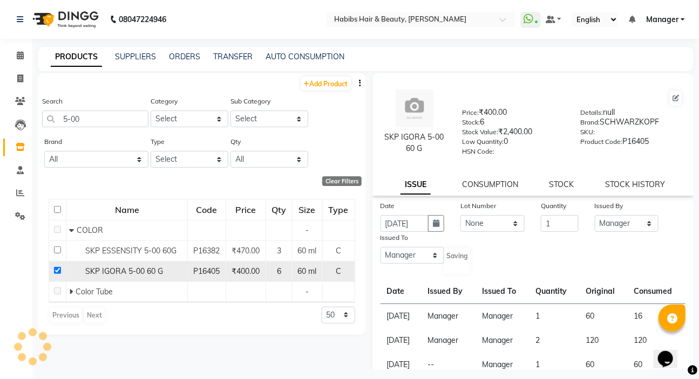
click at [54, 270] on input "checkbox" at bounding box center [57, 270] width 7 height 7
checkbox input "false"
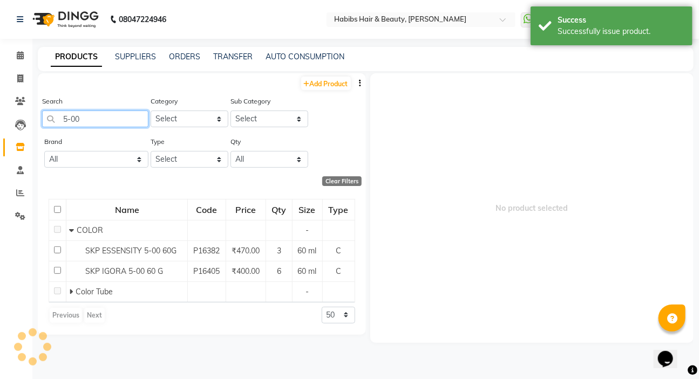
click at [103, 121] on input "5-00" at bounding box center [95, 119] width 106 height 17
type input "5"
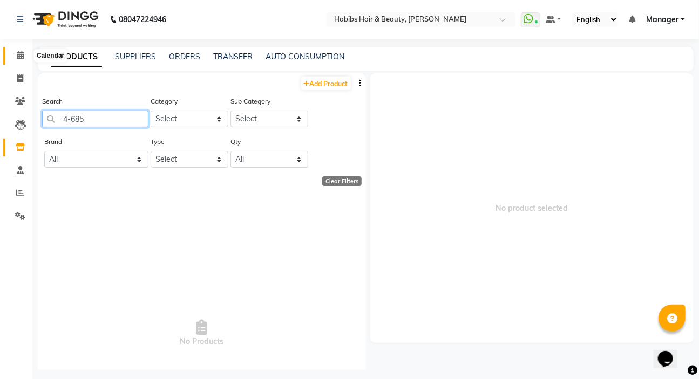
type input "4-685"
click at [25, 56] on span at bounding box center [20, 56] width 19 height 12
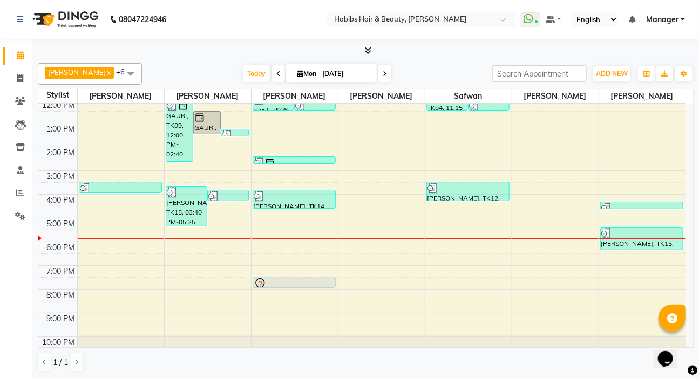
scroll to position [110, 0]
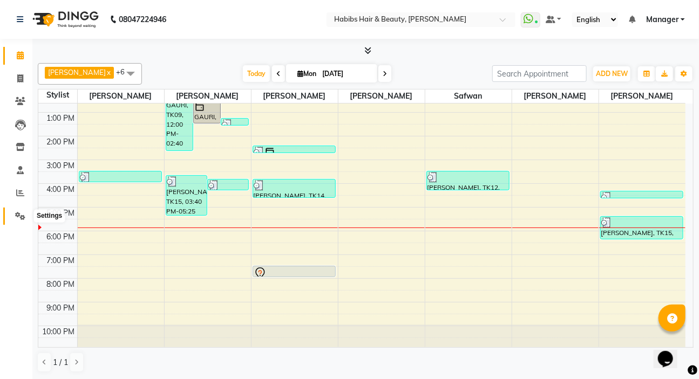
click at [18, 219] on icon at bounding box center [20, 216] width 10 height 8
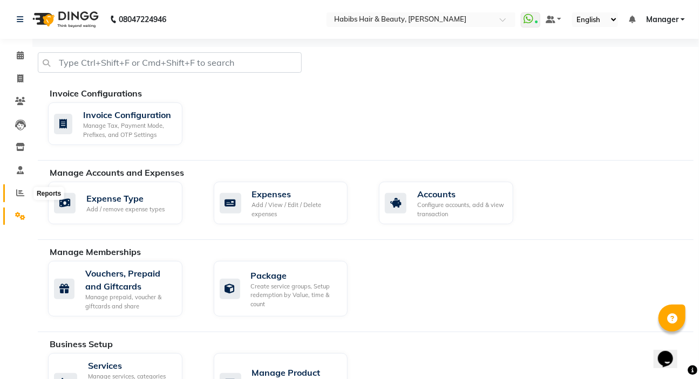
click at [26, 195] on span at bounding box center [20, 193] width 19 height 12
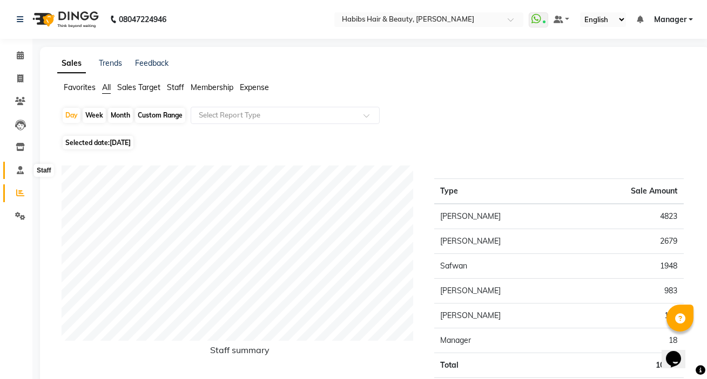
click at [23, 173] on icon at bounding box center [20, 170] width 7 height 8
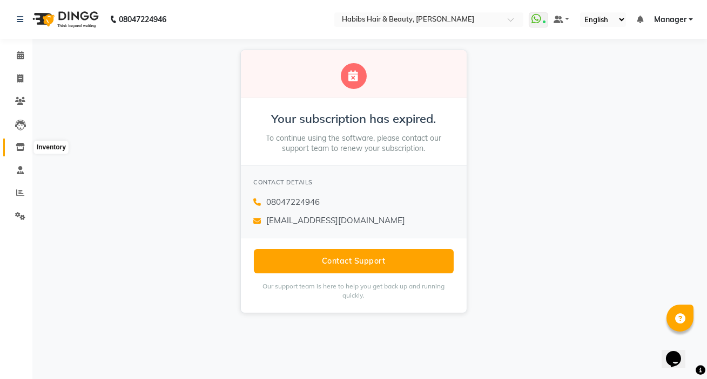
click at [24, 150] on icon at bounding box center [20, 147] width 9 height 8
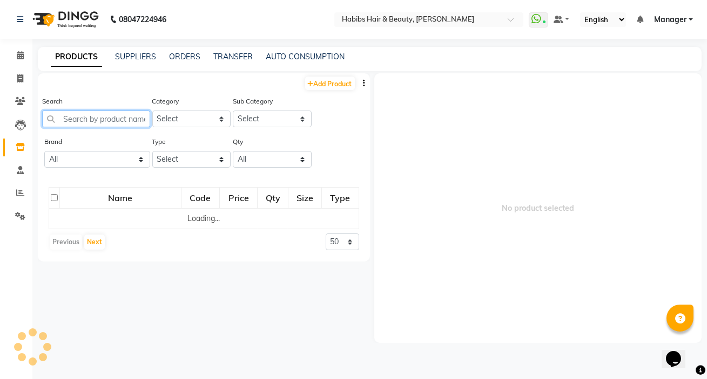
click at [54, 116] on input "text" at bounding box center [96, 119] width 108 height 17
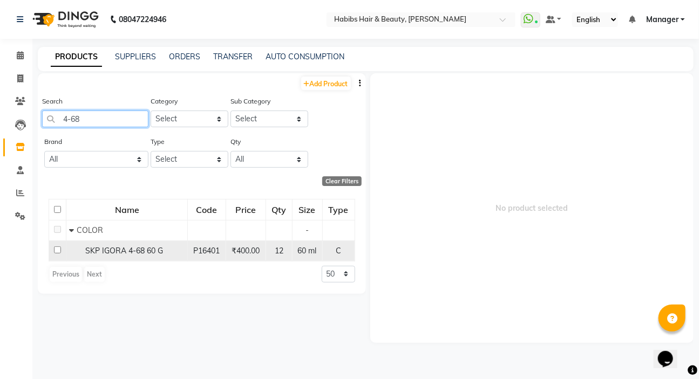
type input "4-68"
click at [56, 249] on input "checkbox" at bounding box center [57, 250] width 7 height 7
checkbox input "true"
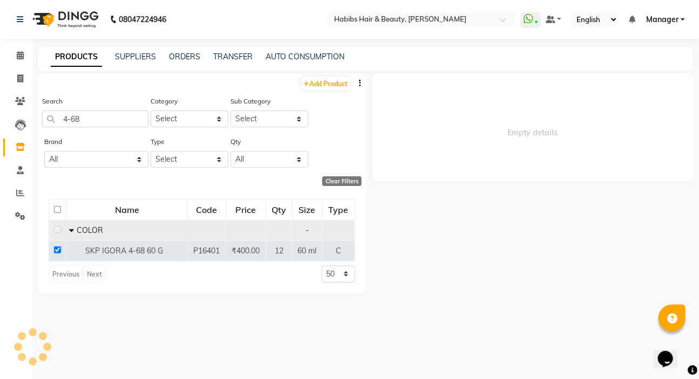
select select
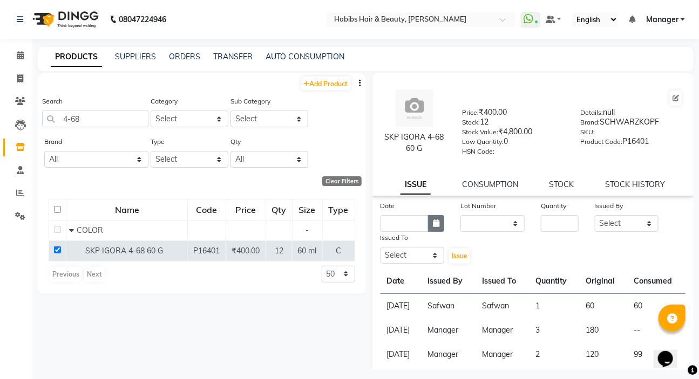
click at [428, 229] on button "button" at bounding box center [436, 223] width 16 height 17
select select "9"
select select "2025"
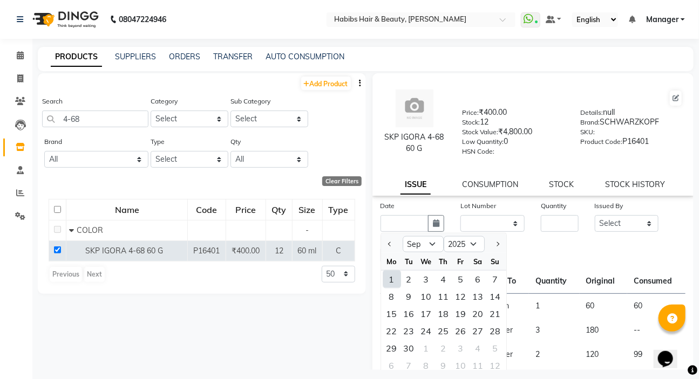
click at [396, 281] on div "1" at bounding box center [391, 279] width 17 height 17
type input "[DATE]"
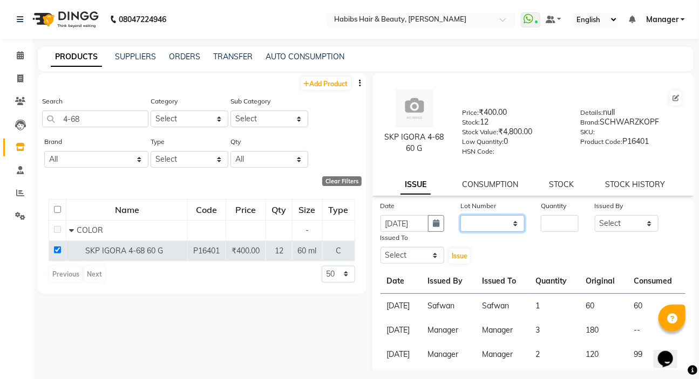
click at [477, 226] on select "None" at bounding box center [492, 223] width 64 height 17
select select "0: null"
click at [460, 218] on select "None" at bounding box center [492, 223] width 64 height 17
click at [559, 231] on input "number" at bounding box center [559, 223] width 37 height 17
type input "1"
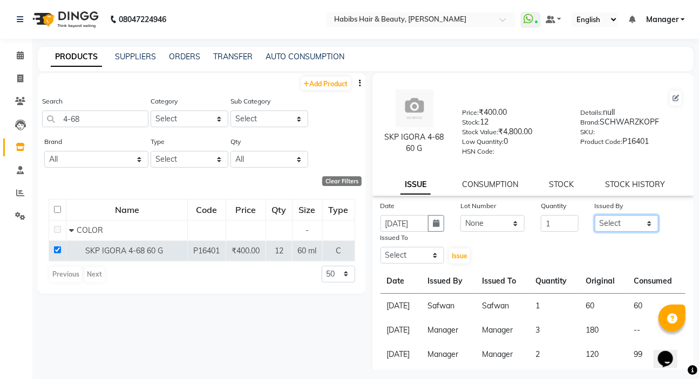
click at [624, 227] on select "Select Akash Wagh Anil Dandge HK ANITA Manager Nazmin Priti Shinde Safwan Saksh…" at bounding box center [627, 223] width 64 height 17
select select "49162"
click at [595, 218] on select "Select Akash Wagh Anil Dandge HK ANITA Manager Nazmin Priti Shinde Safwan Saksh…" at bounding box center [627, 223] width 64 height 17
drag, startPoint x: 421, startPoint y: 257, endPoint x: 426, endPoint y: 250, distance: 8.9
click at [421, 257] on select "Select Akash Wagh Anil Dandge HK ANITA Manager Nazmin Priti Shinde Safwan Saksh…" at bounding box center [413, 255] width 64 height 17
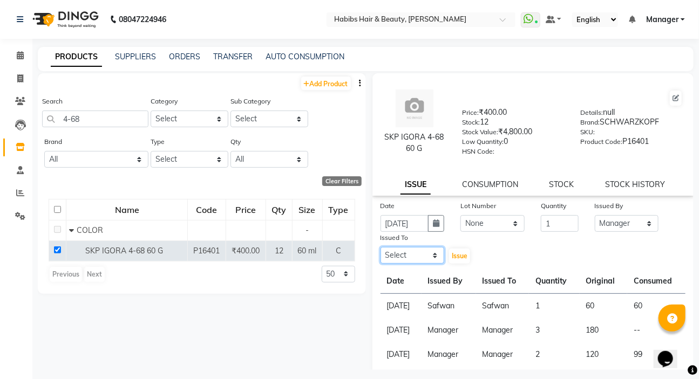
select select "49162"
click at [381, 249] on select "Select Akash Wagh Anil Dandge HK ANITA Manager Nazmin Priti Shinde Safwan Saksh…" at bounding box center [413, 255] width 64 height 17
click at [458, 259] on span "Issue" at bounding box center [460, 256] width 16 height 8
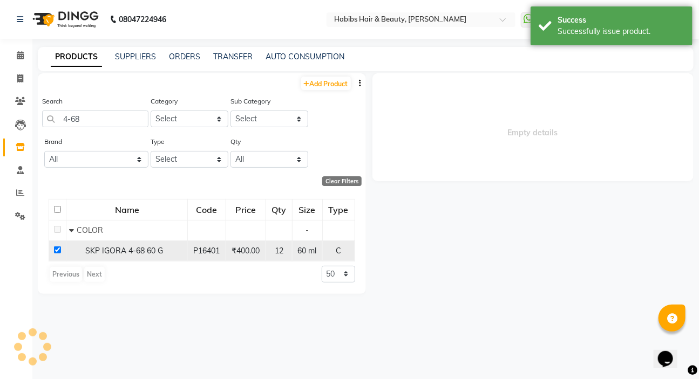
select select
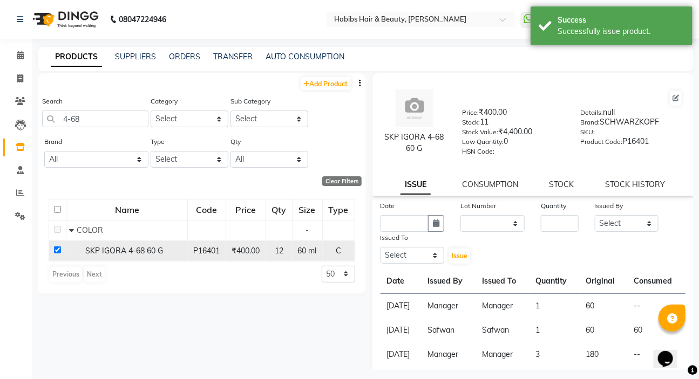
click at [58, 252] on input "checkbox" at bounding box center [57, 250] width 7 height 7
checkbox input "false"
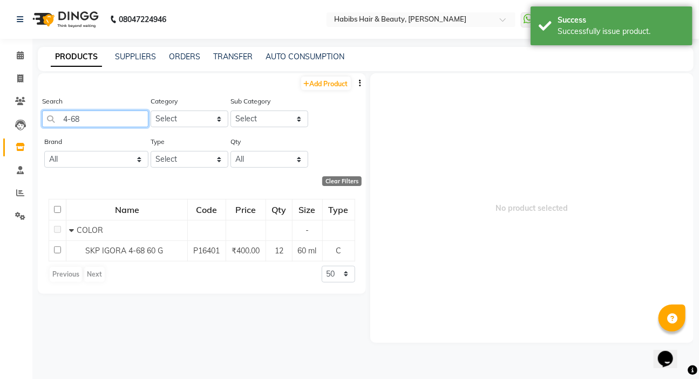
click at [90, 118] on input "4-68" at bounding box center [95, 119] width 106 height 17
type input "4"
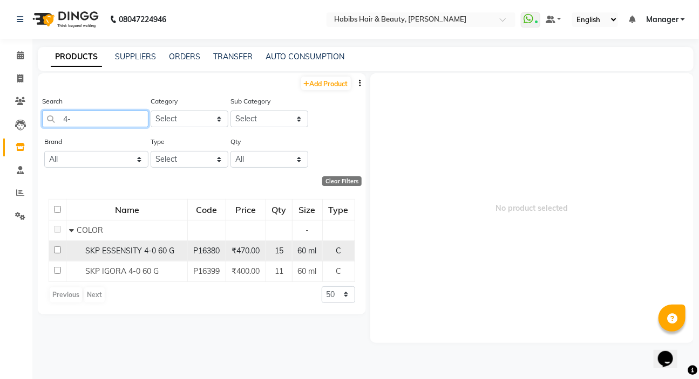
type input "4"
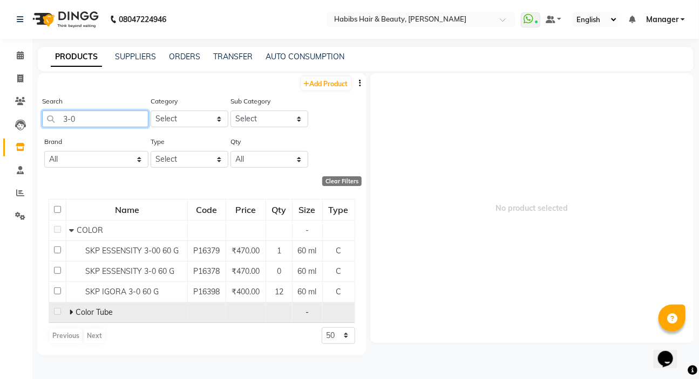
type input "3-0"
click at [71, 314] on icon at bounding box center [71, 313] width 4 height 8
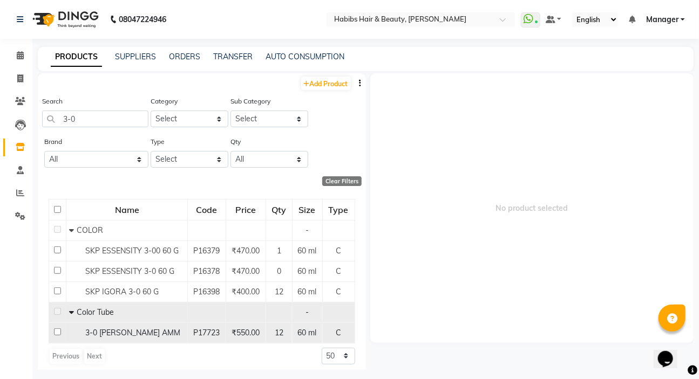
click at [59, 334] on input "checkbox" at bounding box center [57, 332] width 7 height 7
checkbox input "true"
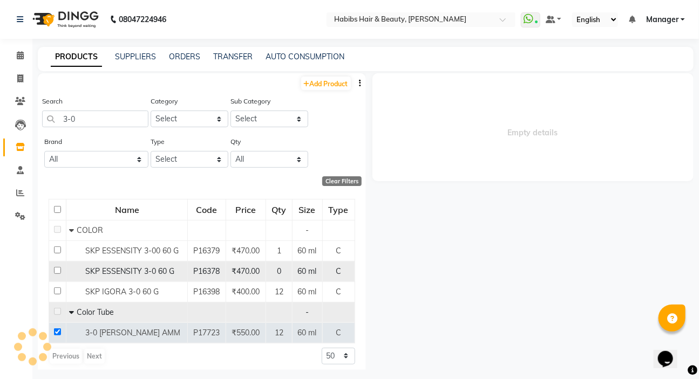
select select
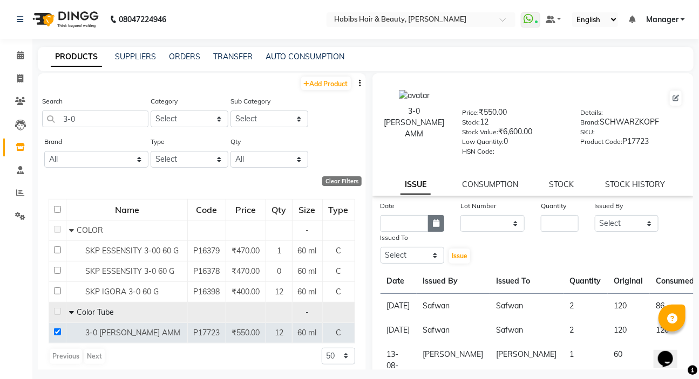
click at [437, 221] on button "button" at bounding box center [436, 223] width 16 height 17
select select "9"
select select "2025"
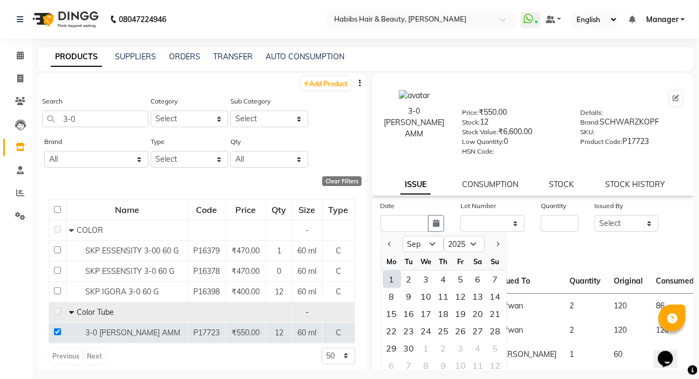
click at [394, 282] on div "1" at bounding box center [391, 279] width 17 height 17
type input "[DATE]"
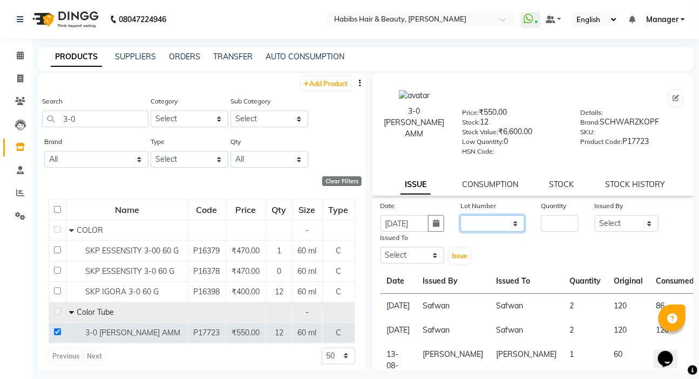
click at [503, 218] on select "None" at bounding box center [492, 223] width 64 height 17
click at [502, 232] on select "None" at bounding box center [492, 223] width 64 height 17
drag, startPoint x: 502, startPoint y: 228, endPoint x: 507, endPoint y: 234, distance: 7.7
click at [502, 228] on select "None" at bounding box center [492, 223] width 64 height 17
select select "0: null"
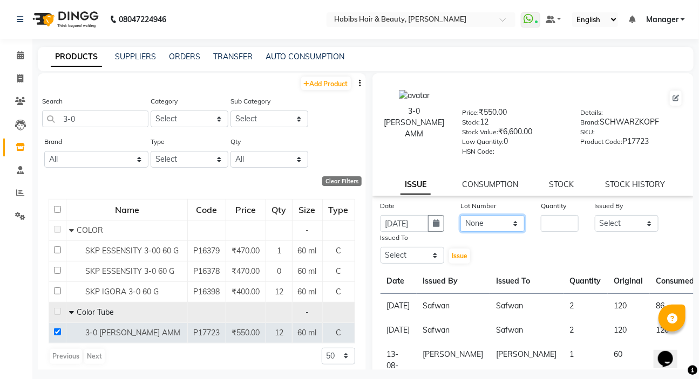
click at [460, 218] on select "None" at bounding box center [492, 223] width 64 height 17
click at [555, 226] on input "number" at bounding box center [559, 223] width 37 height 17
type input "3"
drag, startPoint x: 591, startPoint y: 227, endPoint x: 596, endPoint y: 228, distance: 5.5
click at [595, 227] on select "Select Akash Wagh Anil Dandge HK ANITA Manager Nazmin Priti Shinde Safwan Saksh…" at bounding box center [627, 223] width 64 height 17
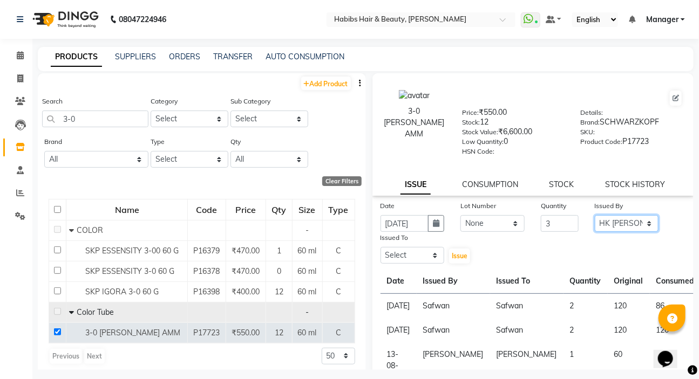
click at [595, 218] on select "Select Akash Wagh Anil Dandge HK ANITA Manager Nazmin Priti Shinde Safwan Saksh…" at bounding box center [627, 223] width 64 height 17
click at [607, 218] on select "Select Akash Wagh Anil Dandge HK ANITA Manager Nazmin Priti Shinde Safwan Saksh…" at bounding box center [627, 223] width 64 height 17
select select "49162"
click at [595, 218] on select "Select Akash Wagh Anil Dandge HK ANITA Manager Nazmin Priti Shinde Safwan Saksh…" at bounding box center [627, 223] width 64 height 17
click at [422, 262] on select "Select Akash Wagh Anil Dandge HK ANITA Manager Nazmin Priti Shinde Safwan Saksh…" at bounding box center [413, 255] width 64 height 17
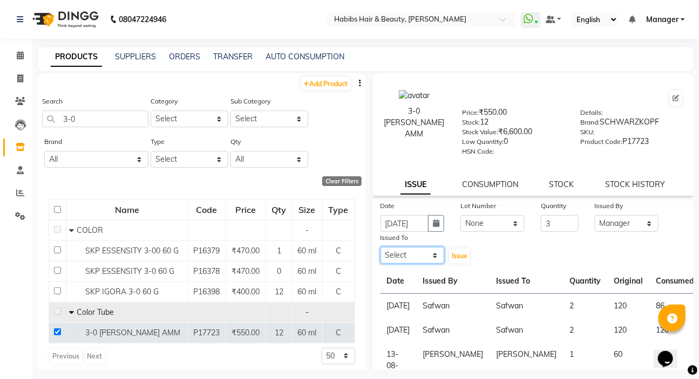
select select "49162"
click at [381, 249] on select "Select Akash Wagh Anil Dandge HK ANITA Manager Nazmin Priti Shinde Safwan Saksh…" at bounding box center [413, 255] width 64 height 17
click at [462, 260] on span "Issue" at bounding box center [460, 256] width 16 height 8
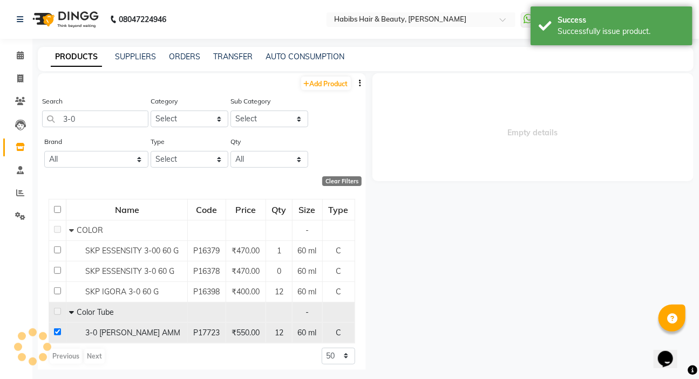
select select
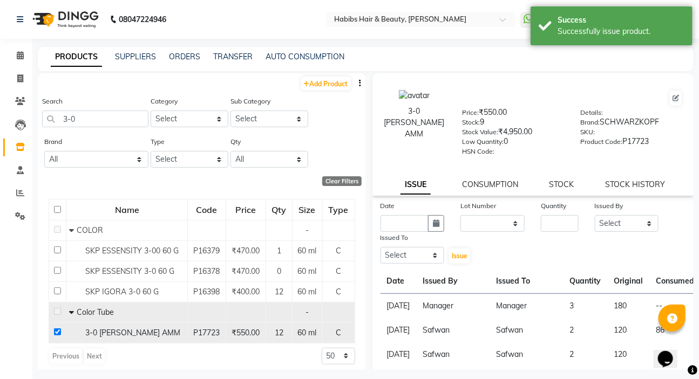
click at [53, 330] on td at bounding box center [57, 333] width 17 height 21
click at [57, 333] on input "checkbox" at bounding box center [57, 332] width 7 height 7
checkbox input "false"
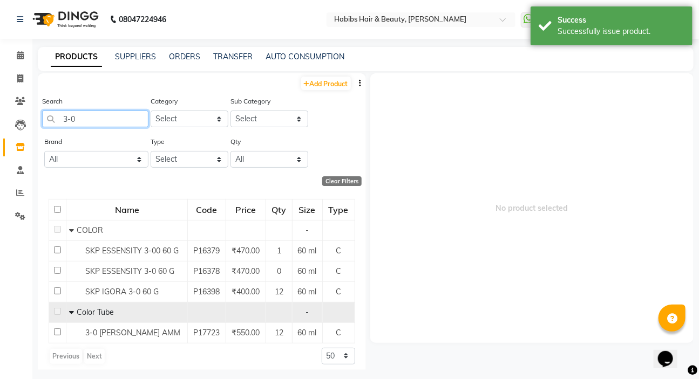
click at [90, 112] on input "3-0" at bounding box center [95, 119] width 106 height 17
type input "3"
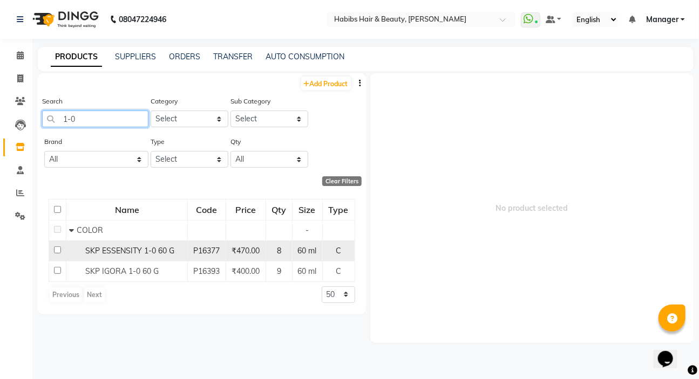
type input "1-0"
click at [58, 249] on input "checkbox" at bounding box center [57, 250] width 7 height 7
checkbox input "true"
select select
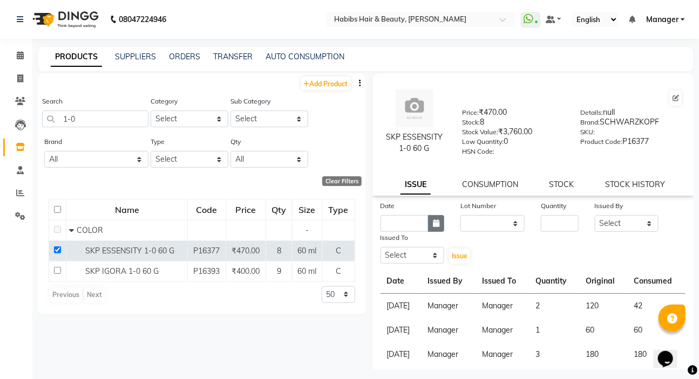
click at [430, 221] on button "button" at bounding box center [436, 223] width 16 height 17
select select "9"
select select "2025"
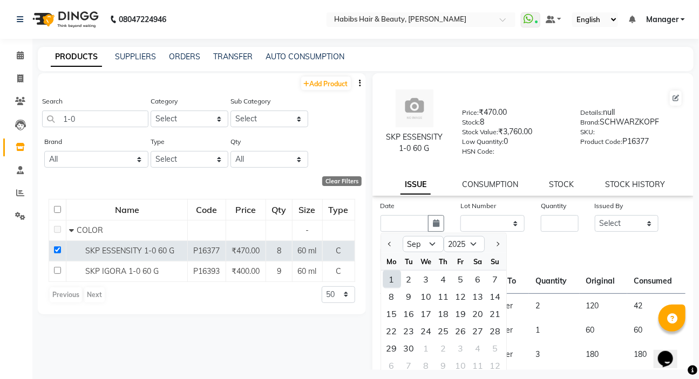
click at [389, 283] on div "1" at bounding box center [391, 279] width 17 height 17
type input "[DATE]"
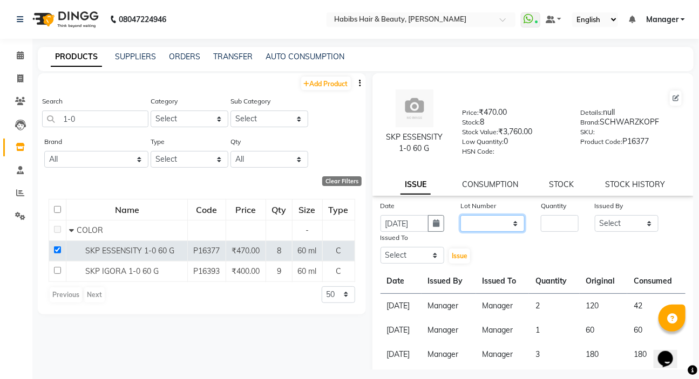
click at [505, 224] on select "None" at bounding box center [492, 223] width 64 height 17
select select "0: null"
click at [460, 218] on select "None" at bounding box center [492, 223] width 64 height 17
click at [565, 227] on input "number" at bounding box center [559, 223] width 37 height 17
type input "3"
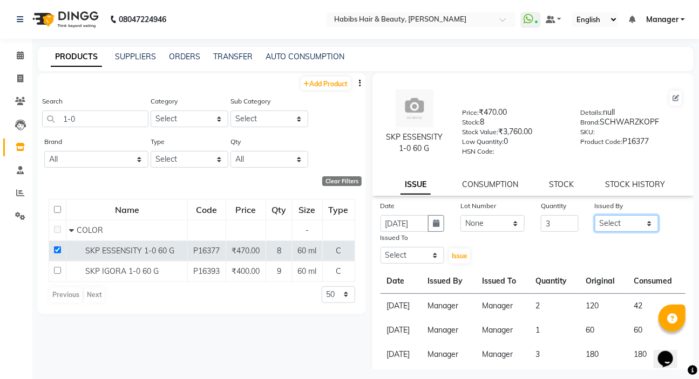
click at [625, 230] on select "Select Akash Wagh Anil Dandge HK ANITA Manager Nazmin Priti Shinde Safwan Saksh…" at bounding box center [627, 223] width 64 height 17
select select "49162"
click at [595, 218] on select "Select Akash Wagh Anil Dandge HK ANITA Manager Nazmin Priti Shinde Safwan Saksh…" at bounding box center [627, 223] width 64 height 17
click at [396, 251] on select "Select Akash Wagh Anil Dandge HK ANITA Manager Nazmin Priti Shinde Safwan Saksh…" at bounding box center [413, 255] width 64 height 17
select select "49162"
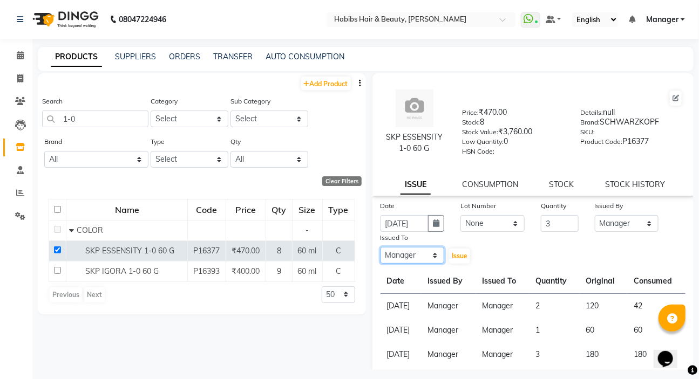
click at [381, 249] on select "Select Akash Wagh Anil Dandge HK ANITA Manager Nazmin Priti Shinde Safwan Saksh…" at bounding box center [413, 255] width 64 height 17
click at [452, 257] on span "Issue" at bounding box center [460, 256] width 16 height 8
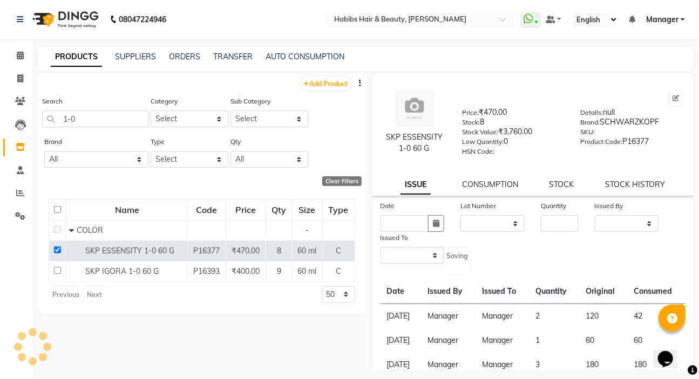
select select
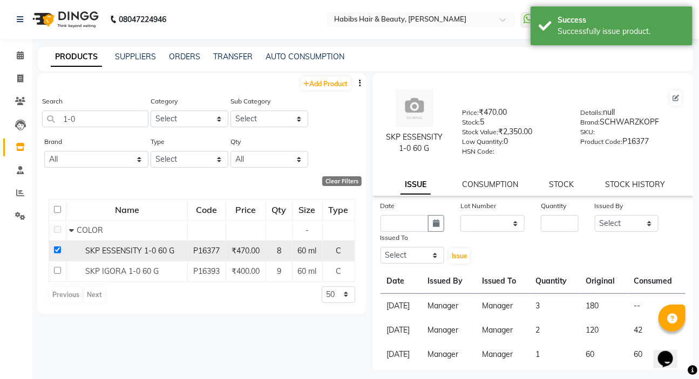
click at [57, 246] on td at bounding box center [57, 251] width 17 height 21
click at [57, 248] on input "checkbox" at bounding box center [57, 250] width 7 height 7
checkbox input "false"
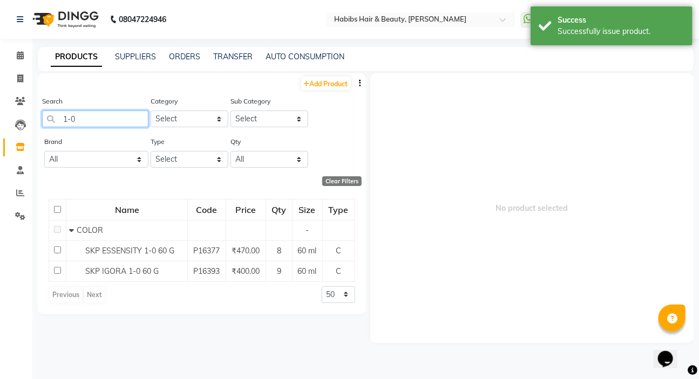
click at [93, 124] on input "1-0" at bounding box center [95, 119] width 106 height 17
type input "1"
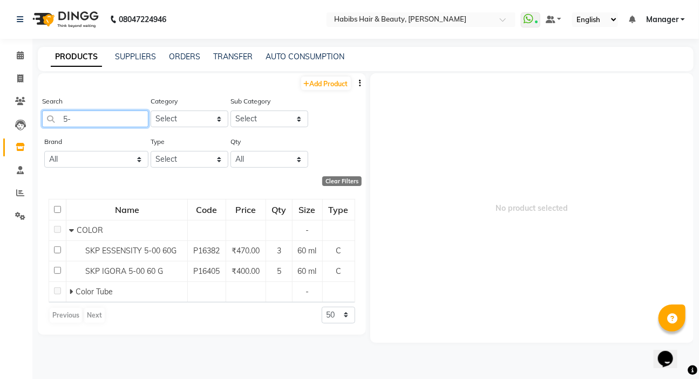
type input "5"
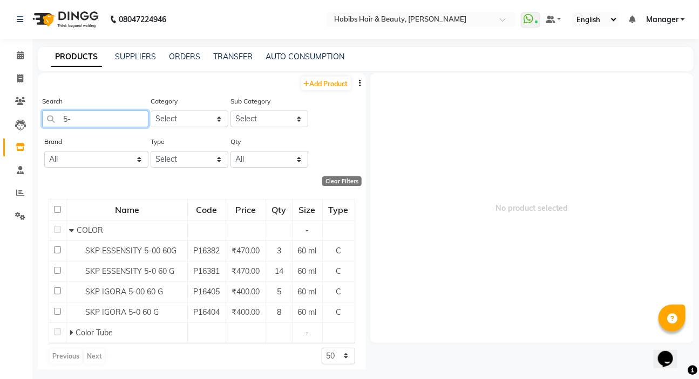
type input "5"
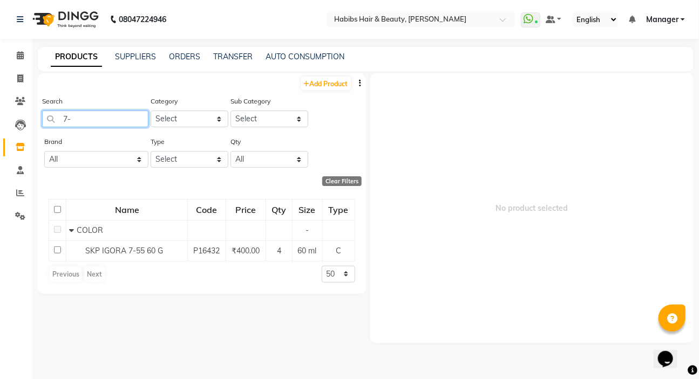
type input "7"
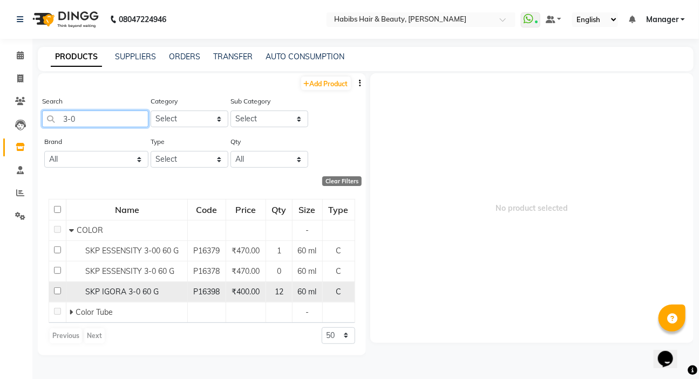
type input "3-0"
click at [55, 292] on input "checkbox" at bounding box center [57, 291] width 7 height 7
checkbox input "true"
select select
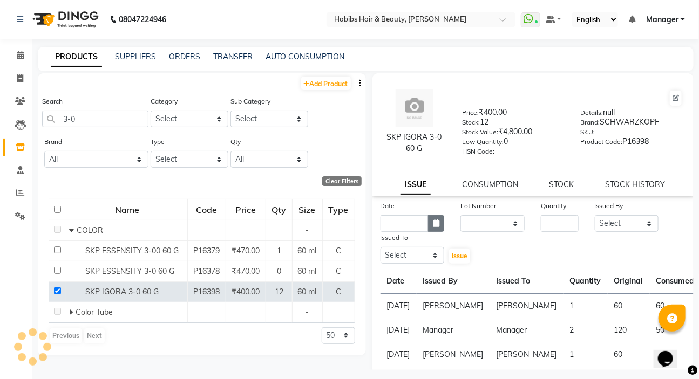
click at [436, 220] on button "button" at bounding box center [436, 223] width 16 height 17
select select "9"
select select "2025"
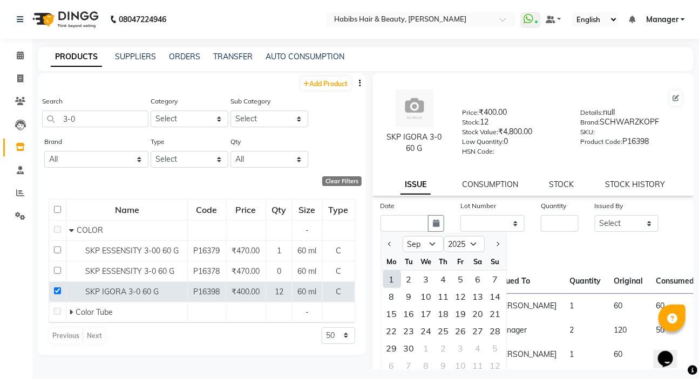
click at [388, 282] on div "1" at bounding box center [391, 279] width 17 height 17
type input "[DATE]"
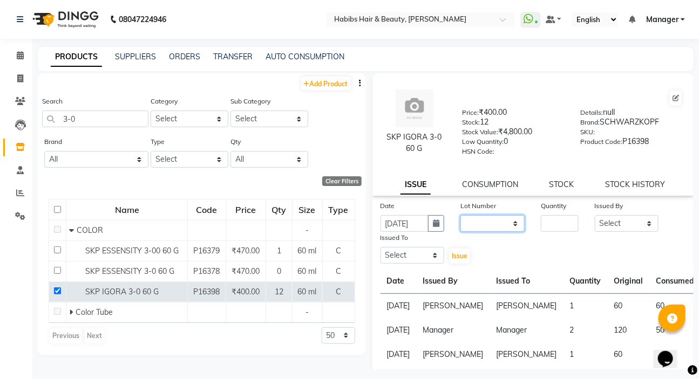
click at [492, 218] on select "None" at bounding box center [492, 223] width 64 height 17
select select "0: null"
click at [460, 218] on select "None" at bounding box center [492, 223] width 64 height 17
click at [546, 224] on input "number" at bounding box center [559, 223] width 37 height 17
type input "2"
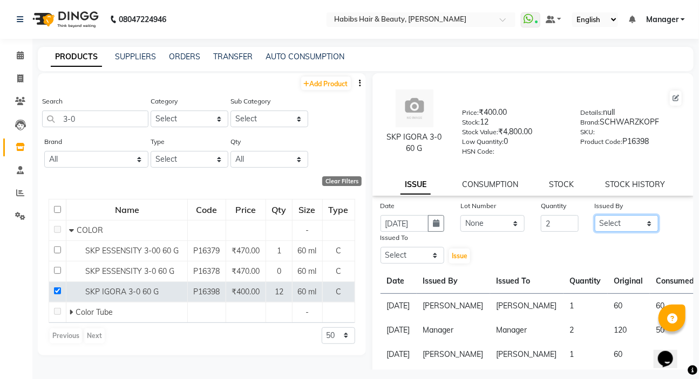
click at [611, 230] on select "Select Akash Wagh Anil Dandge HK ANITA Manager Nazmin Priti Shinde Safwan Saksh…" at bounding box center [627, 223] width 64 height 17
select select "49162"
click at [595, 218] on select "Select Akash Wagh Anil Dandge HK ANITA Manager Nazmin Priti Shinde Safwan Saksh…" at bounding box center [627, 223] width 64 height 17
click at [399, 253] on select "Select Akash Wagh Anil Dandge HK ANITA Manager Nazmin Priti Shinde Safwan Saksh…" at bounding box center [413, 255] width 64 height 17
select select "49162"
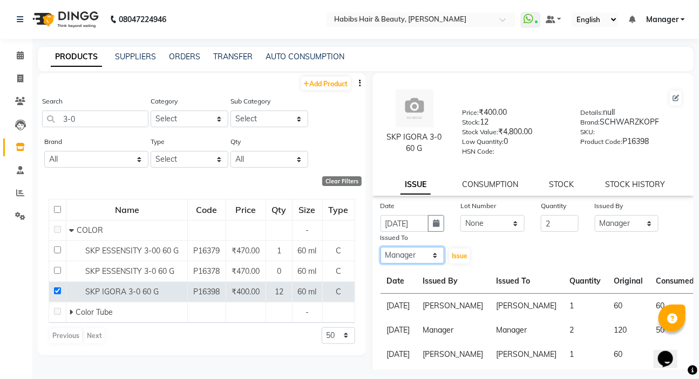
click at [381, 249] on select "Select Akash Wagh Anil Dandge HK ANITA Manager Nazmin Priti Shinde Safwan Saksh…" at bounding box center [413, 255] width 64 height 17
click at [452, 260] on span "Issue" at bounding box center [460, 256] width 16 height 8
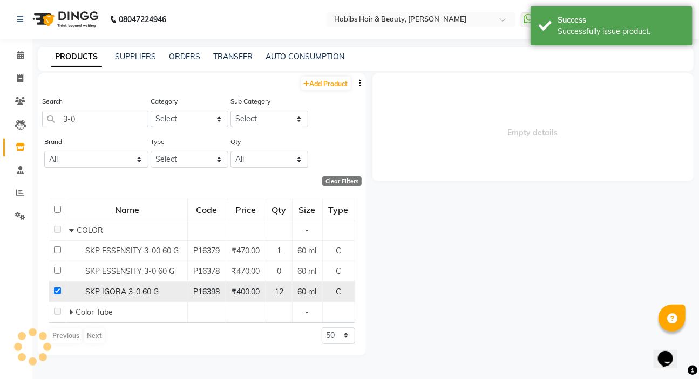
click at [52, 291] on td at bounding box center [57, 292] width 17 height 21
select select
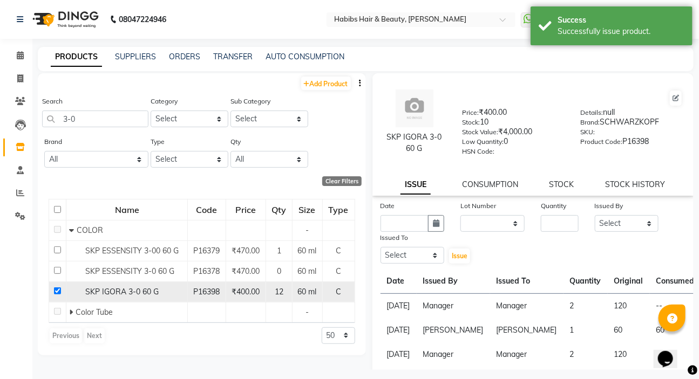
click at [59, 290] on input "checkbox" at bounding box center [57, 291] width 7 height 7
checkbox input "false"
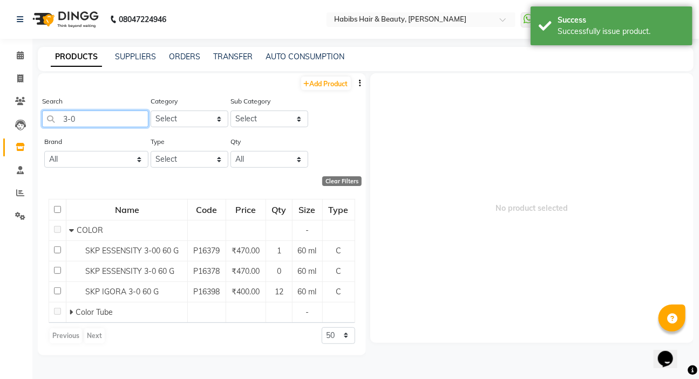
click at [97, 126] on input "3-0" at bounding box center [95, 119] width 106 height 17
type input "3"
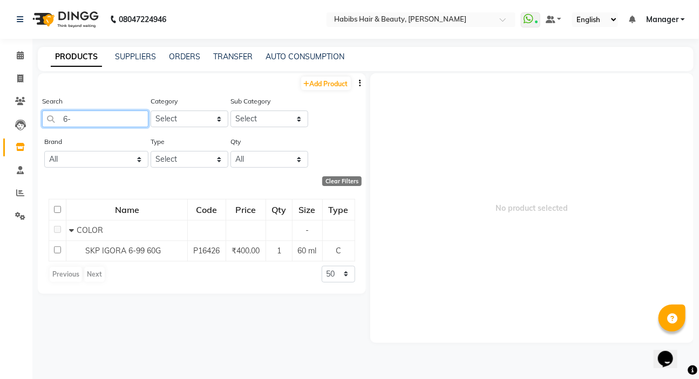
type input "6"
type input "7"
type input "5"
type input "1"
type input "6"
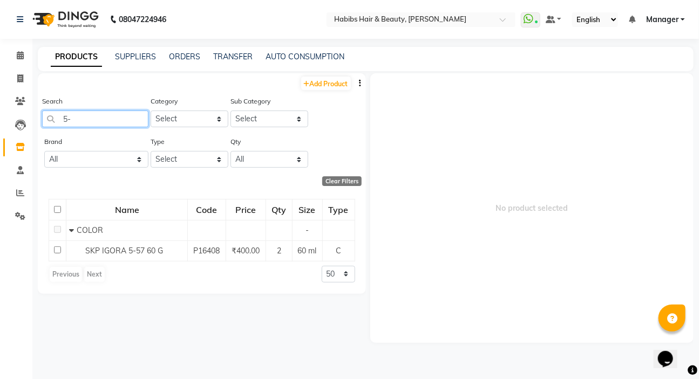
type input "5"
type input "1"
type input "7"
type input "8"
type input "9"
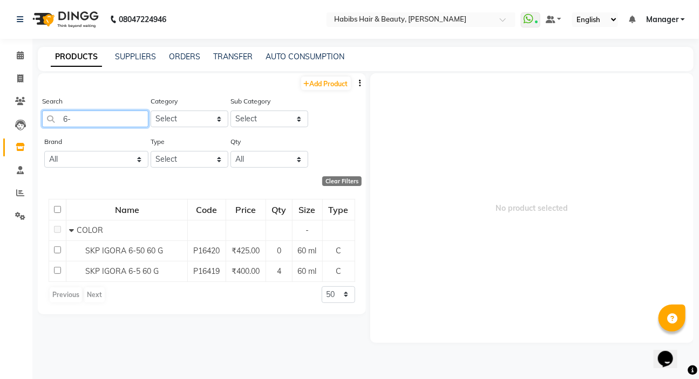
type input "6"
type input "5"
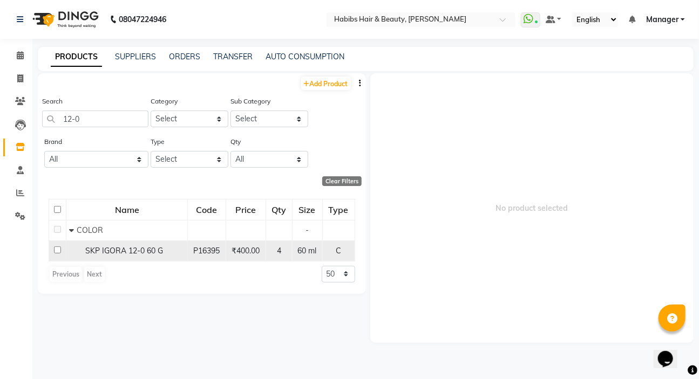
click at [58, 249] on input "checkbox" at bounding box center [57, 250] width 7 height 7
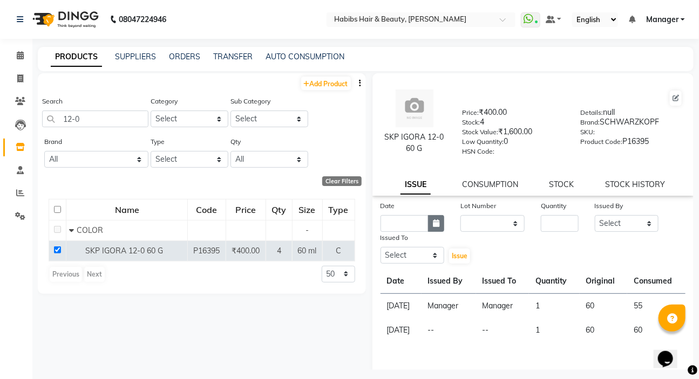
click at [438, 225] on button "button" at bounding box center [436, 223] width 16 height 17
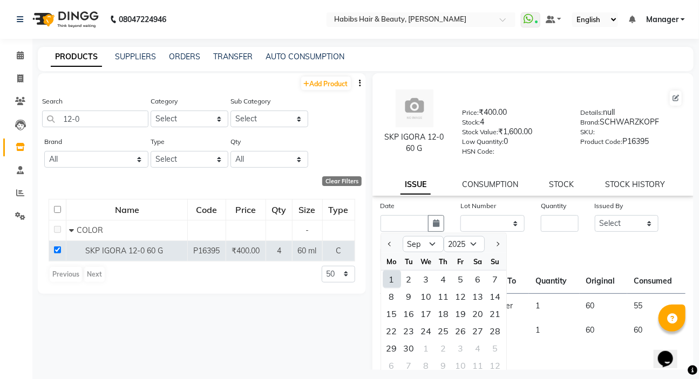
click at [390, 282] on div "1" at bounding box center [391, 279] width 17 height 17
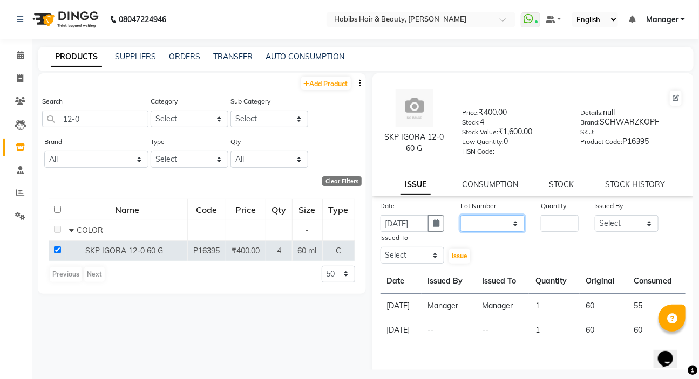
click at [471, 220] on select "None" at bounding box center [492, 223] width 64 height 17
click at [460, 218] on select "None" at bounding box center [492, 223] width 64 height 17
click at [541, 223] on input "number" at bounding box center [559, 223] width 37 height 17
click at [629, 226] on select "Select Akash Wagh Anil Dandge HK ANITA Manager Nazmin Priti Shinde Safwan Saksh…" at bounding box center [627, 223] width 64 height 17
click at [595, 218] on select "Select Akash Wagh Anil Dandge HK ANITA Manager Nazmin Priti Shinde Safwan Saksh…" at bounding box center [627, 223] width 64 height 17
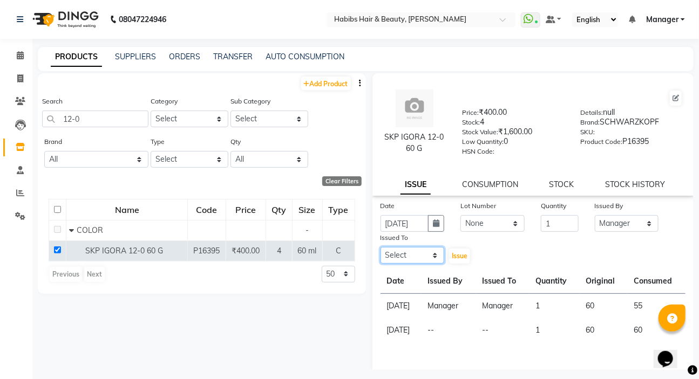
click at [436, 254] on select "Select Akash Wagh Anil Dandge HK ANITA Manager Nazmin Priti Shinde Safwan Saksh…" at bounding box center [413, 255] width 64 height 17
click at [381, 249] on select "Select Akash Wagh Anil Dandge HK ANITA Manager Nazmin Priti Shinde Safwan Saksh…" at bounding box center [413, 255] width 64 height 17
click at [459, 255] on span "Issue" at bounding box center [460, 256] width 16 height 8
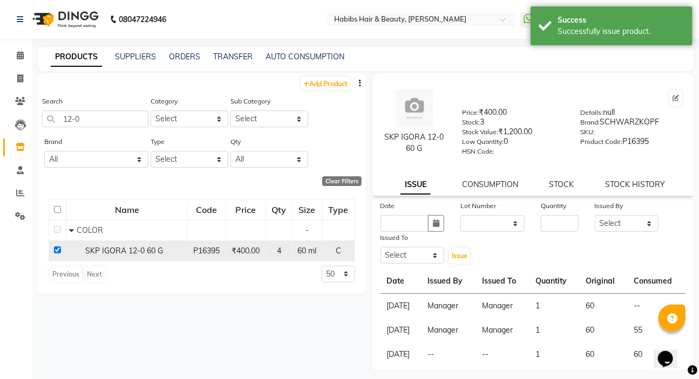
click at [57, 252] on input "checkbox" at bounding box center [57, 250] width 7 height 7
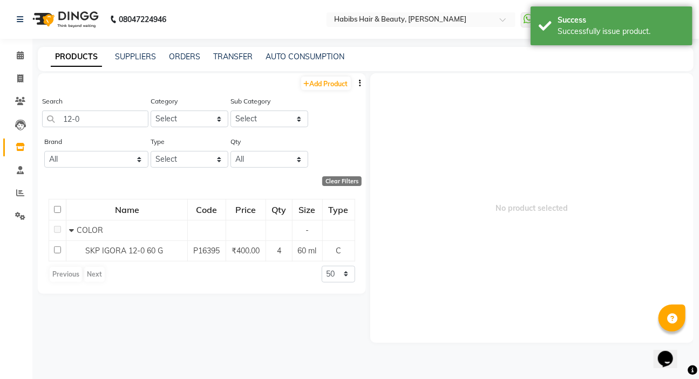
click at [85, 131] on div "Search 12-0" at bounding box center [95, 116] width 106 height 40
click at [88, 120] on input "12-0" at bounding box center [95, 119] width 106 height 17
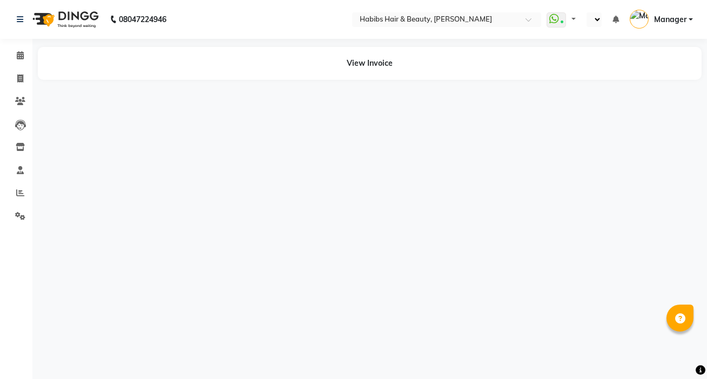
select select "en"
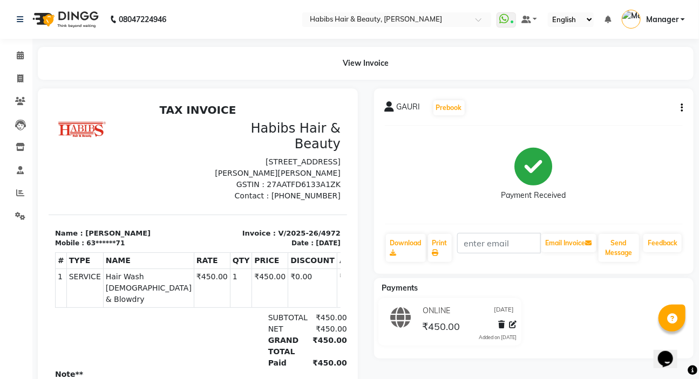
click at [681, 108] on icon "button" at bounding box center [682, 108] width 2 height 1
click at [594, 126] on div "Edit Invoice" at bounding box center [628, 127] width 74 height 13
select select "service"
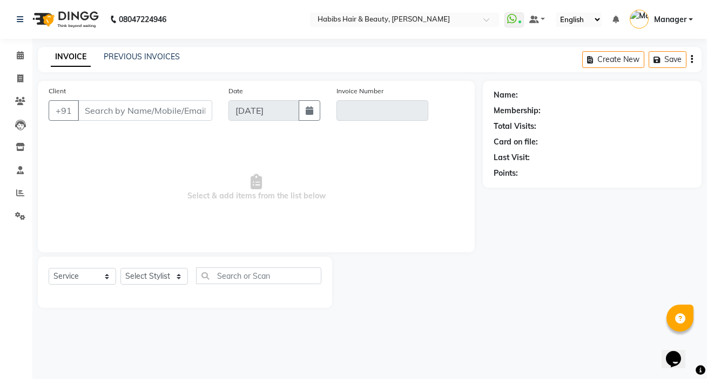
type input "63******71"
type input "V/2025-26/4972"
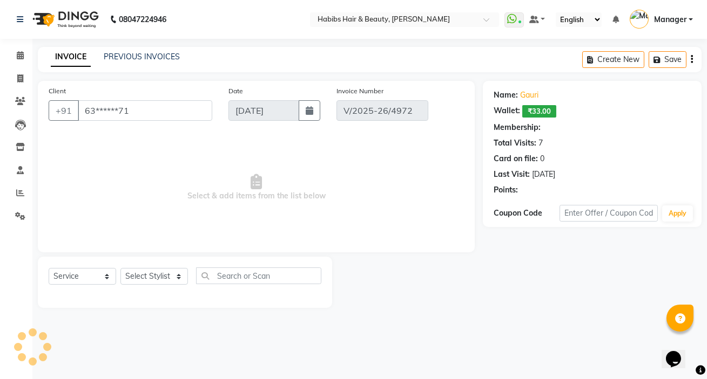
select select "2: Object"
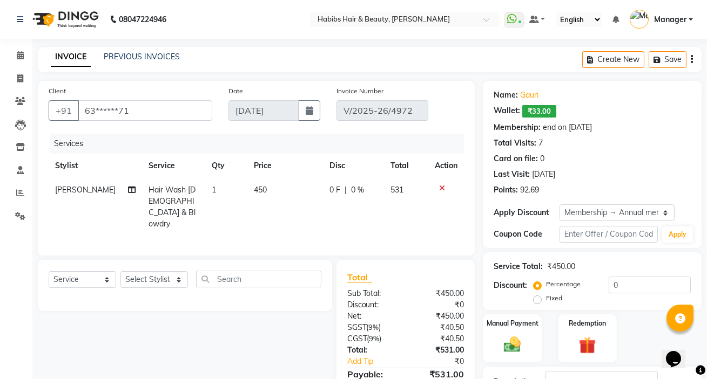
select select "select"
click at [529, 112] on span "₹33.00" at bounding box center [534, 111] width 34 height 12
click at [537, 110] on span "₹33.00" at bounding box center [534, 111] width 34 height 12
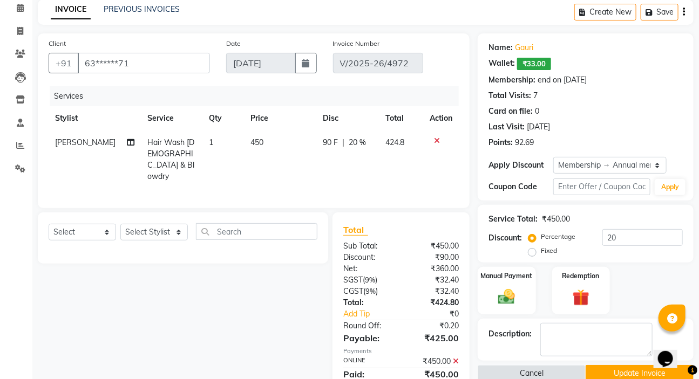
scroll to position [145, 0]
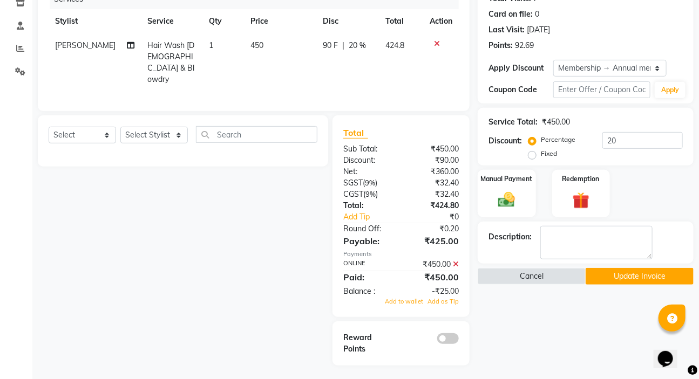
click at [453, 261] on icon at bounding box center [456, 265] width 6 height 8
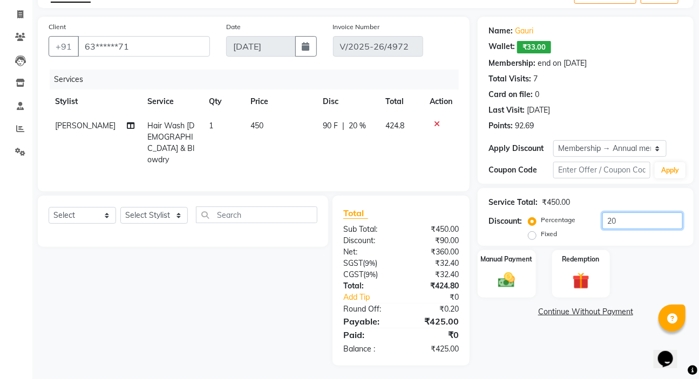
click at [616, 221] on input "20" at bounding box center [642, 221] width 80 height 17
type input "2"
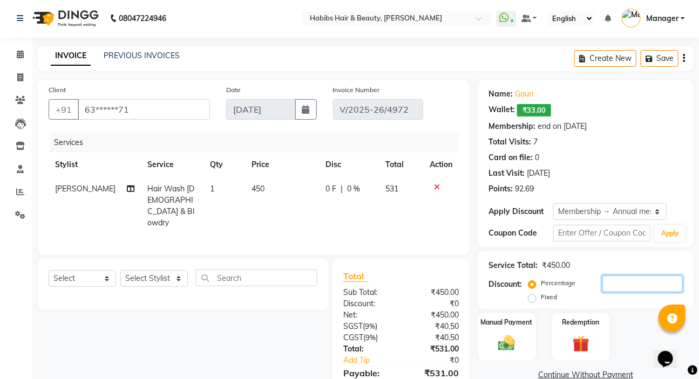
scroll to position [0, 0]
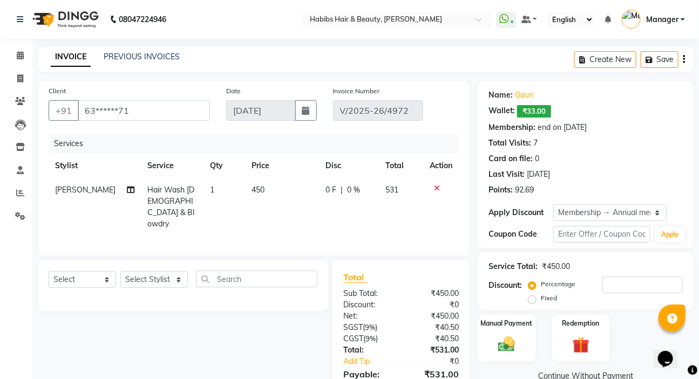
click at [683, 59] on icon "button" at bounding box center [684, 59] width 2 height 1
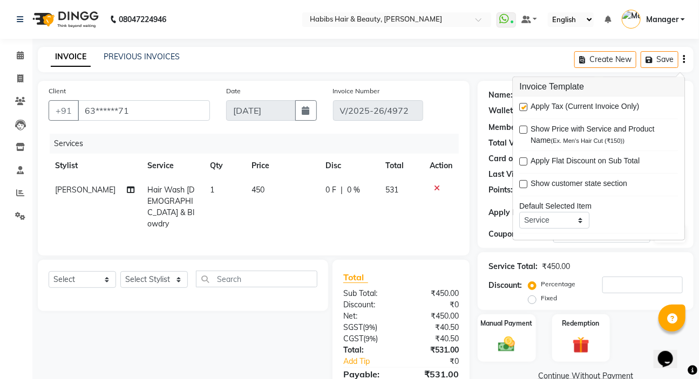
click at [523, 105] on label at bounding box center [524, 107] width 8 height 8
click at [523, 105] on input "checkbox" at bounding box center [523, 107] width 7 height 7
checkbox input "false"
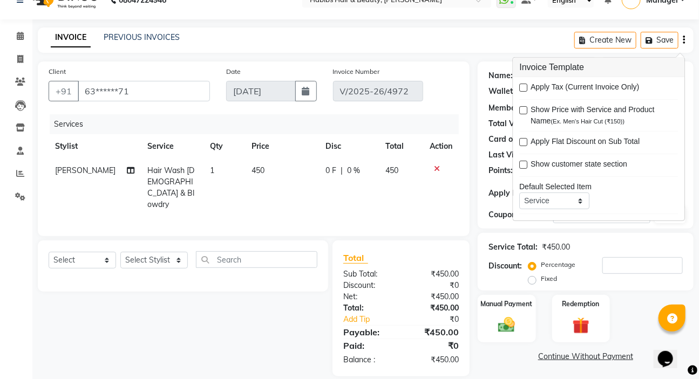
scroll to position [30, 0]
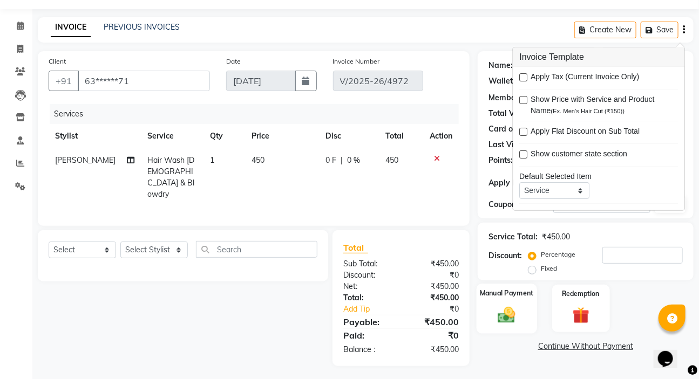
click at [500, 299] on div "Manual Payment" at bounding box center [507, 309] width 60 height 50
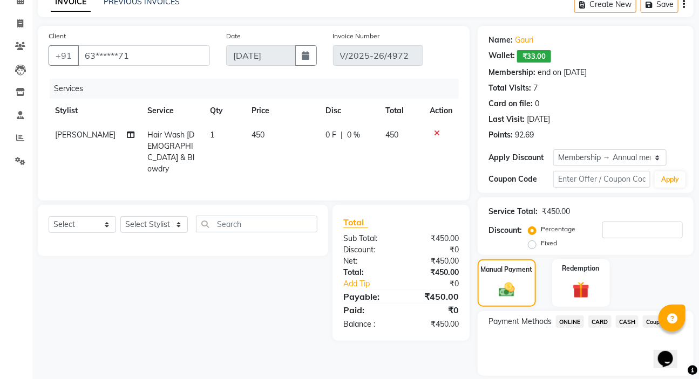
scroll to position [90, 0]
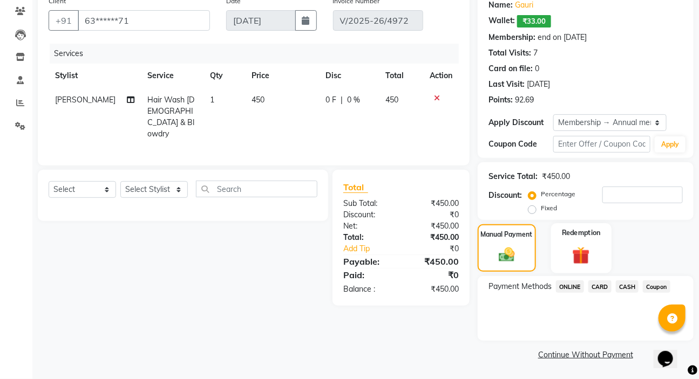
click at [581, 254] on img at bounding box center [581, 256] width 29 height 22
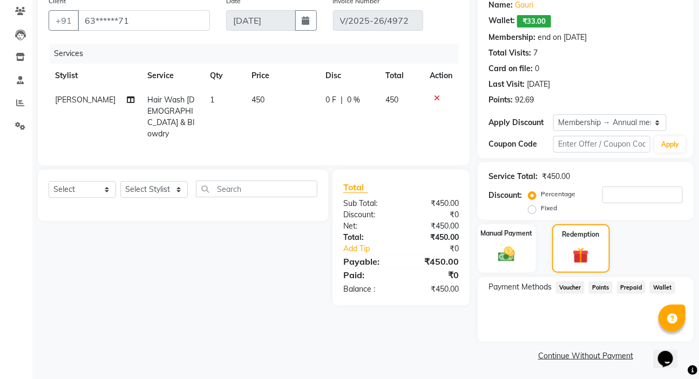
click at [656, 289] on span "Wallet" at bounding box center [662, 288] width 25 height 12
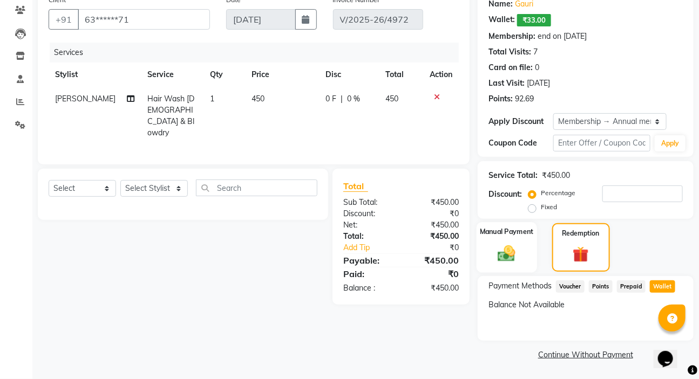
click at [529, 255] on div "Manual Payment" at bounding box center [507, 247] width 60 height 51
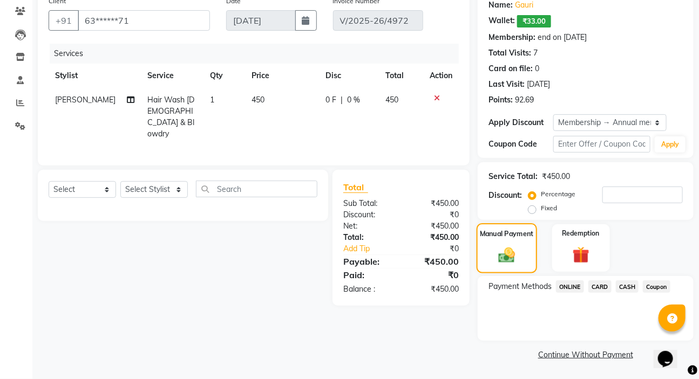
scroll to position [90, 0]
click at [586, 249] on img at bounding box center [581, 256] width 29 height 22
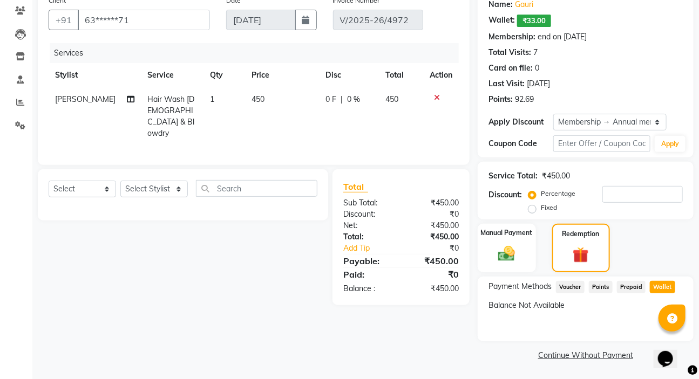
scroll to position [91, 0]
click at [657, 288] on span "Wallet" at bounding box center [662, 287] width 25 height 12
click at [508, 307] on div "Balance Not Available" at bounding box center [586, 305] width 194 height 11
click at [527, 247] on div "Manual Payment" at bounding box center [507, 247] width 60 height 51
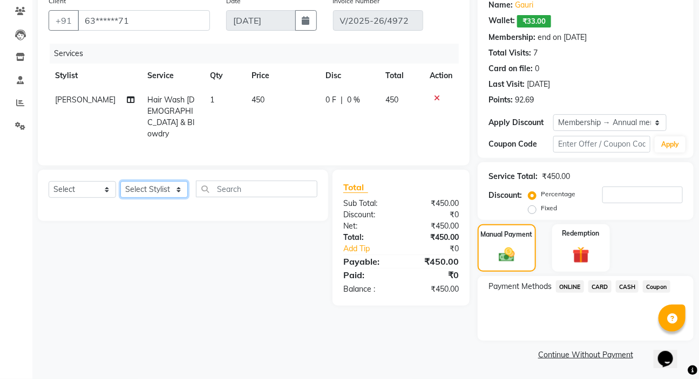
click at [175, 186] on select "Select Stylist [PERSON_NAME] [PERSON_NAME] HK [PERSON_NAME] Manager [PERSON_NAM…" at bounding box center [153, 189] width 67 height 17
select select "49162"
click at [120, 181] on select "Select Stylist [PERSON_NAME] [PERSON_NAME] HK [PERSON_NAME] Manager [PERSON_NAM…" at bounding box center [153, 189] width 67 height 17
click at [94, 195] on div "Select Service Product Membership Package Voucher Prepaid Gift Card Select Styl…" at bounding box center [183, 193] width 269 height 25
click at [96, 188] on select "Select Service Product Membership Package Voucher Prepaid Gift Card" at bounding box center [82, 189] width 67 height 17
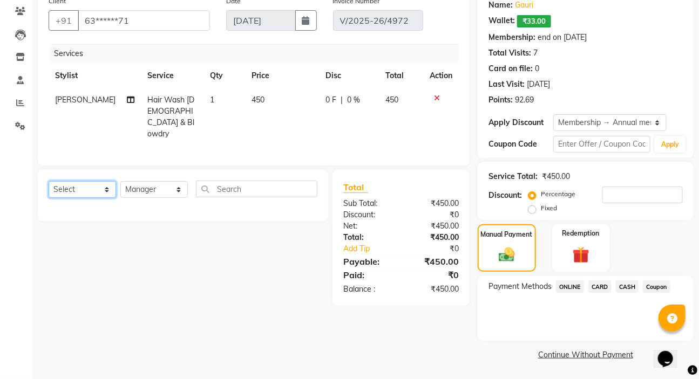
select select "V"
click at [49, 181] on select "Select Service Product Membership Package Voucher Prepaid Gift Card" at bounding box center [82, 189] width 67 height 17
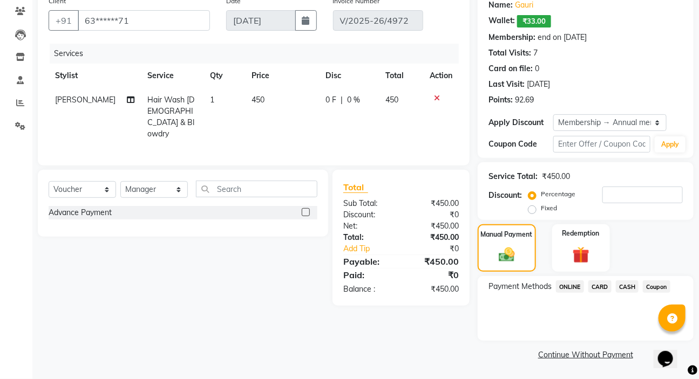
click at [308, 209] on label at bounding box center [306, 212] width 8 height 8
click at [308, 209] on input "checkbox" at bounding box center [305, 212] width 7 height 7
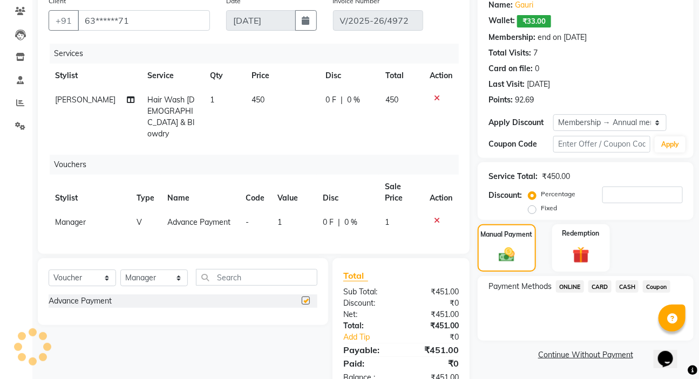
checkbox input "false"
click at [305, 211] on td "1" at bounding box center [293, 223] width 45 height 24
select select "49162"
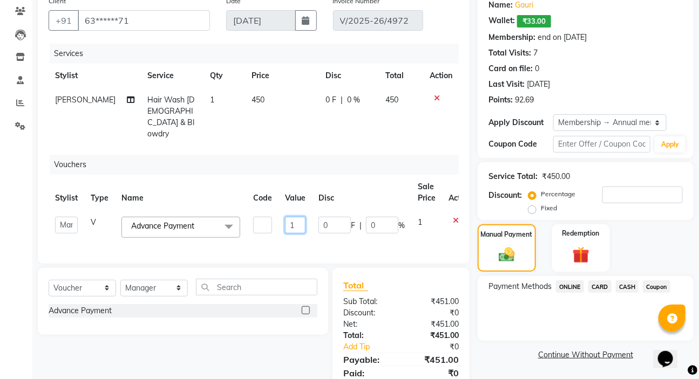
click at [299, 217] on input "1" at bounding box center [295, 225] width 21 height 17
type input "1"
type input "18"
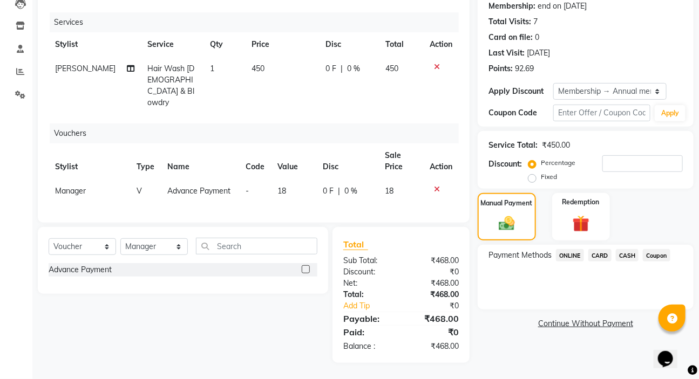
scroll to position [118, 0]
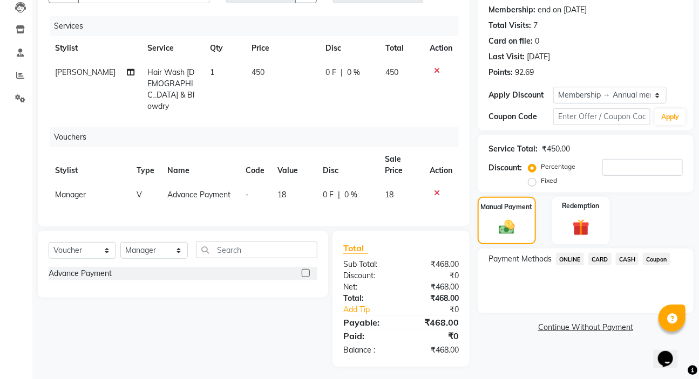
click at [566, 246] on div "Name: Gauri Wallet: ₹33.00 Membership: end on [DATE] Total Visits: 7 Card on fi…" at bounding box center [590, 165] width 224 height 404
click at [568, 259] on span "ONLINE" at bounding box center [570, 259] width 28 height 12
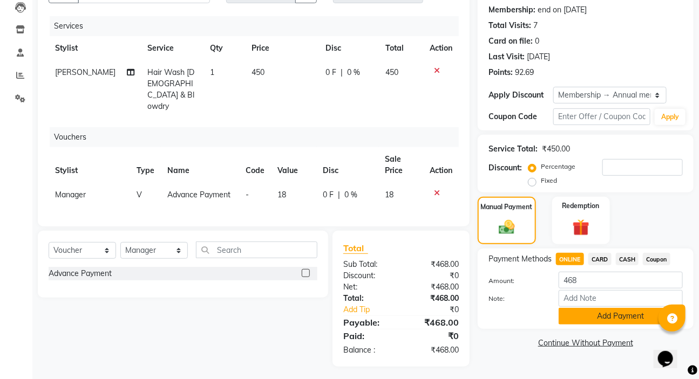
click at [580, 318] on button "Add Payment" at bounding box center [621, 316] width 124 height 17
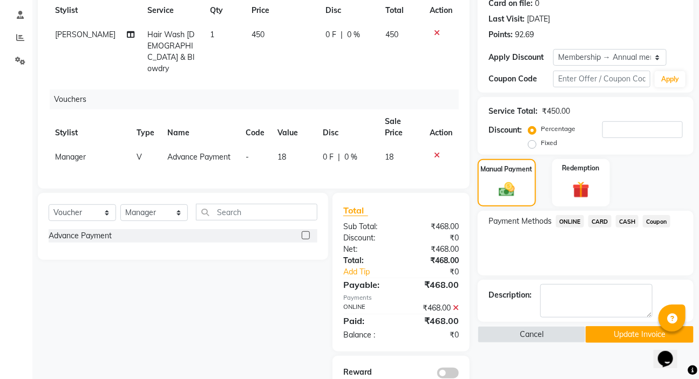
scroll to position [189, 0]
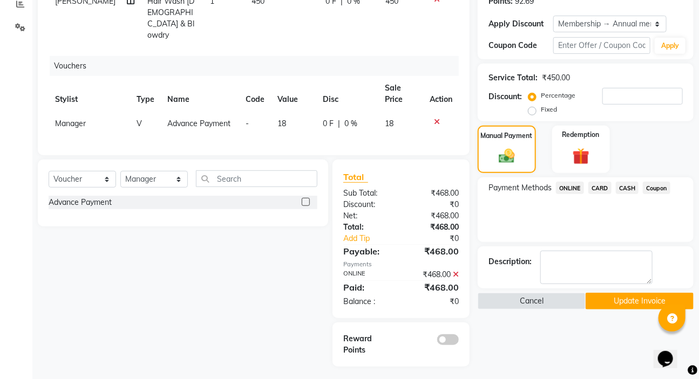
click at [596, 311] on div "Name: Gauri Wallet: ₹33.00 Membership: end on [DATE] Total Visits: 7 Card on fi…" at bounding box center [590, 129] width 224 height 475
click at [593, 307] on button "Update Invoice" at bounding box center [640, 301] width 108 height 17
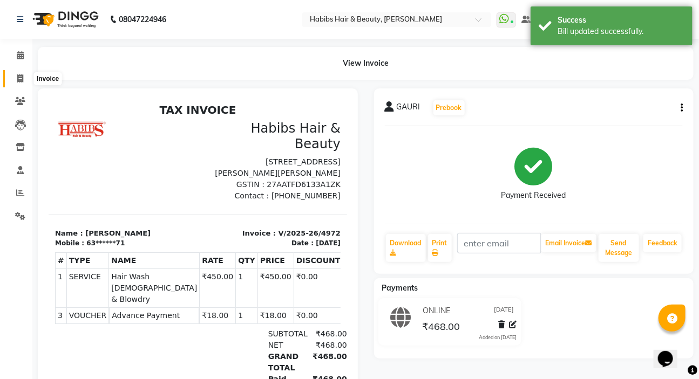
click at [22, 76] on icon at bounding box center [20, 78] width 6 height 8
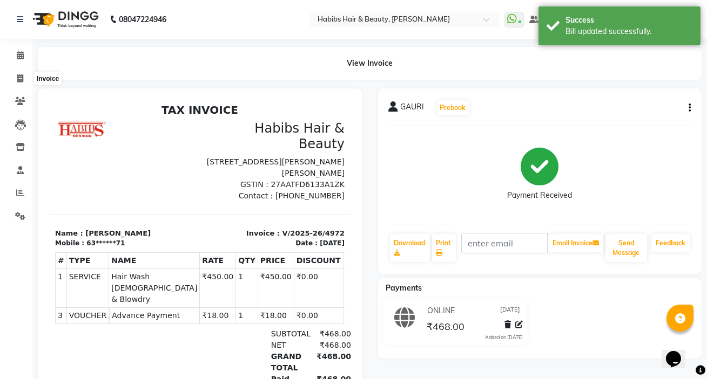
select select "service"
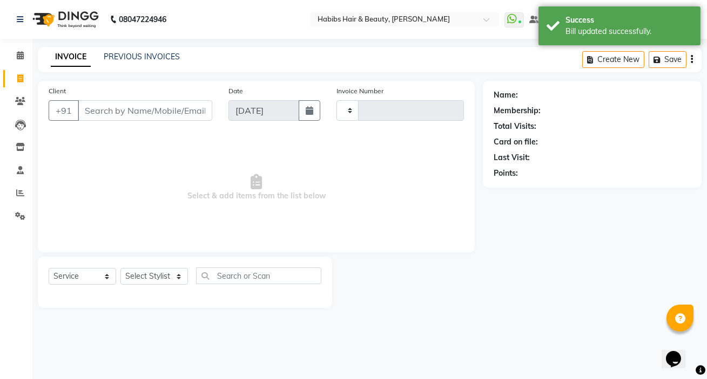
type input "4977"
select select "6465"
click at [149, 58] on link "PREVIOUS INVOICES" at bounding box center [142, 57] width 76 height 10
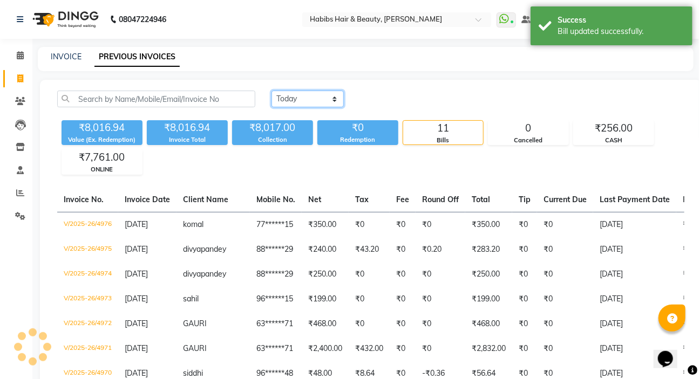
click at [309, 104] on select "[DATE] [DATE] Custom Range" at bounding box center [308, 99] width 72 height 17
click at [250, 173] on div "₹8,016.94 Value (Ex. Redemption) ₹8,016.94 Invoice Total ₹8,017.00 Collection ₹…" at bounding box center [370, 145] width 627 height 59
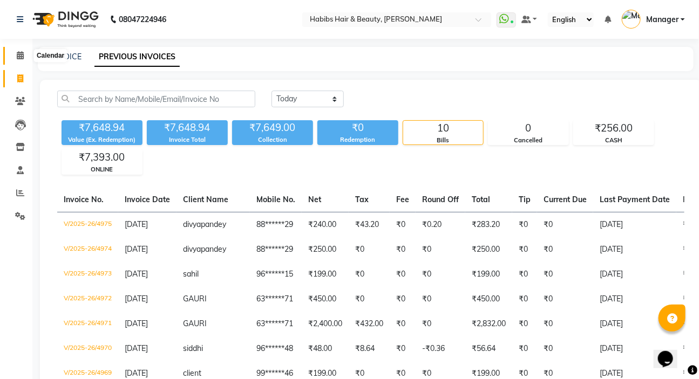
click at [17, 58] on icon at bounding box center [20, 55] width 7 height 8
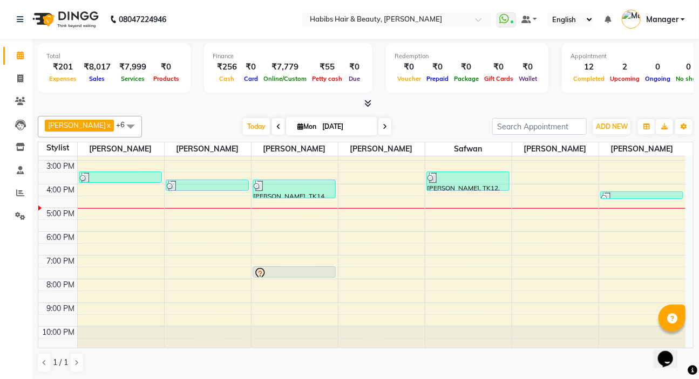
scroll to position [64, 0]
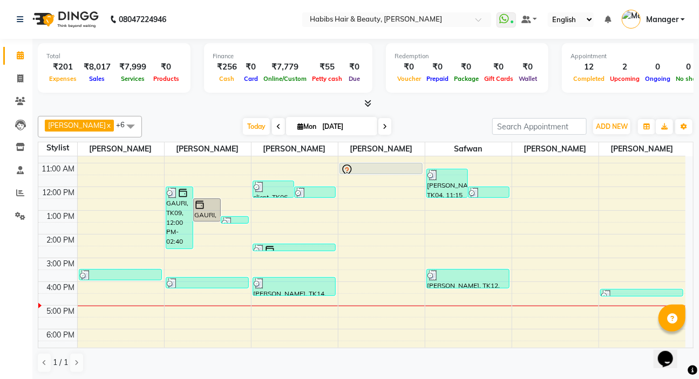
click at [276, 126] on icon at bounding box center [278, 127] width 4 height 6
type input "31-08-2025"
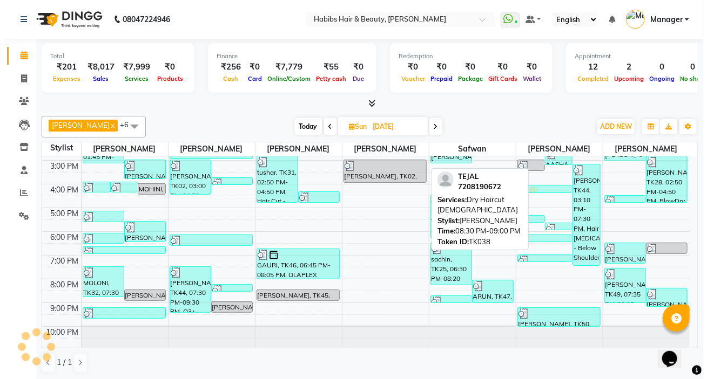
scroll to position [0, 0]
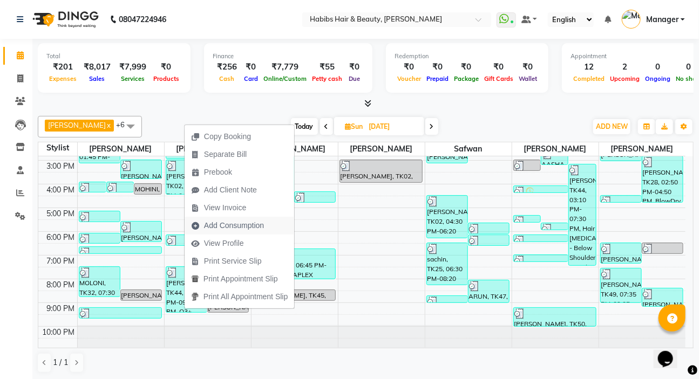
click at [248, 224] on span "Add Consumption" at bounding box center [234, 225] width 60 height 11
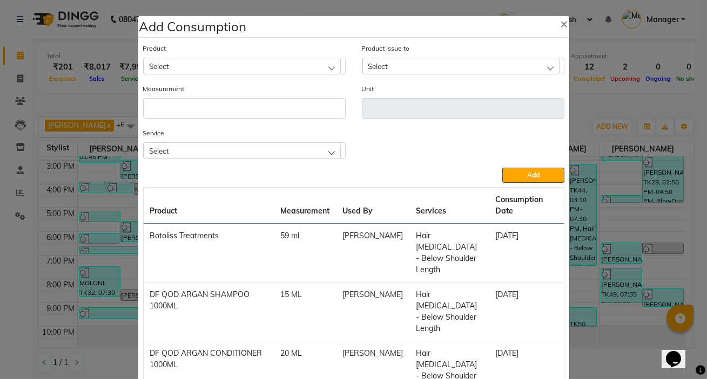
click at [262, 159] on div "Select" at bounding box center [242, 151] width 197 height 16
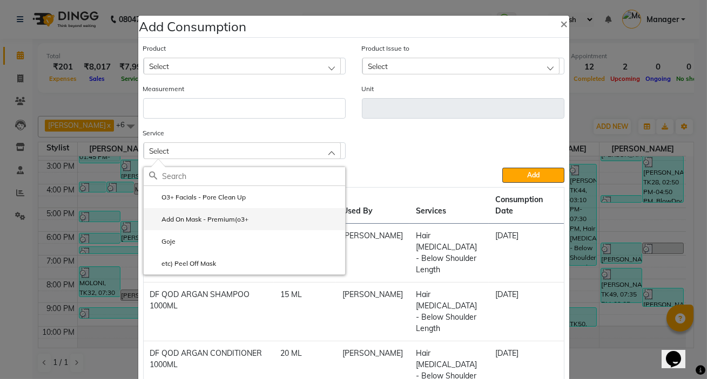
click at [200, 219] on label "Add On Mask - Premium(o3+" at bounding box center [199, 220] width 100 height 10
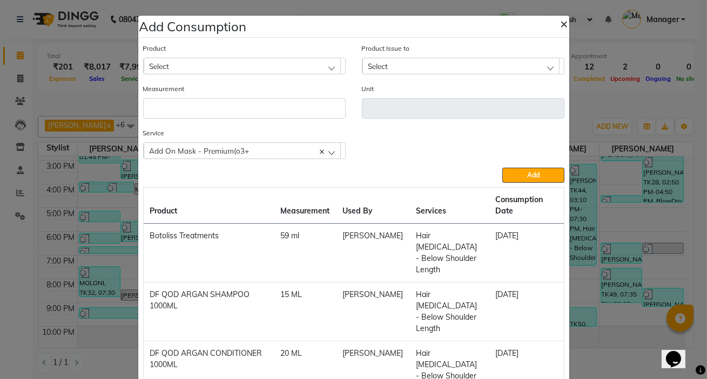
click at [560, 24] on span "×" at bounding box center [564, 23] width 8 height 16
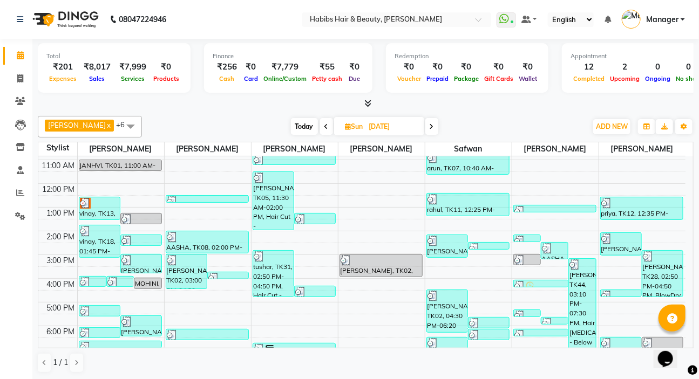
scroll to position [64, 0]
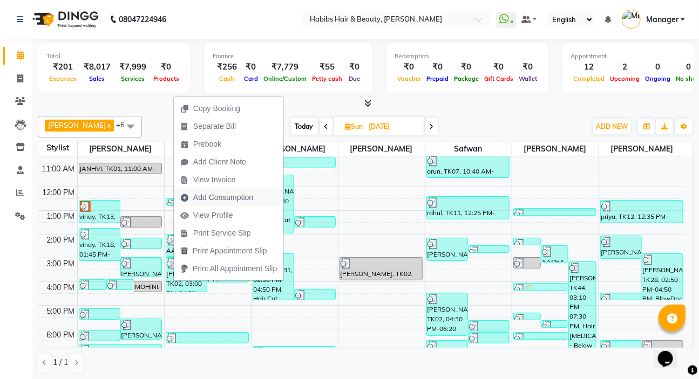
click at [219, 195] on span "Add Consumption" at bounding box center [223, 197] width 60 height 11
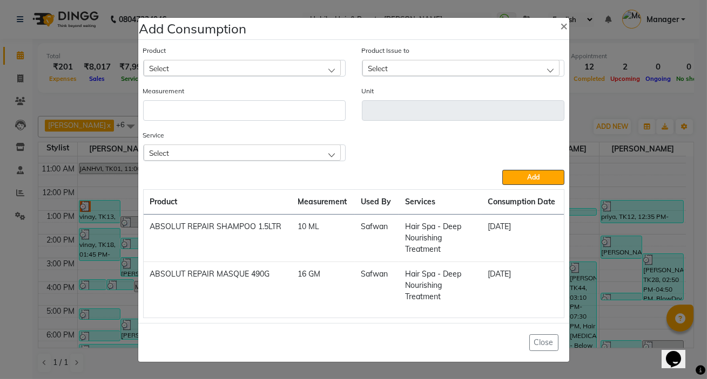
click at [244, 152] on div "Select" at bounding box center [242, 153] width 197 height 16
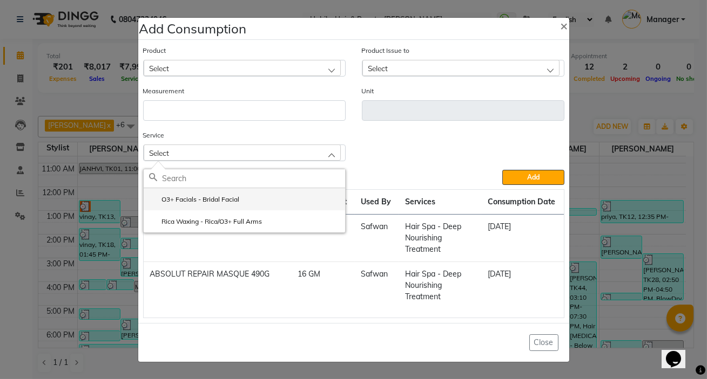
click at [234, 194] on li "O3+ Facials - Bridal Facial" at bounding box center [244, 199] width 201 height 22
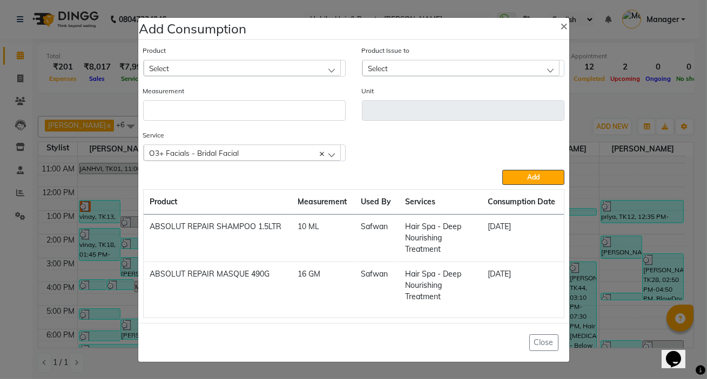
click at [314, 78] on div "Product Select" at bounding box center [244, 65] width 219 height 40
click at [314, 77] on div "Product Select" at bounding box center [244, 65] width 219 height 40
click at [314, 70] on div "Select" at bounding box center [242, 68] width 197 height 16
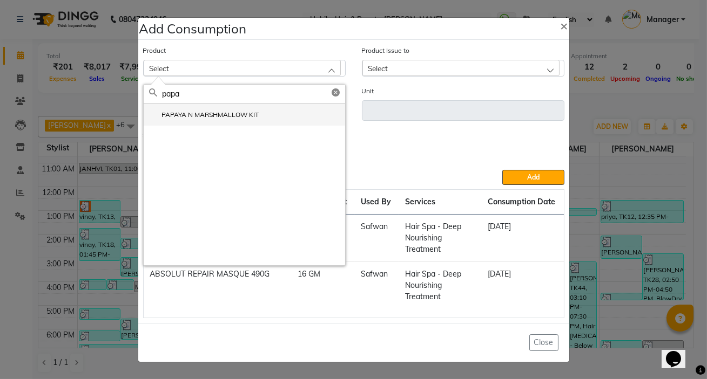
type input "papa"
click at [286, 114] on li "PAPAYA N MARSHMALLOW KIT" at bounding box center [244, 115] width 201 height 22
type input "BOX"
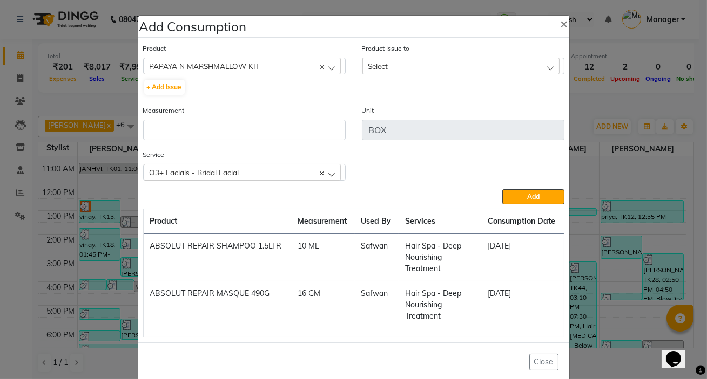
click at [394, 51] on label "Product Issue to" at bounding box center [386, 49] width 48 height 10
click at [389, 64] on div "Select" at bounding box center [460, 66] width 197 height 16
click at [330, 70] on div "PAPAYA N MARSHMALLOW KIT" at bounding box center [242, 66] width 197 height 16
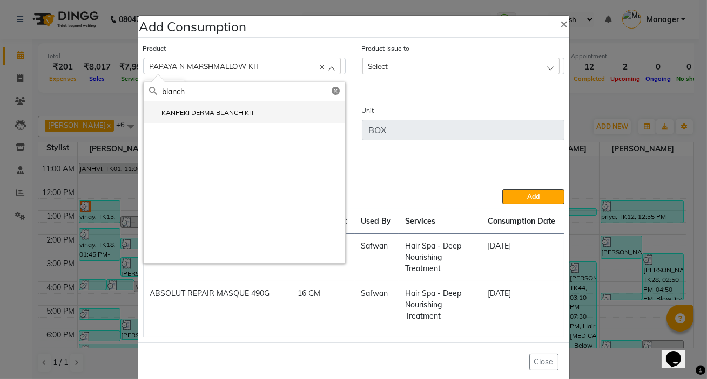
type input "blanch"
click at [259, 109] on li "KANPEKI DERMA BLANCH KIT" at bounding box center [244, 112] width 201 height 22
type input "KIT"
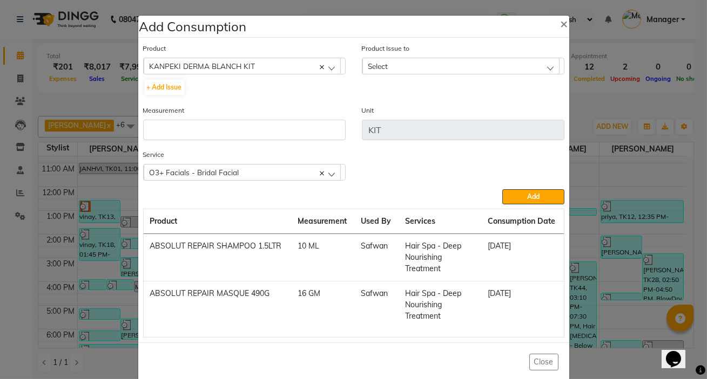
click at [398, 70] on div "Select" at bounding box center [460, 66] width 197 height 16
click at [319, 73] on div "KANPEKI DERMA BLANCH KIT" at bounding box center [242, 66] width 197 height 16
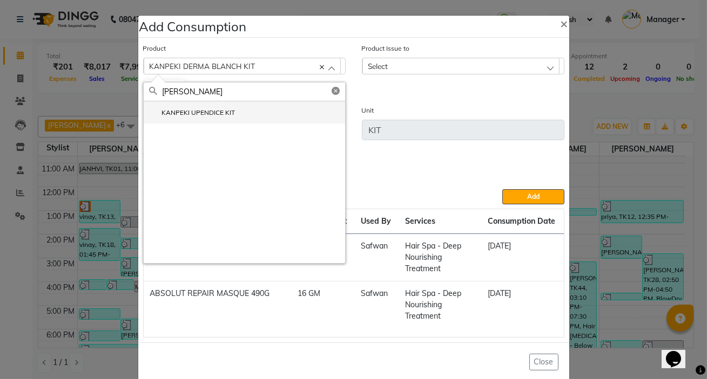
type input "upen"
click at [240, 110] on li "KANPEKI UPENDICE KIT" at bounding box center [244, 112] width 201 height 22
type input "pc"
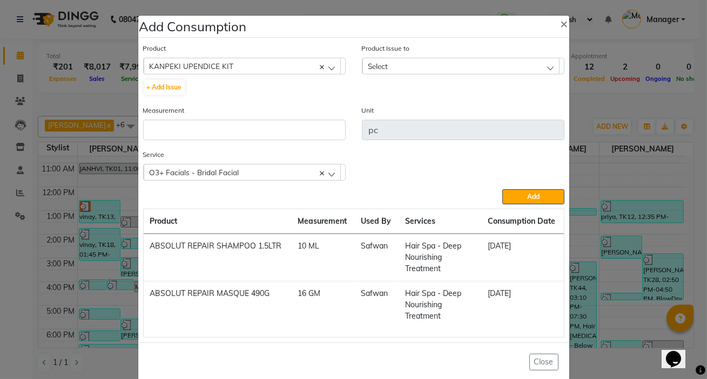
click at [400, 68] on div "Select" at bounding box center [460, 66] width 197 height 16
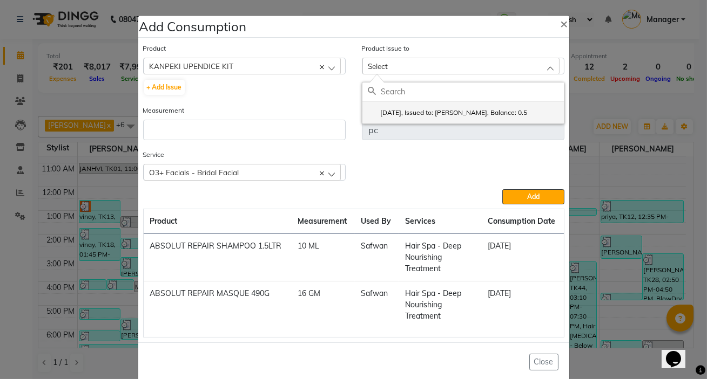
click at [405, 117] on label "2025-08-15, Issued to: Shakshi Singh, Balance: 0.5" at bounding box center [448, 113] width 160 height 10
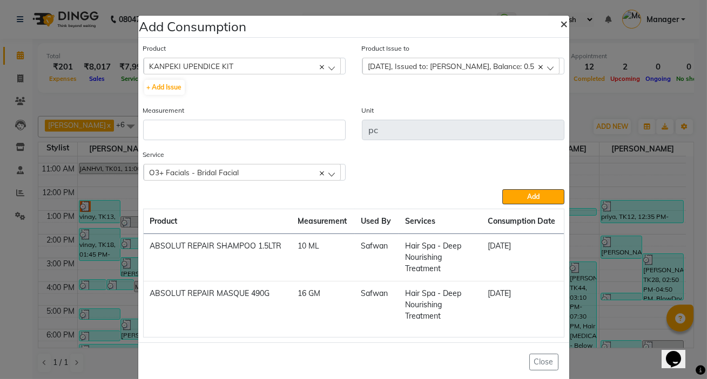
click at [560, 31] on span "×" at bounding box center [564, 23] width 8 height 16
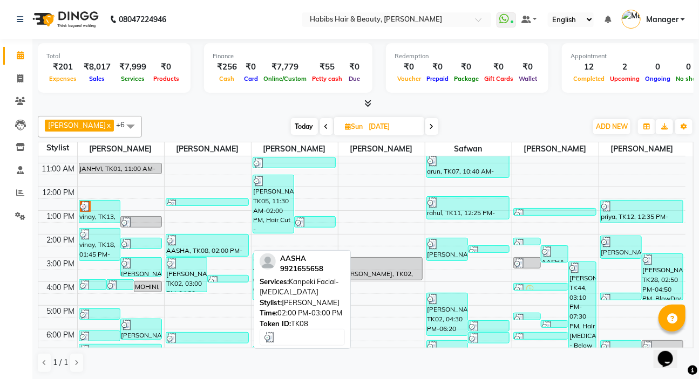
scroll to position [15, 0]
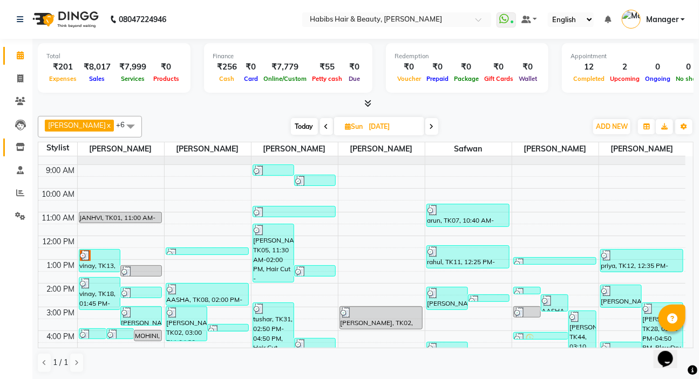
click at [23, 151] on icon at bounding box center [20, 147] width 9 height 8
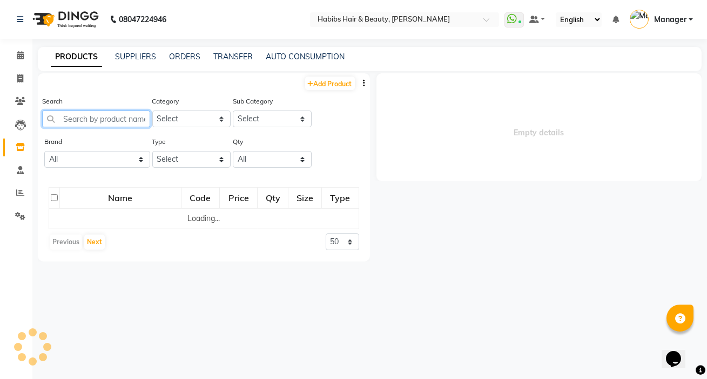
click at [70, 123] on input "text" at bounding box center [96, 119] width 108 height 17
select select
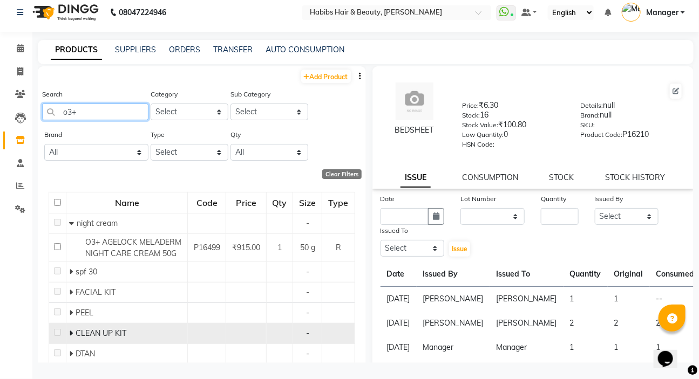
scroll to position [98, 0]
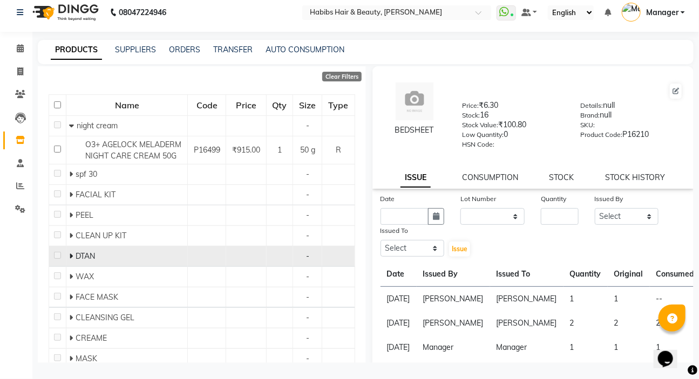
type input "o3+"
click at [76, 257] on span "DTAN" at bounding box center [85, 257] width 19 height 10
click at [70, 256] on icon at bounding box center [71, 257] width 4 height 8
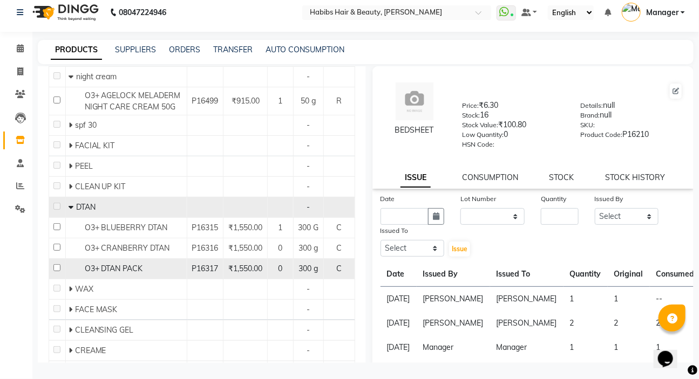
scroll to position [196, 0]
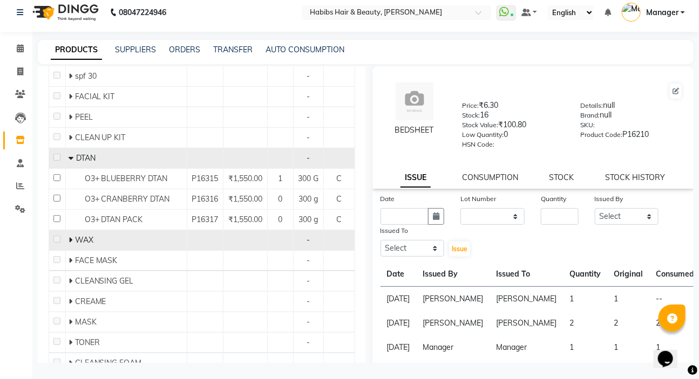
click at [69, 244] on icon at bounding box center [71, 240] width 4 height 8
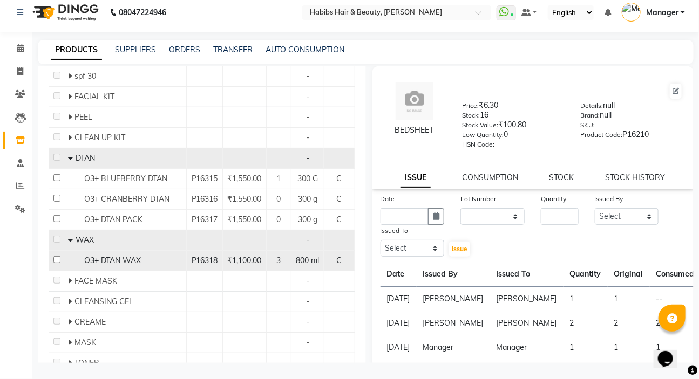
click at [57, 263] on input "checkbox" at bounding box center [56, 259] width 7 height 7
checkbox input "true"
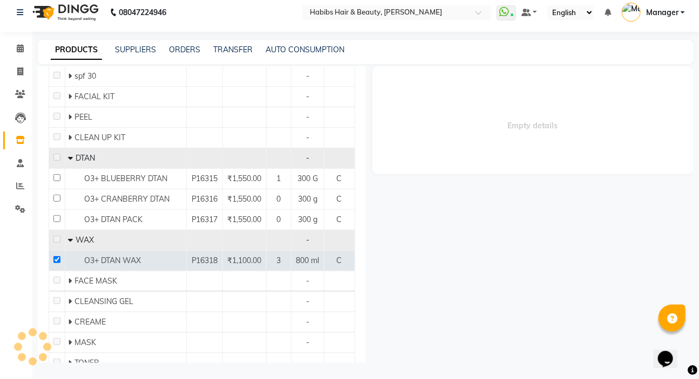
select select
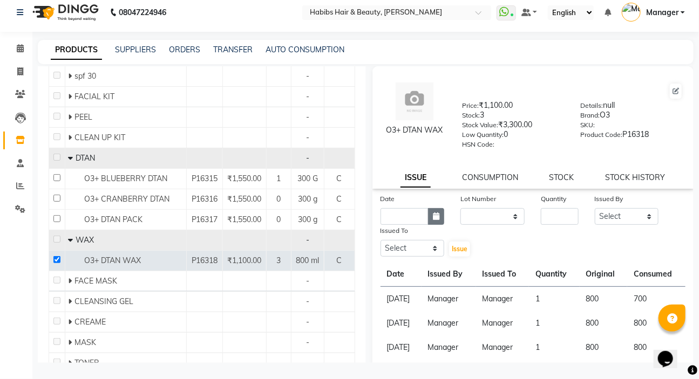
click at [435, 220] on icon "button" at bounding box center [436, 217] width 6 height 8
select select "9"
select select "2025"
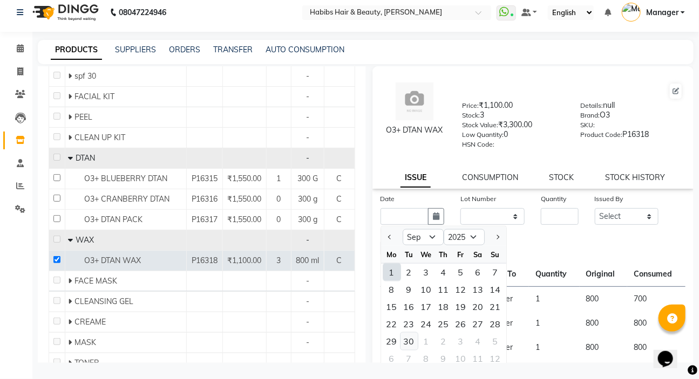
click at [410, 344] on div "30" at bounding box center [409, 341] width 17 height 17
type input "30-09-2025"
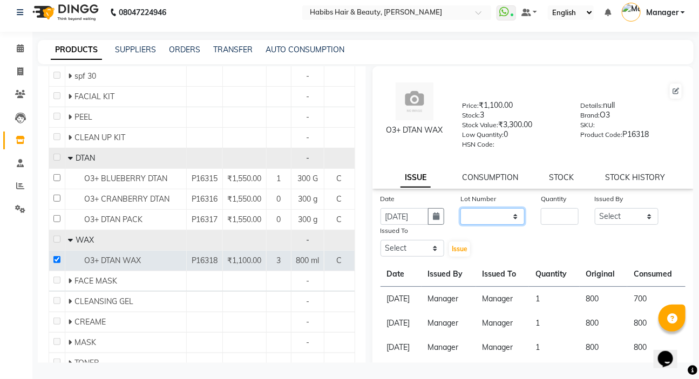
click at [476, 221] on select "None" at bounding box center [492, 216] width 64 height 17
click at [477, 225] on select "None" at bounding box center [492, 216] width 64 height 17
drag, startPoint x: 481, startPoint y: 221, endPoint x: 484, endPoint y: 227, distance: 6.0
click at [481, 221] on select "None" at bounding box center [492, 216] width 64 height 17
select select "0: null"
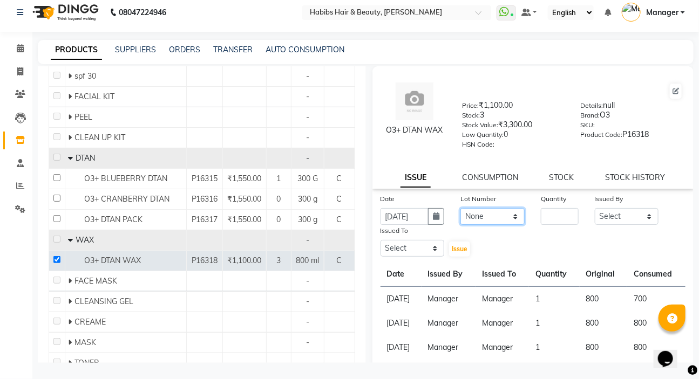
click at [460, 210] on select "None" at bounding box center [492, 216] width 64 height 17
click at [544, 218] on input "number" at bounding box center [559, 216] width 37 height 17
type input "1"
click at [626, 216] on select "Select Akash Wagh Anil Dandge HK ANITA Manager Nazmin Priti Shinde Safwan Saksh…" at bounding box center [627, 216] width 64 height 17
select select "49162"
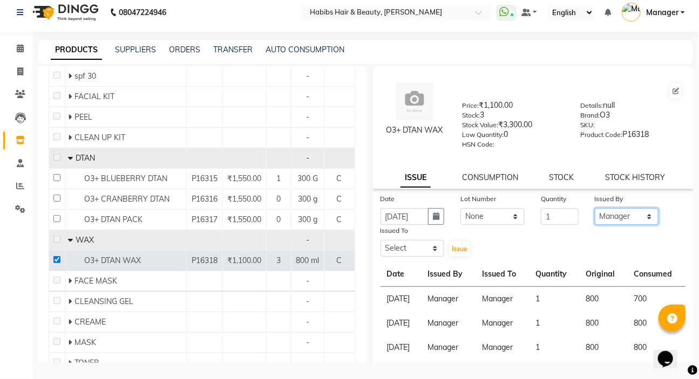
click at [595, 210] on select "Select Akash Wagh Anil Dandge HK ANITA Manager Nazmin Priti Shinde Safwan Saksh…" at bounding box center [627, 216] width 64 height 17
click at [406, 257] on select "Select Akash Wagh Anil Dandge HK ANITA Manager Nazmin Priti Shinde Safwan Saksh…" at bounding box center [413, 248] width 64 height 17
select select "49162"
click at [381, 242] on select "Select Akash Wagh Anil Dandge HK ANITA Manager Nazmin Priti Shinde Safwan Saksh…" at bounding box center [413, 248] width 64 height 17
click at [453, 251] on span "Issue" at bounding box center [460, 249] width 16 height 8
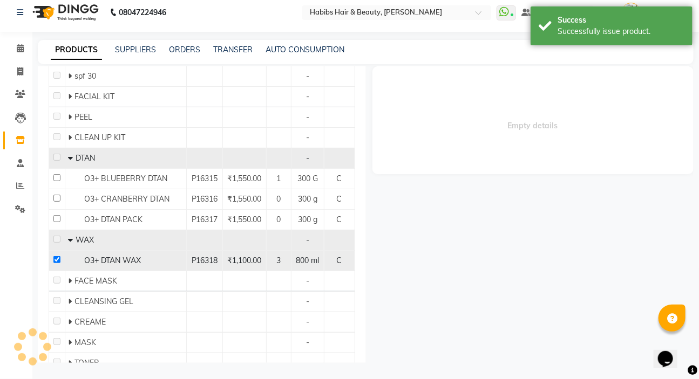
select select
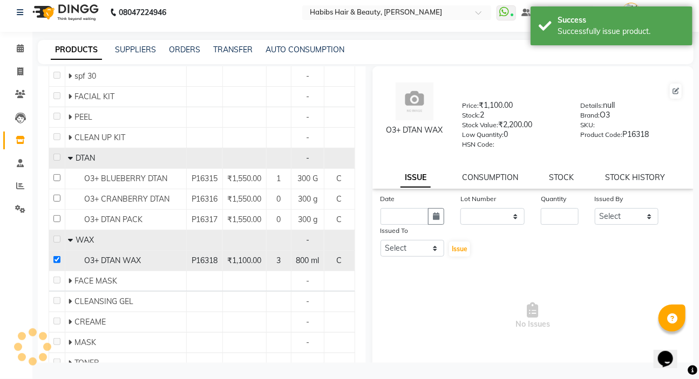
click at [56, 263] on input "checkbox" at bounding box center [56, 259] width 7 height 7
checkbox input "false"
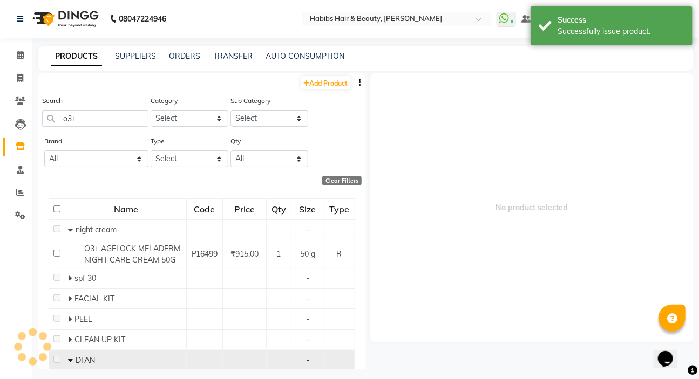
scroll to position [0, 0]
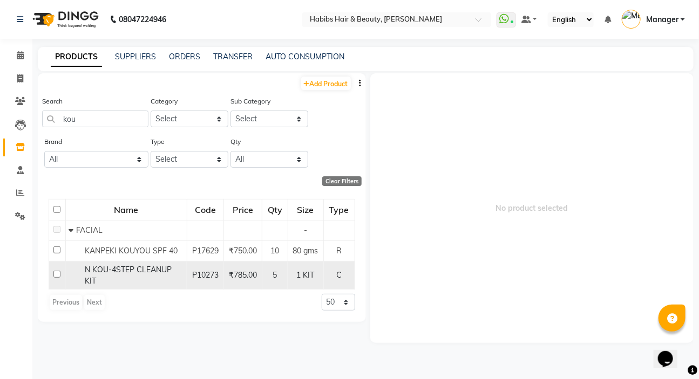
type input "kou"
click at [57, 270] on td at bounding box center [57, 275] width 17 height 29
click at [57, 273] on input "checkbox" at bounding box center [56, 274] width 7 height 7
checkbox input "true"
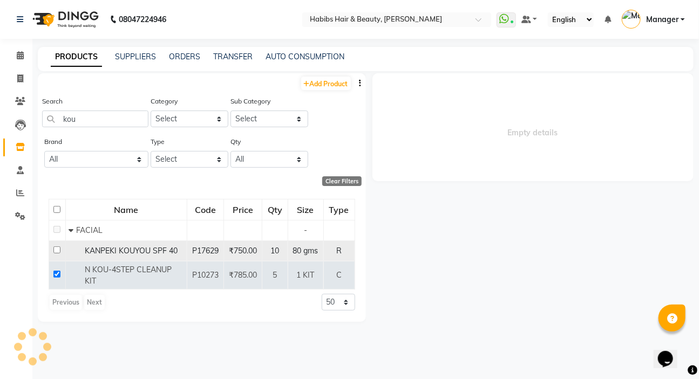
select select
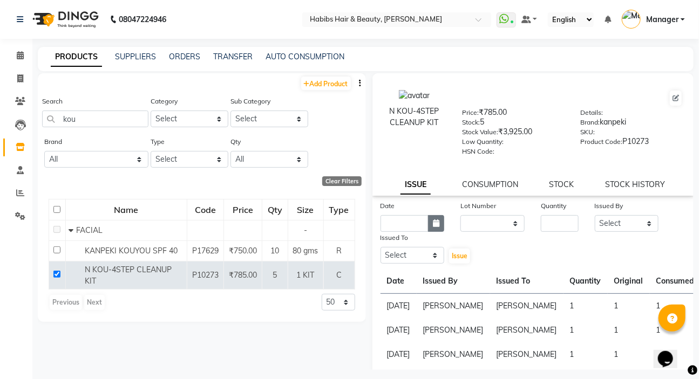
click at [435, 226] on icon "button" at bounding box center [436, 224] width 6 height 8
select select "9"
select select "2025"
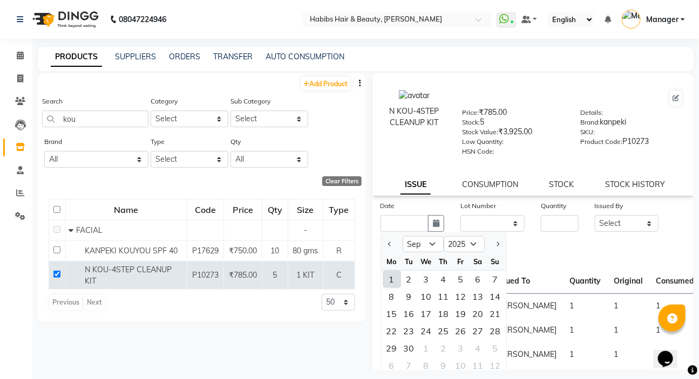
click at [395, 281] on div "1" at bounding box center [391, 279] width 17 height 17
type input "[DATE]"
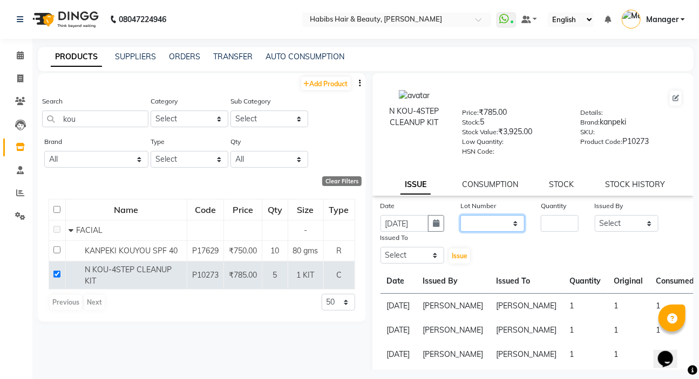
click at [462, 226] on select "None" at bounding box center [492, 223] width 64 height 17
select select "0: null"
click at [460, 218] on select "None" at bounding box center [492, 223] width 64 height 17
click at [554, 232] on input "number" at bounding box center [559, 223] width 37 height 17
type input "1"
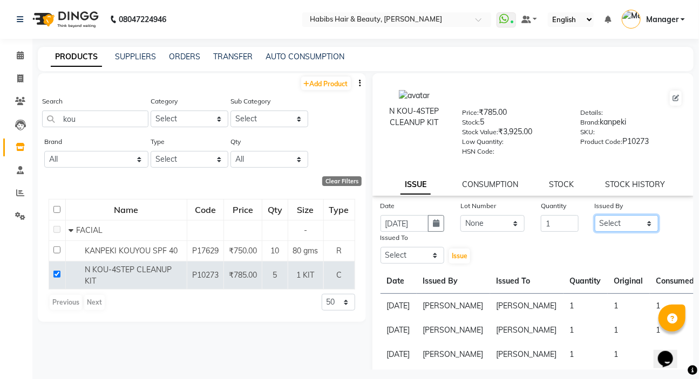
click at [619, 223] on select "Select [PERSON_NAME] [PERSON_NAME] HK [PERSON_NAME] Manager [PERSON_NAME] [PERS…" at bounding box center [627, 223] width 64 height 17
select select "86708"
click at [595, 218] on select "Select [PERSON_NAME] [PERSON_NAME] HK [PERSON_NAME] Manager [PERSON_NAME] [PERS…" at bounding box center [627, 223] width 64 height 17
click at [430, 261] on select "Select [PERSON_NAME] [PERSON_NAME] HK [PERSON_NAME] Manager [PERSON_NAME] [PERS…" at bounding box center [413, 255] width 64 height 17
select select "86708"
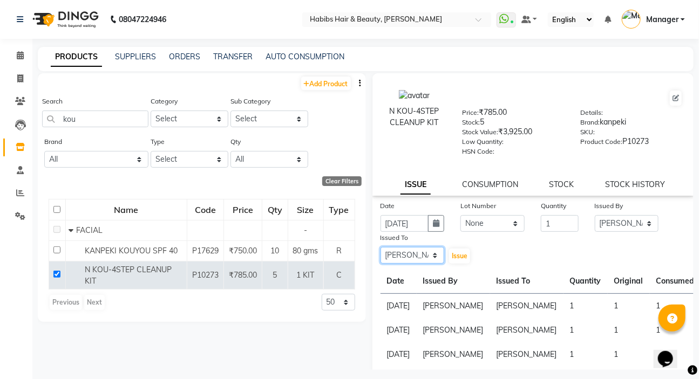
click at [381, 249] on select "Select [PERSON_NAME] [PERSON_NAME] HK [PERSON_NAME] Manager [PERSON_NAME] [PERS…" at bounding box center [413, 255] width 64 height 17
click at [452, 262] on button "Issue" at bounding box center [459, 256] width 21 height 15
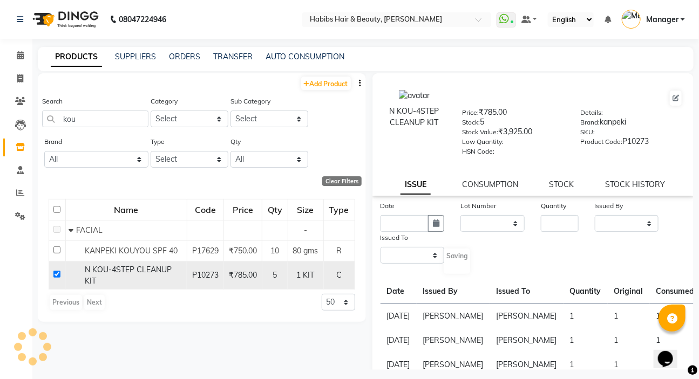
click at [59, 273] on input "checkbox" at bounding box center [56, 274] width 7 height 7
checkbox input "false"
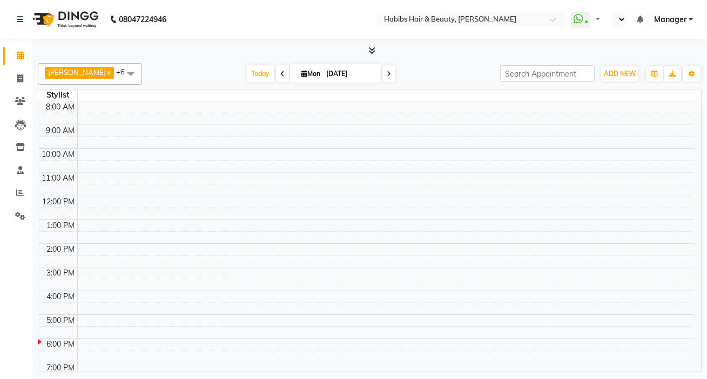
click at [426, 140] on td at bounding box center [385, 143] width 616 height 12
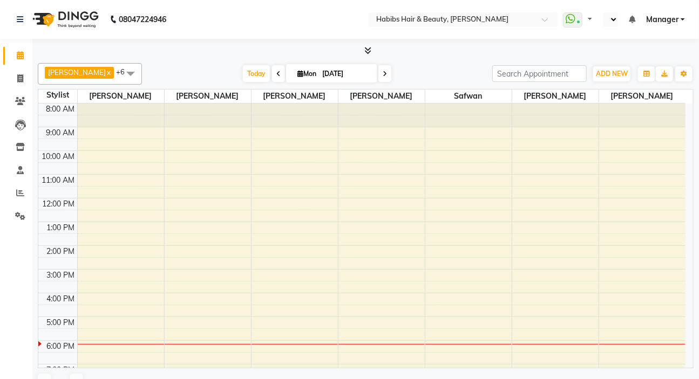
select select "en"
